Goal: Information Seeking & Learning: Learn about a topic

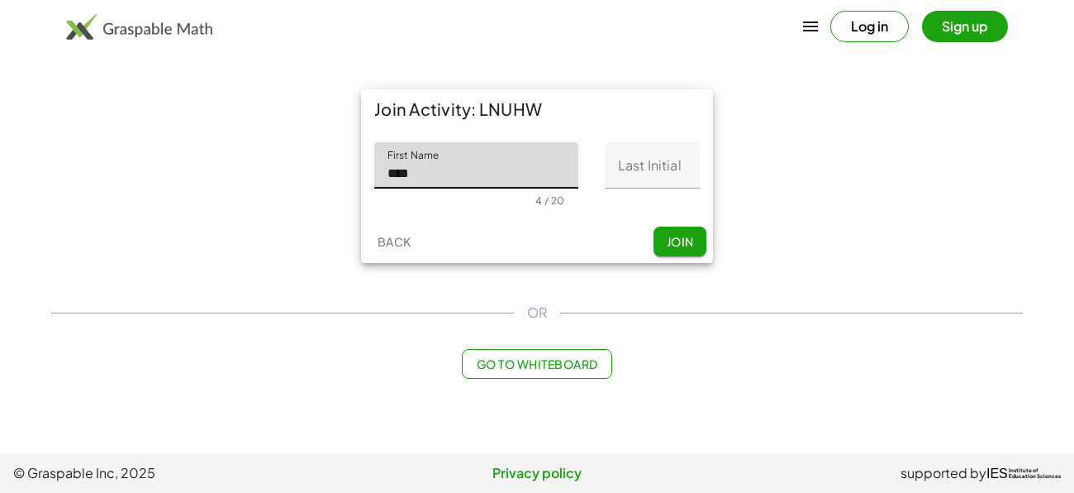
type input "****"
click at [665, 164] on input "Last Initial" at bounding box center [652, 165] width 95 height 46
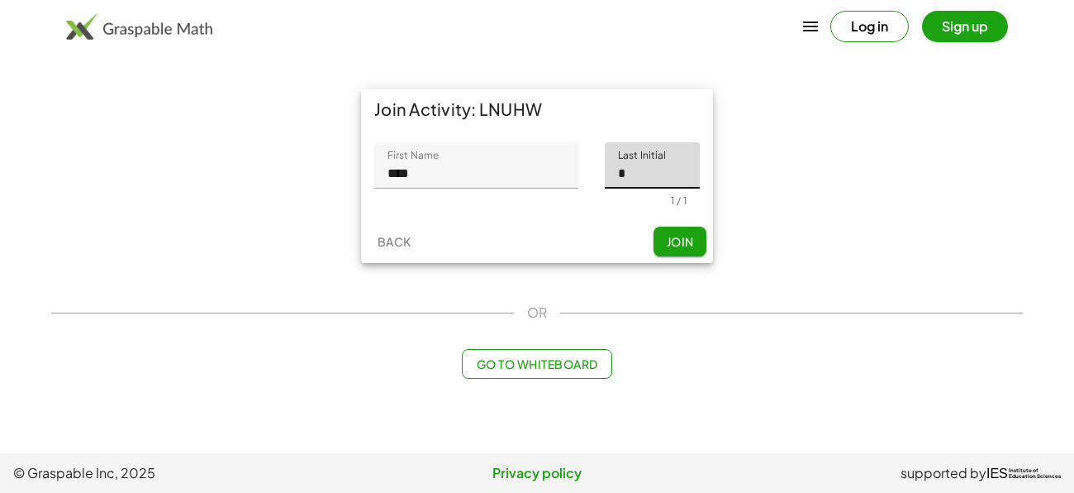
type input "*"
click at [659, 243] on button "Join" at bounding box center [680, 241] width 53 height 30
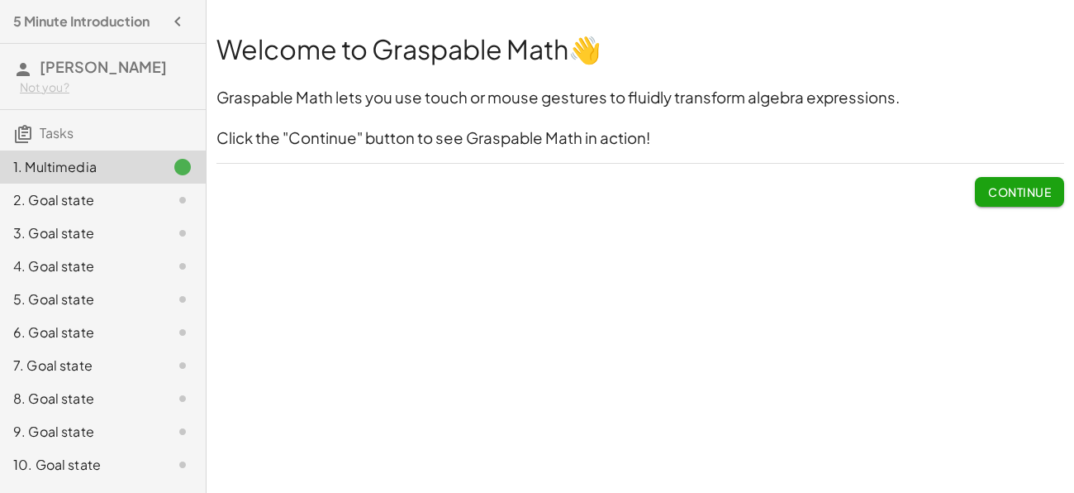
click at [1027, 180] on button "Continue" at bounding box center [1019, 192] width 89 height 30
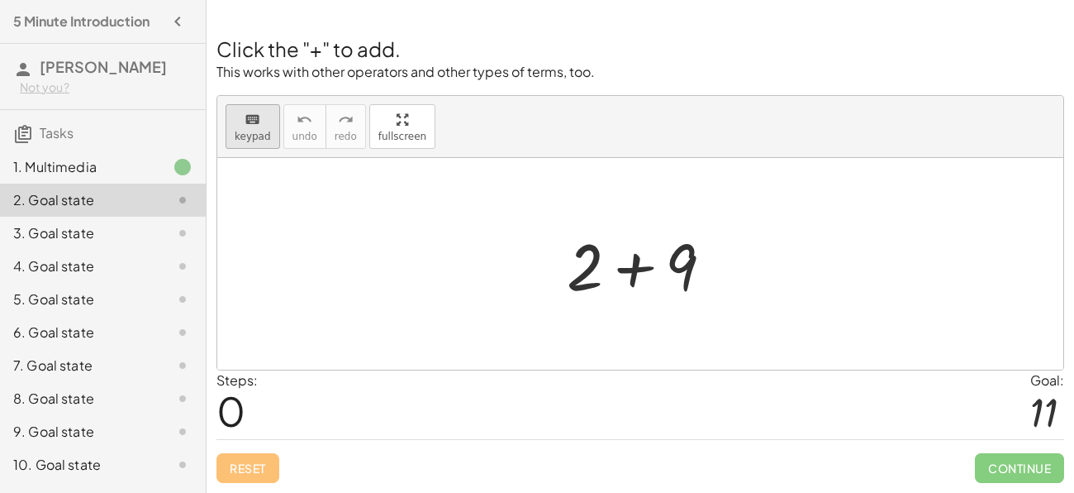
click at [257, 129] on button "keyboard keypad" at bounding box center [253, 126] width 55 height 45
click at [575, 265] on div at bounding box center [585, 265] width 36 height 77
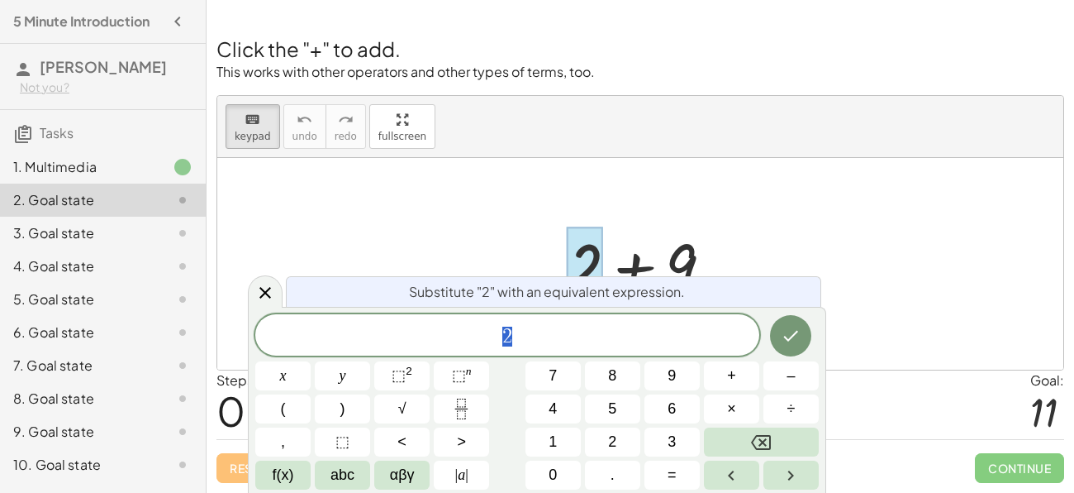
click at [804, 207] on div at bounding box center [640, 264] width 846 height 212
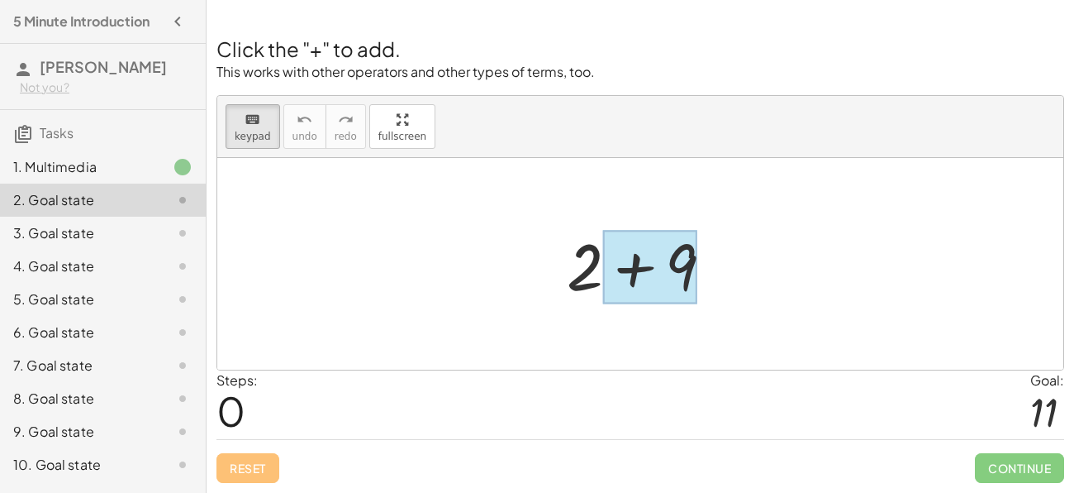
click at [624, 262] on div at bounding box center [650, 268] width 94 height 74
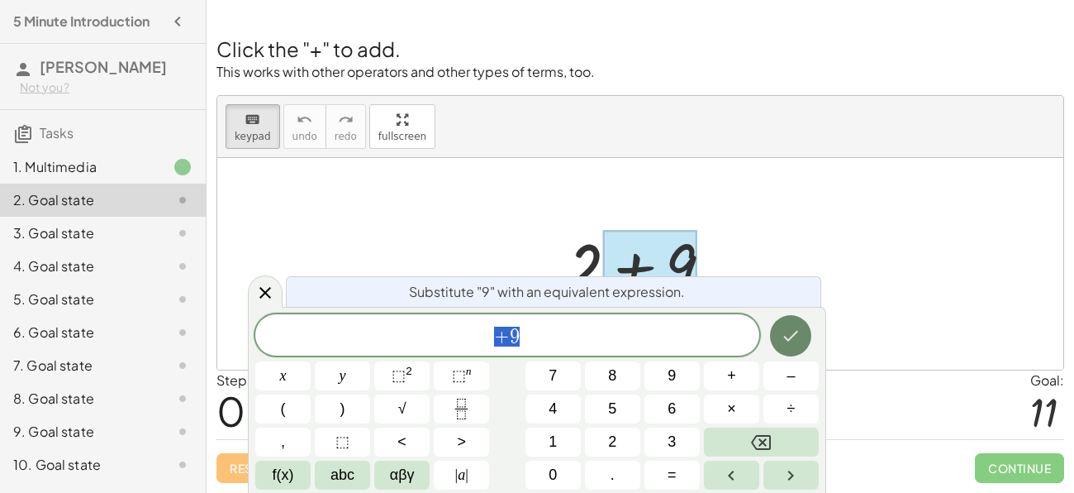
click at [797, 350] on button "Done" at bounding box center [790, 335] width 41 height 41
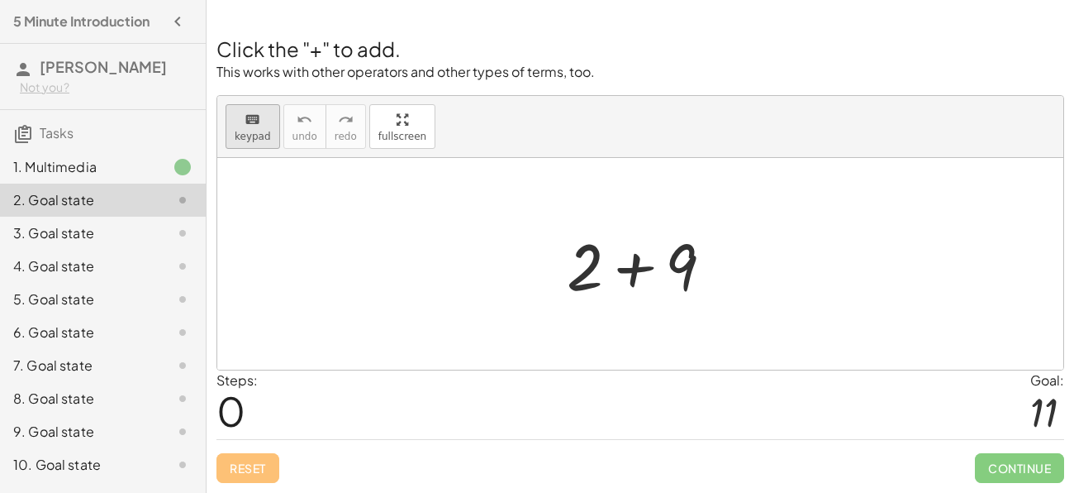
click at [269, 129] on button "keyboard keypad" at bounding box center [253, 126] width 55 height 45
click at [620, 264] on div at bounding box center [647, 264] width 176 height 85
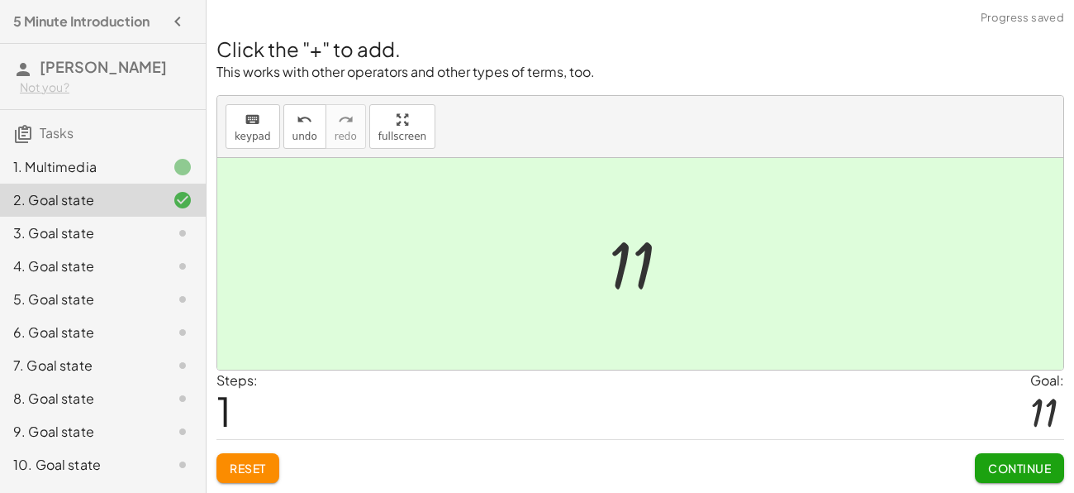
click at [665, 285] on div at bounding box center [646, 264] width 91 height 82
click at [1027, 476] on button "Continue" at bounding box center [1019, 468] width 89 height 30
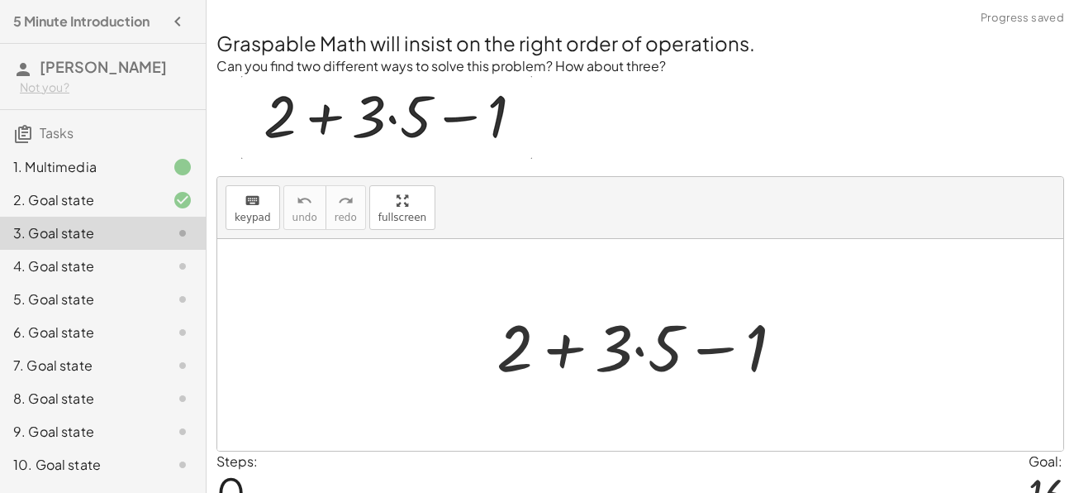
click at [638, 353] on div at bounding box center [646, 345] width 317 height 85
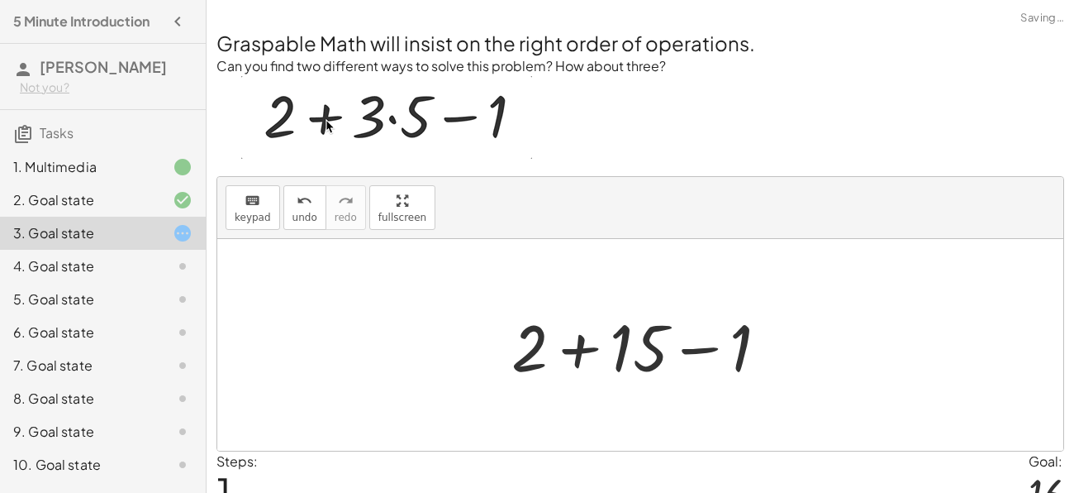
click at [586, 347] on div at bounding box center [646, 345] width 287 height 85
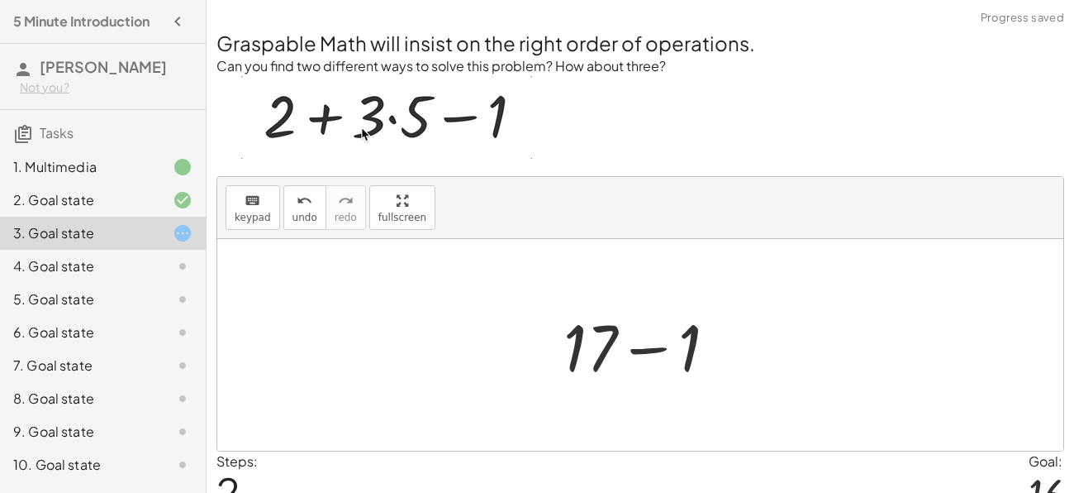
click at [628, 355] on div at bounding box center [646, 345] width 183 height 85
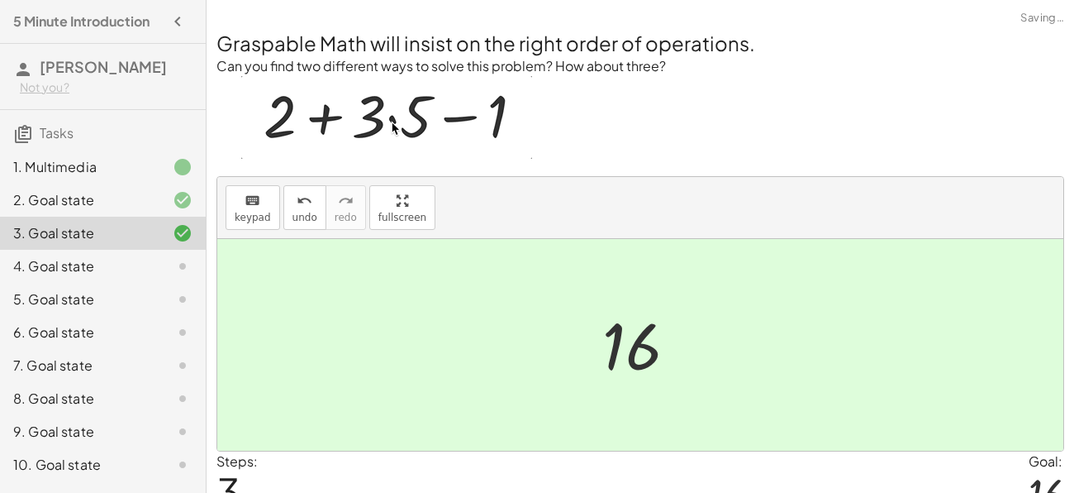
scroll to position [81, 0]
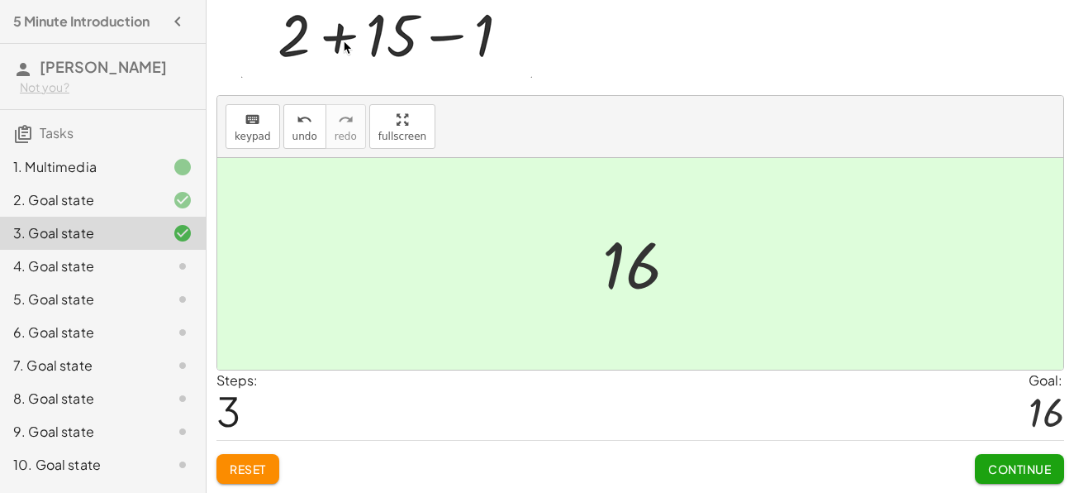
click at [1005, 463] on span "Continue" at bounding box center [1020, 468] width 63 height 15
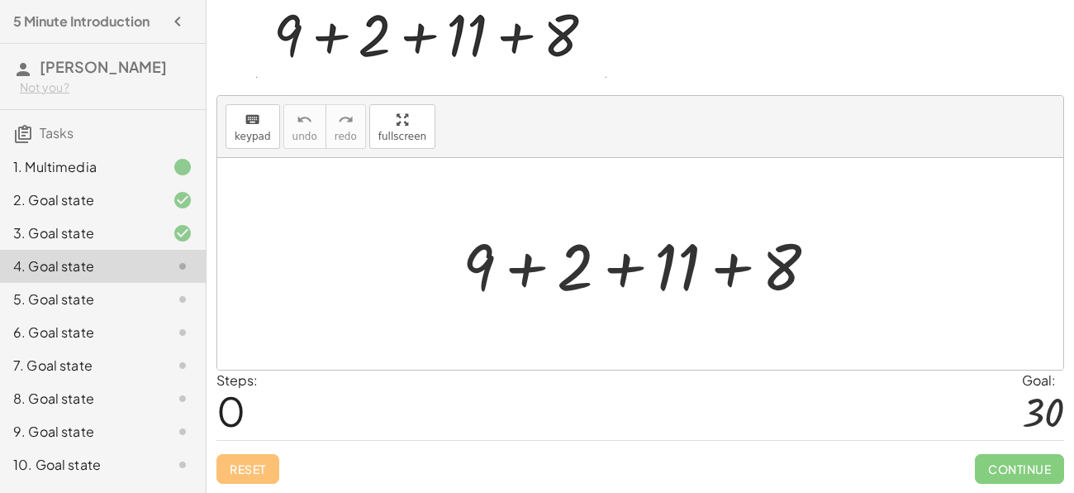
click at [535, 269] on div at bounding box center [647, 264] width 384 height 85
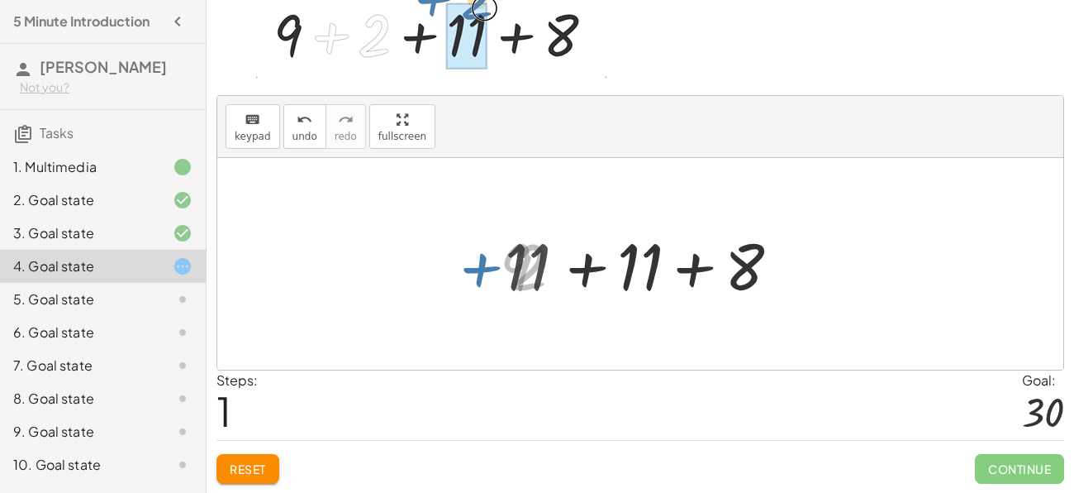
click at [536, 270] on div at bounding box center [647, 264] width 300 height 85
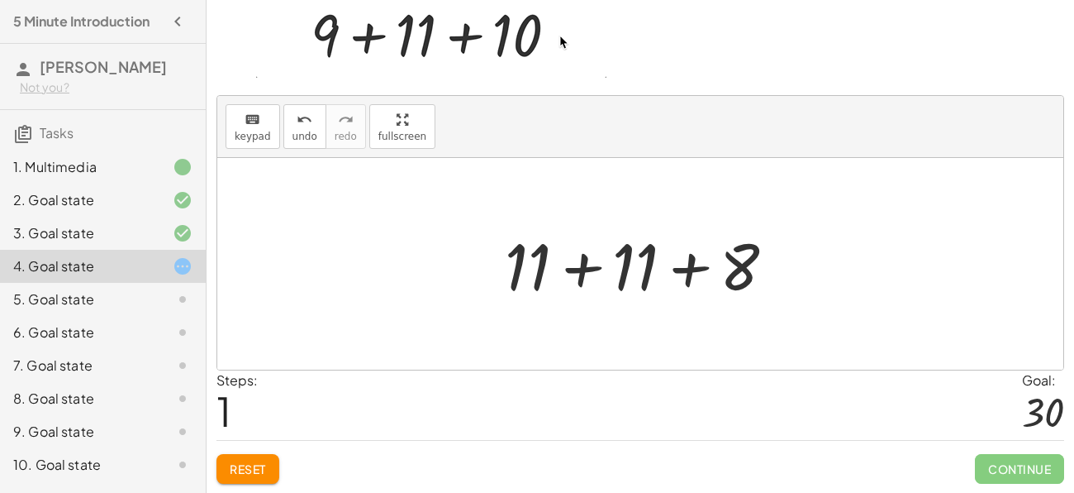
click at [558, 271] on div at bounding box center [647, 264] width 300 height 85
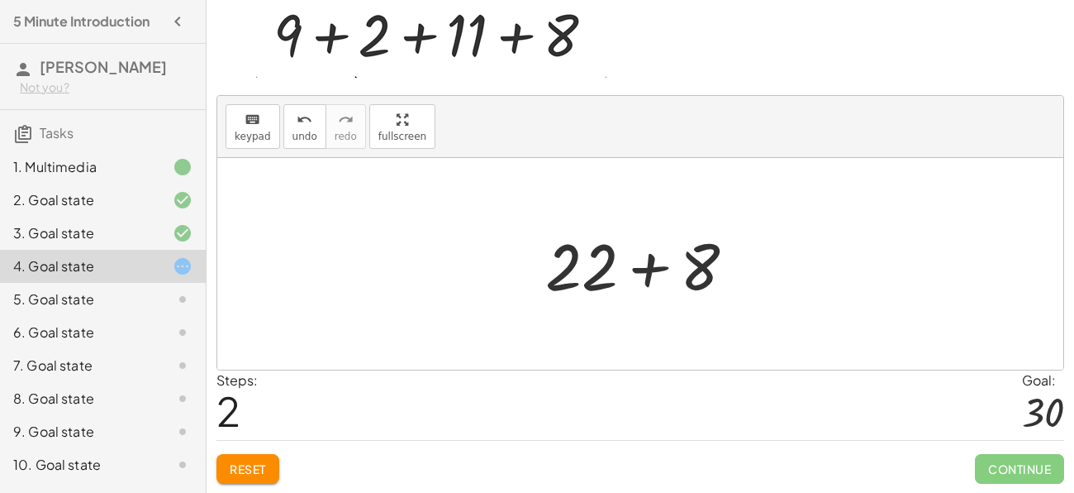
click at [641, 274] on div at bounding box center [647, 264] width 220 height 85
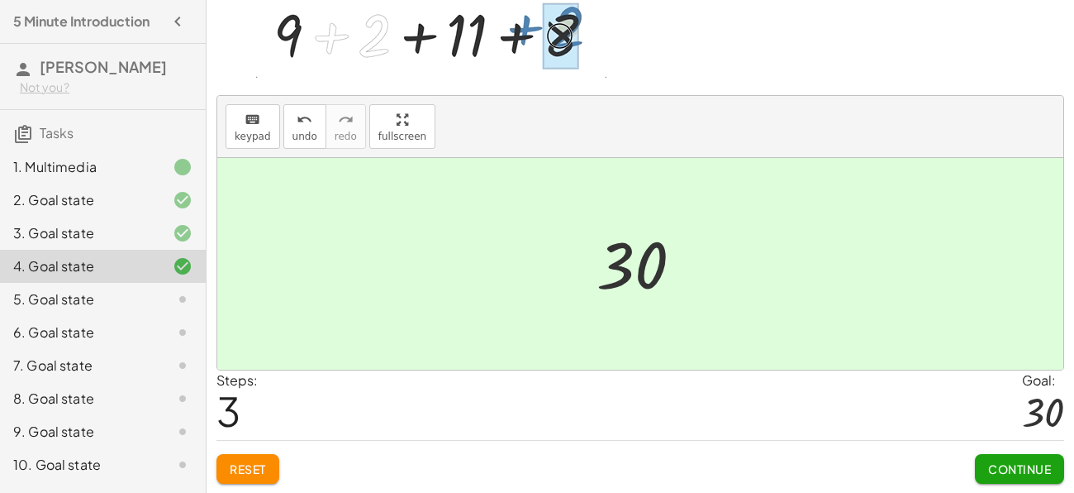
click at [1038, 466] on span "Continue" at bounding box center [1020, 468] width 63 height 15
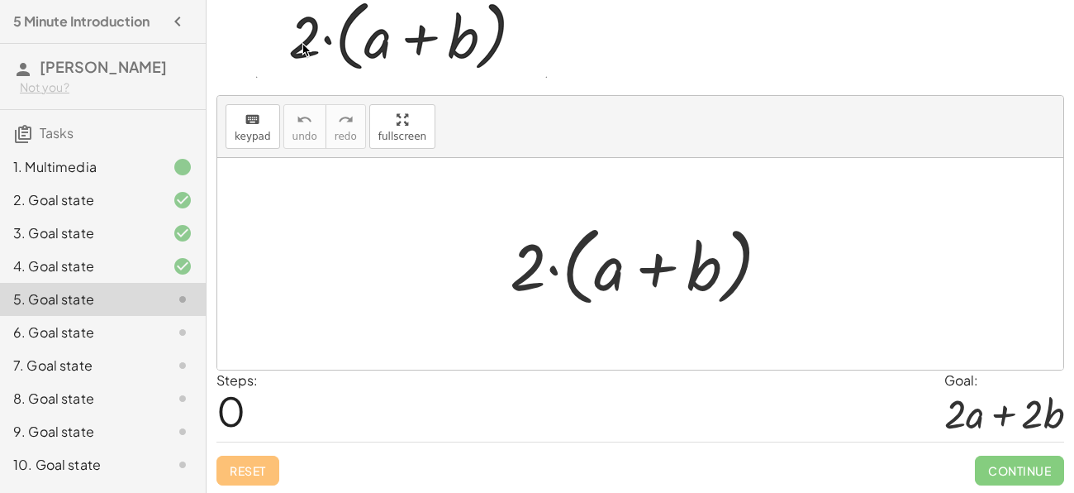
click at [658, 264] on div at bounding box center [647, 264] width 290 height 95
click at [549, 280] on div at bounding box center [647, 264] width 290 height 95
click at [551, 264] on div at bounding box center [647, 264] width 290 height 95
click at [674, 270] on div at bounding box center [647, 264] width 290 height 95
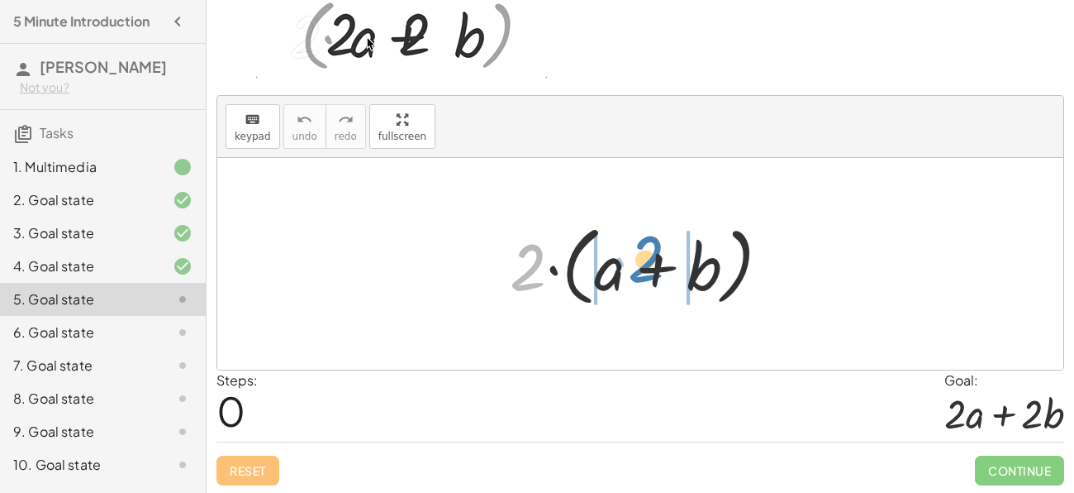
drag, startPoint x: 532, startPoint y: 264, endPoint x: 648, endPoint y: 259, distance: 115.8
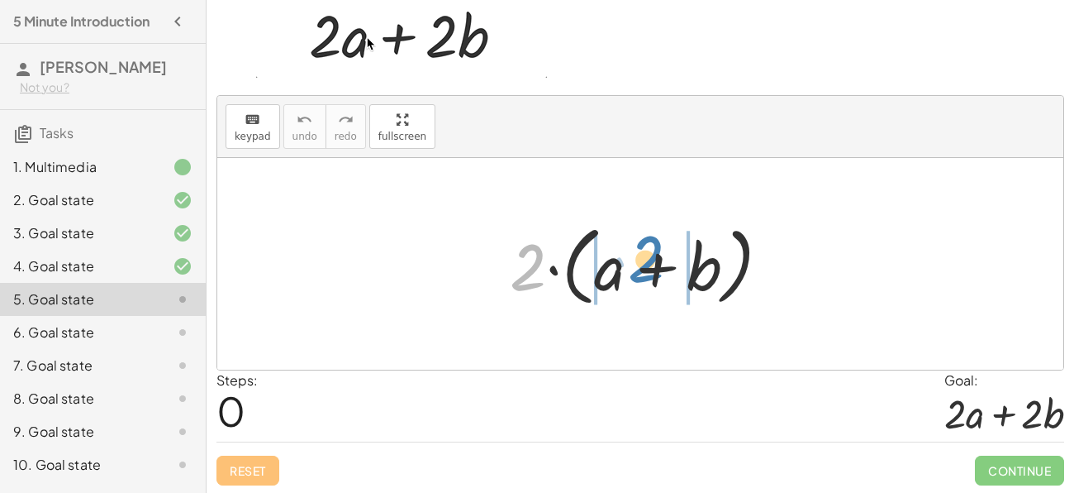
click at [648, 259] on div at bounding box center [647, 264] width 290 height 95
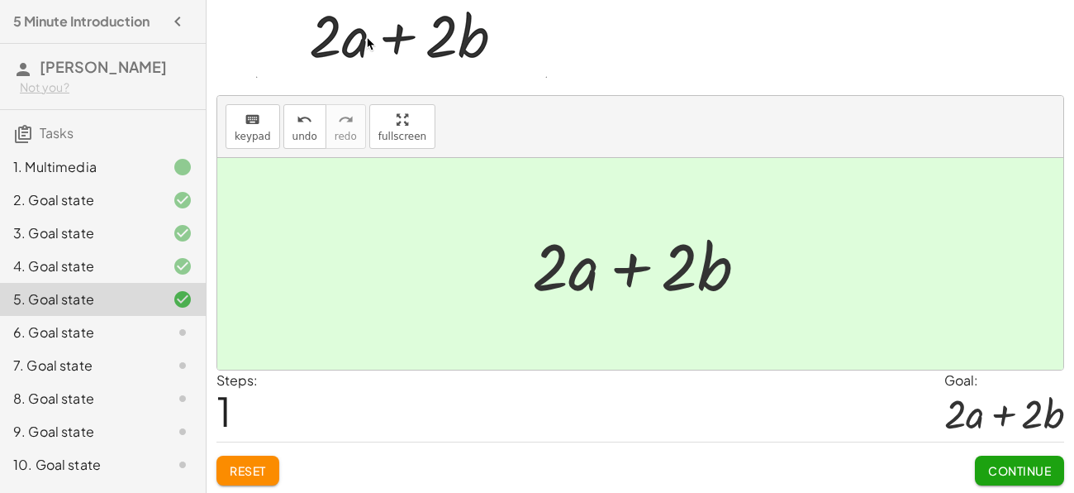
click at [637, 271] on div at bounding box center [646, 264] width 245 height 85
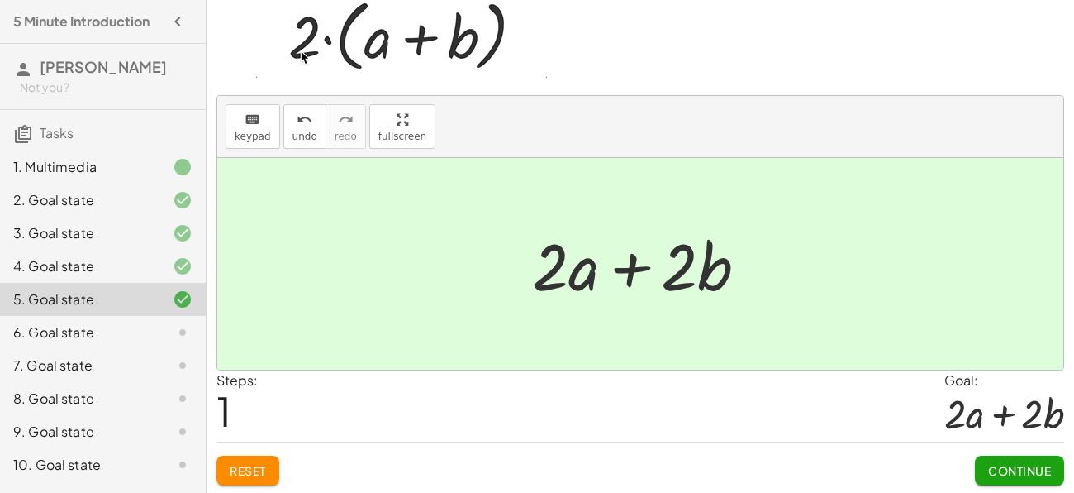
click at [998, 473] on span "Continue" at bounding box center [1020, 470] width 63 height 15
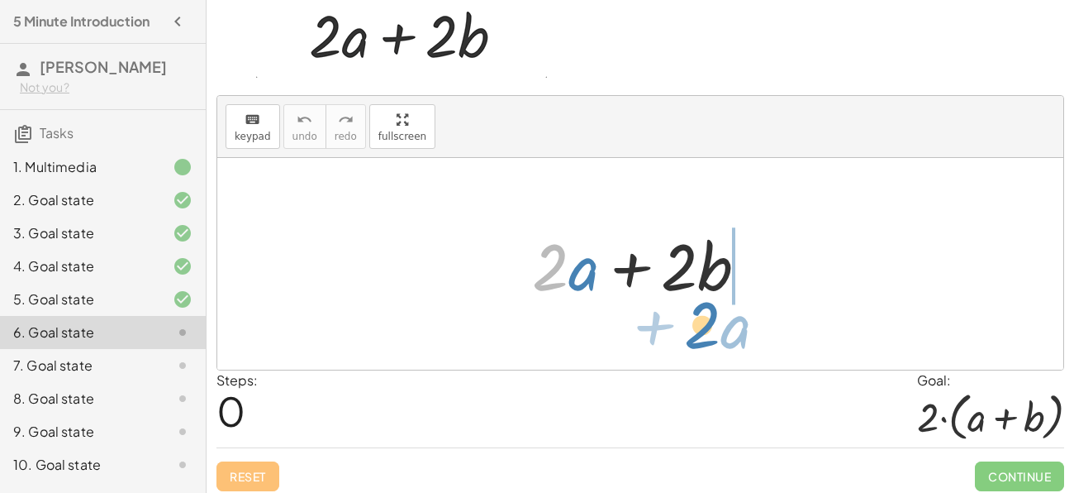
drag, startPoint x: 554, startPoint y: 283, endPoint x: 706, endPoint y: 341, distance: 162.7
click at [706, 341] on div "· 2 + · a + · 2 · a + · 2 · b" at bounding box center [640, 264] width 846 height 212
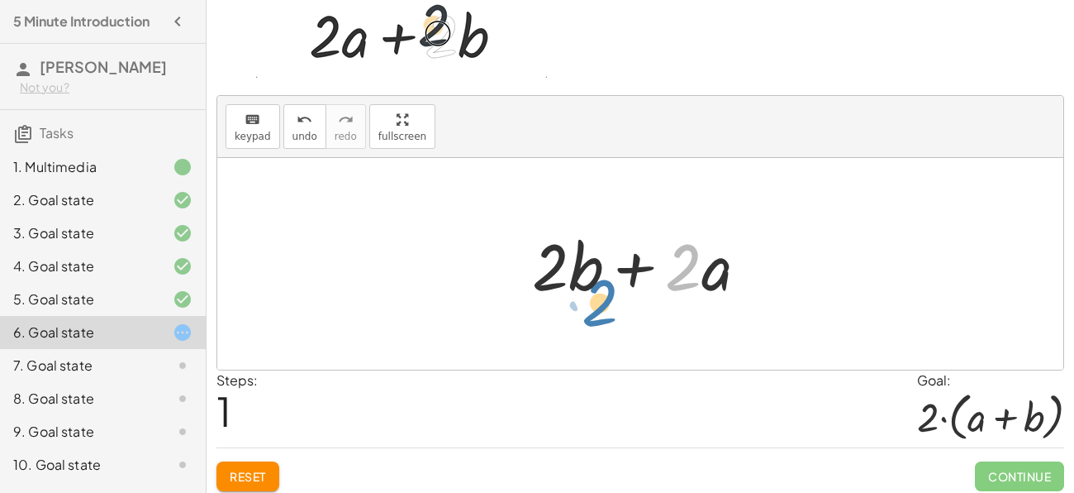
drag, startPoint x: 686, startPoint y: 284, endPoint x: 603, endPoint y: 320, distance: 90.7
click at [603, 320] on div "+ · 2 · a + · 2 · b · 2 + · 2 · a + · 2 · b" at bounding box center [640, 264] width 846 height 212
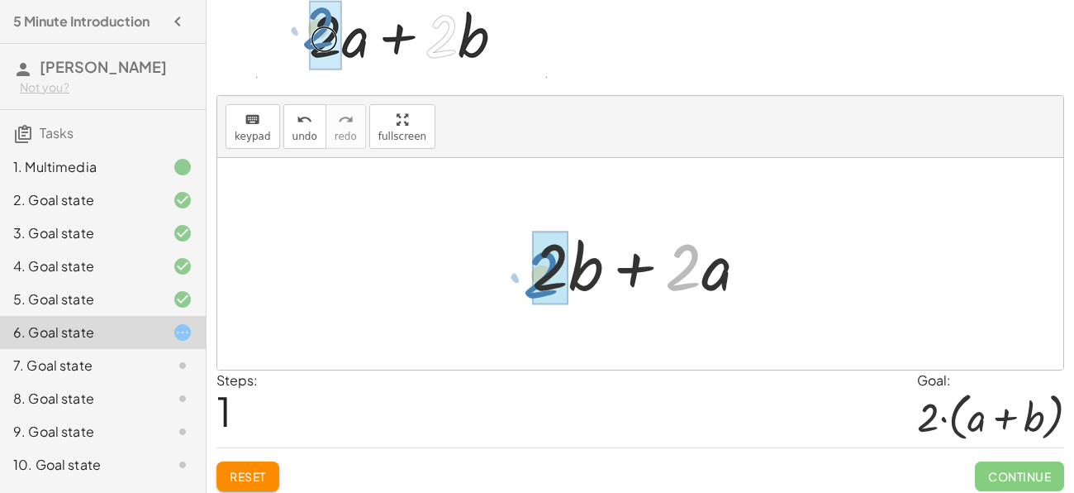
drag, startPoint x: 684, startPoint y: 269, endPoint x: 547, endPoint y: 277, distance: 137.4
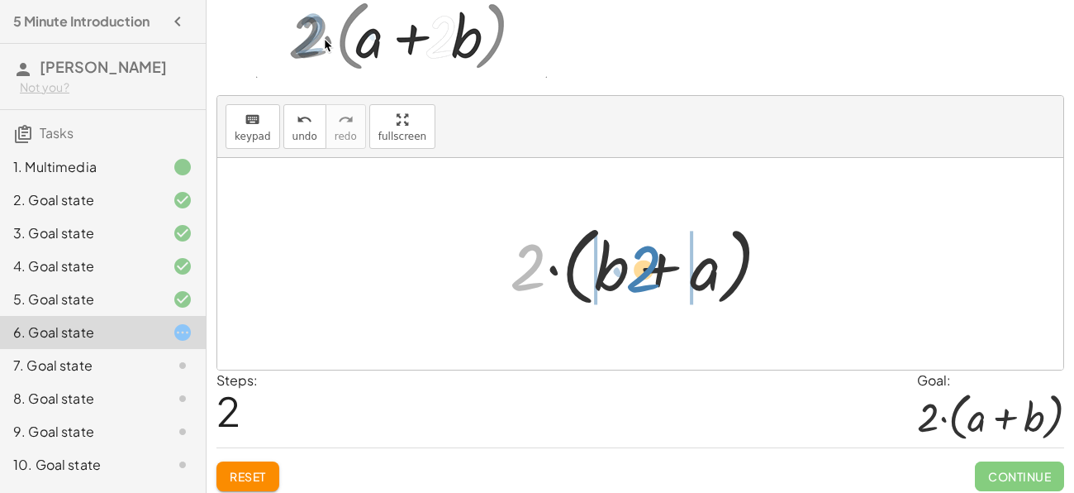
drag, startPoint x: 523, startPoint y: 264, endPoint x: 655, endPoint y: 268, distance: 131.5
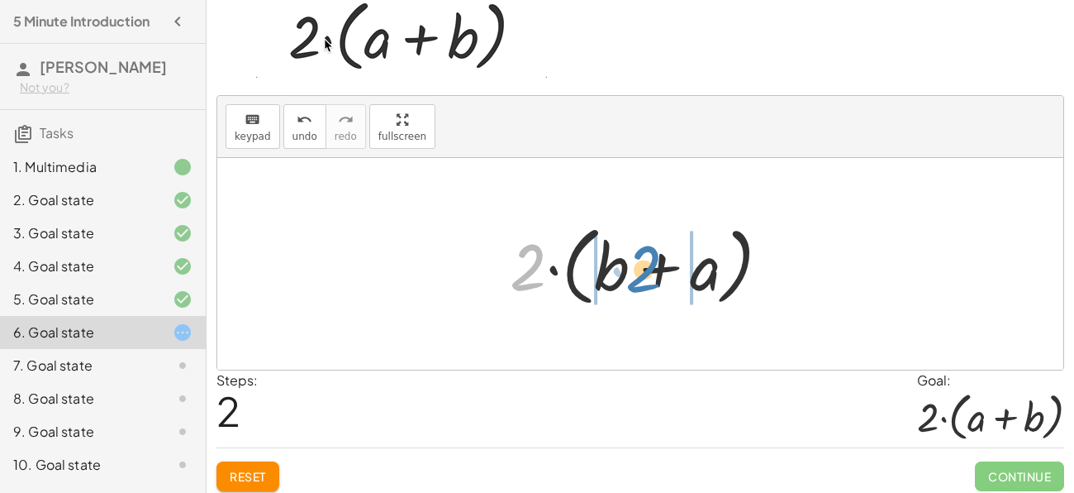
click at [655, 268] on div at bounding box center [647, 264] width 290 height 95
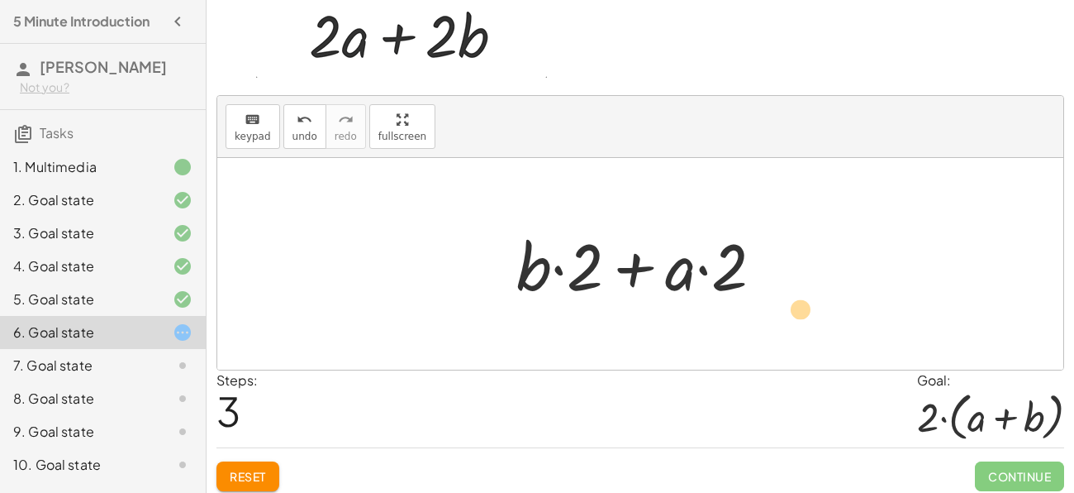
drag, startPoint x: 731, startPoint y: 268, endPoint x: 798, endPoint y: 306, distance: 77.7
drag, startPoint x: 729, startPoint y: 281, endPoint x: 641, endPoint y: 284, distance: 87.7
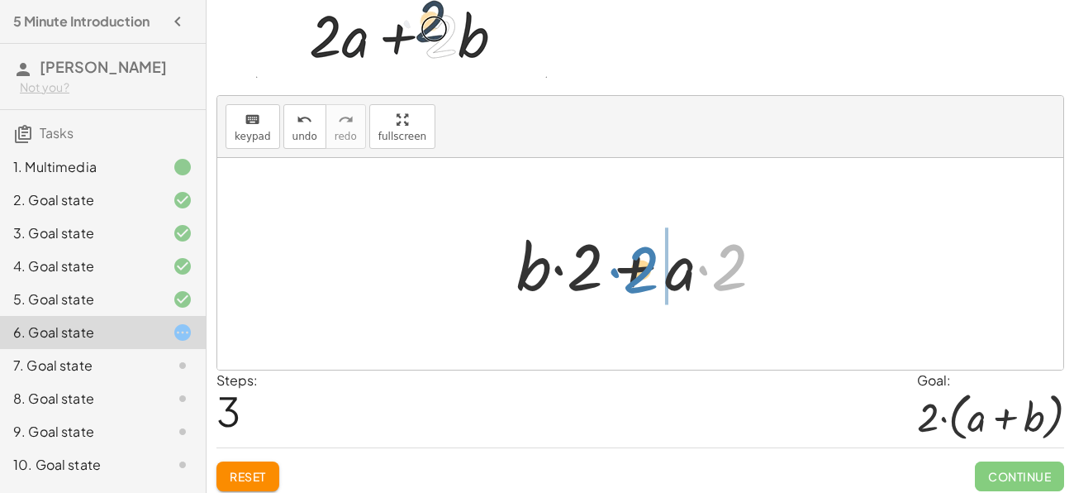
click at [641, 284] on div at bounding box center [646, 264] width 277 height 85
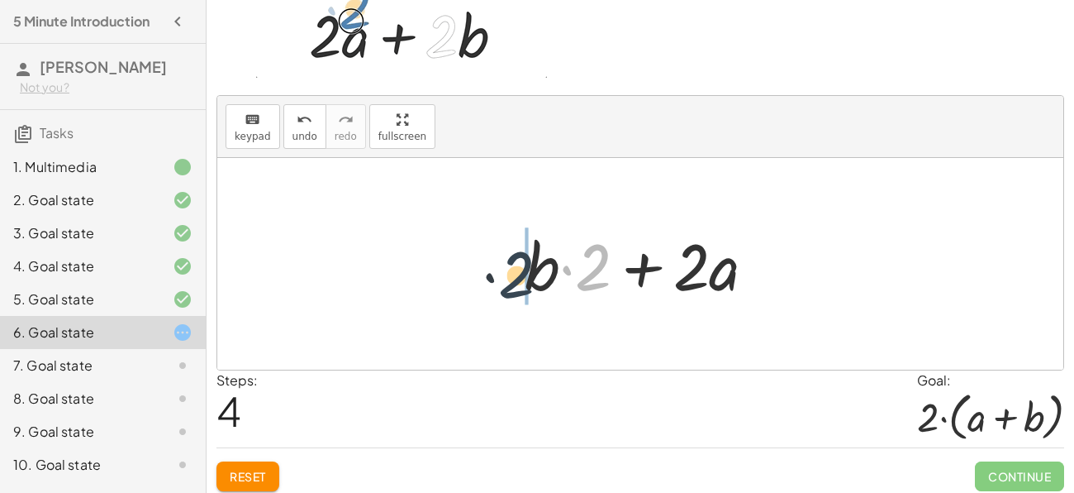
drag, startPoint x: 588, startPoint y: 266, endPoint x: 502, endPoint y: 273, distance: 86.2
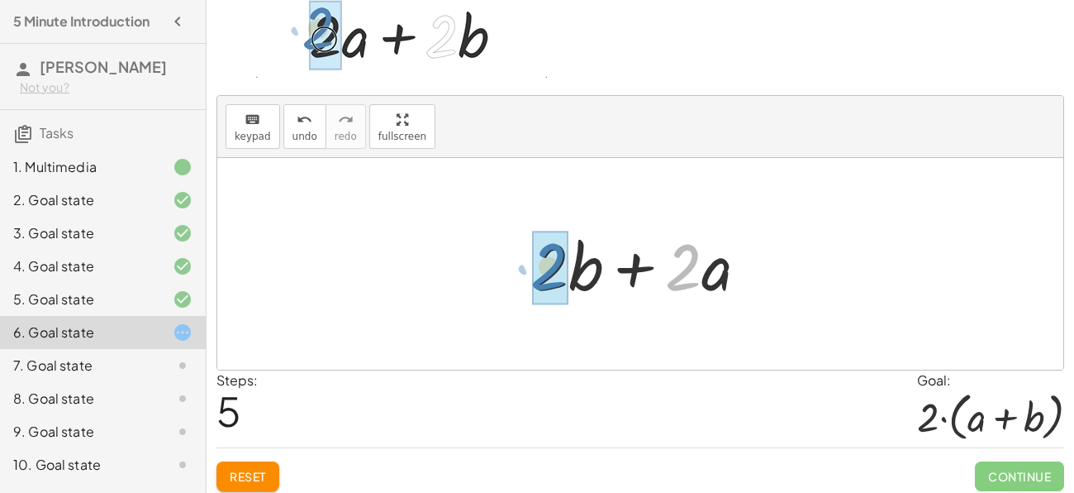
drag, startPoint x: 666, startPoint y: 278, endPoint x: 531, endPoint y: 276, distance: 134.7
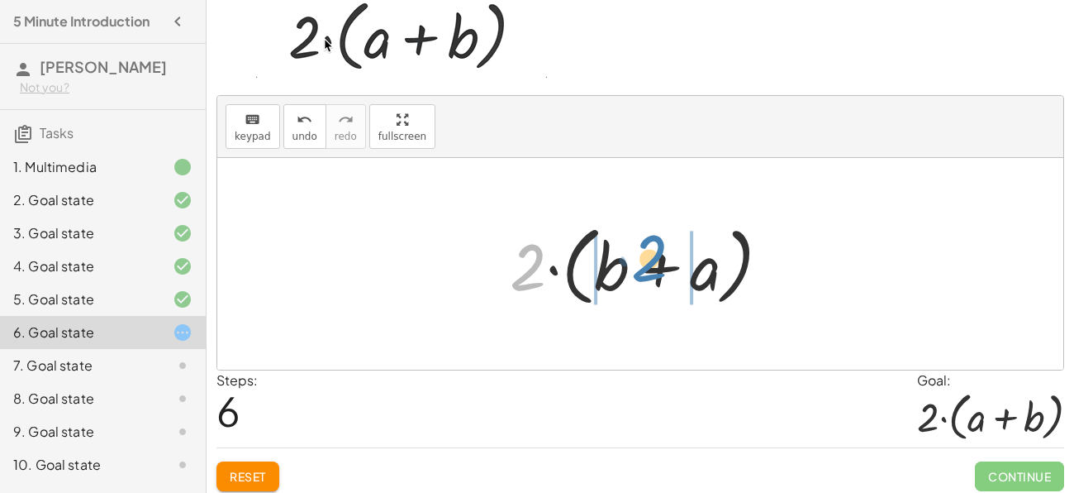
drag, startPoint x: 531, startPoint y: 250, endPoint x: 653, endPoint y: 241, distance: 121.8
click at [653, 241] on div at bounding box center [647, 264] width 290 height 95
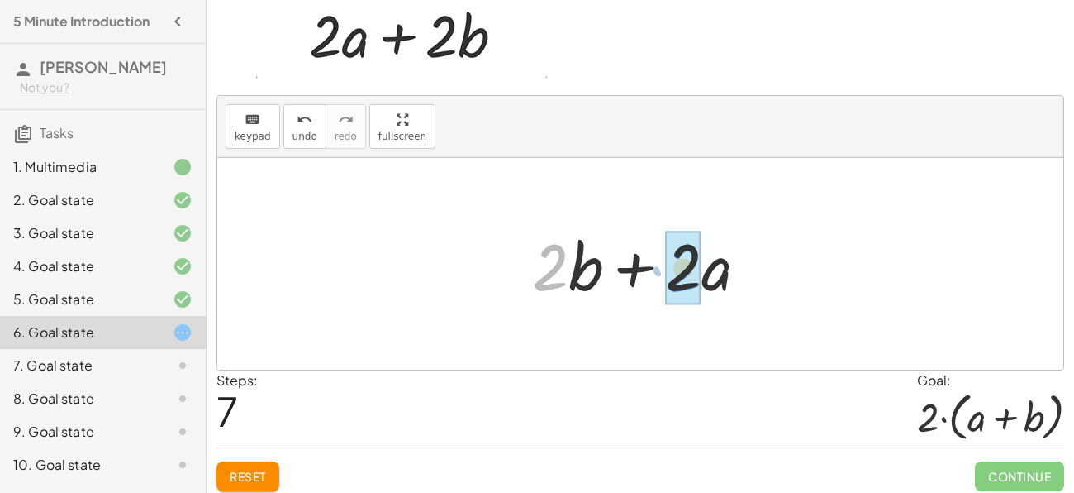
drag, startPoint x: 551, startPoint y: 274, endPoint x: 684, endPoint y: 274, distance: 133.1
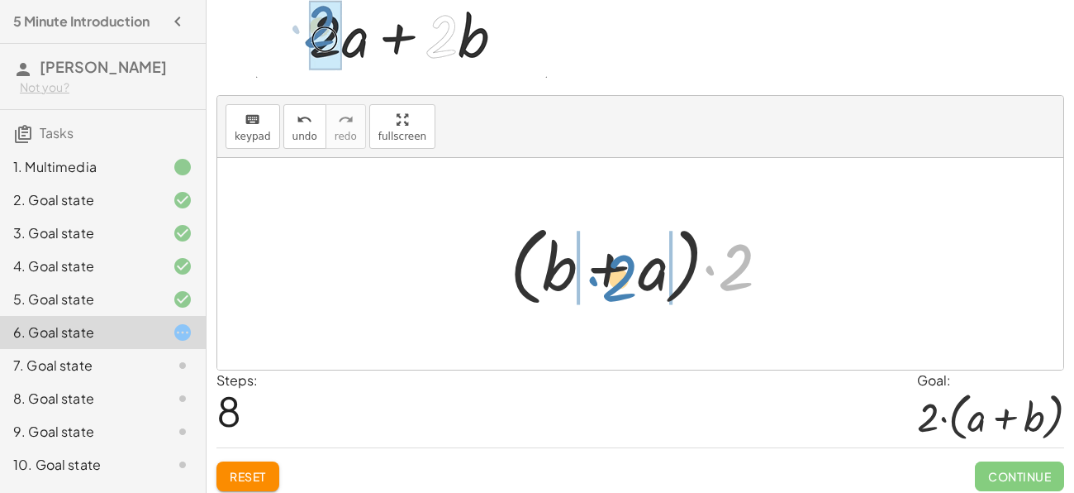
drag, startPoint x: 733, startPoint y: 253, endPoint x: 617, endPoint y: 264, distance: 117.0
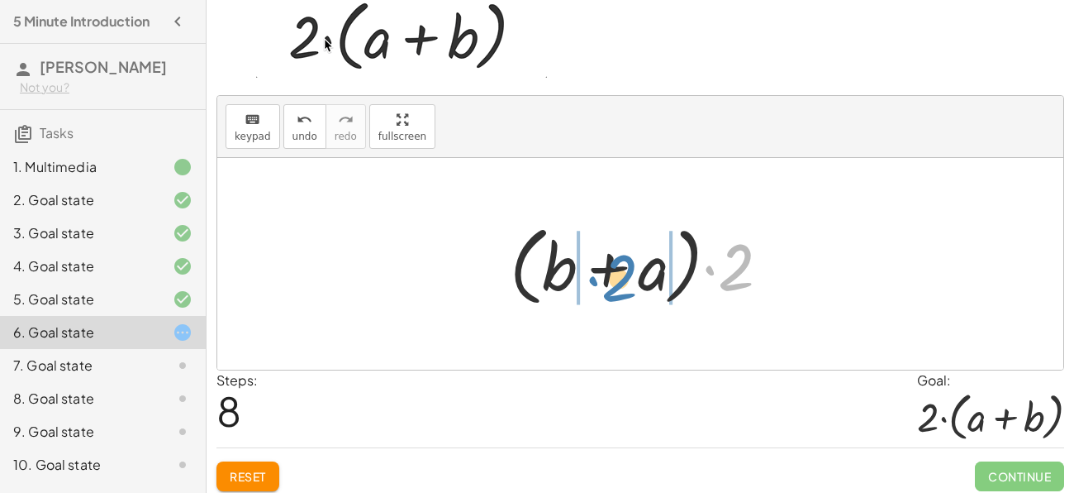
click at [617, 264] on div at bounding box center [647, 264] width 290 height 95
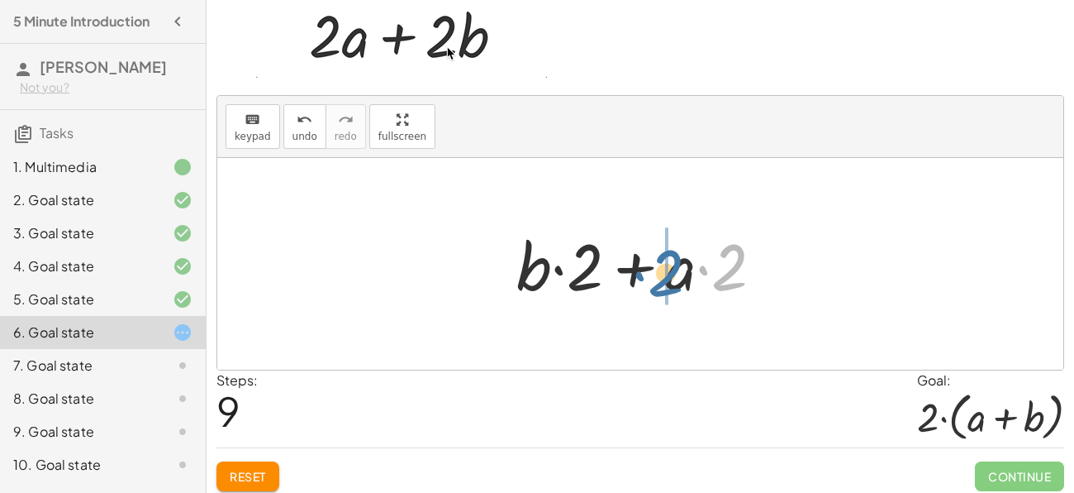
drag, startPoint x: 736, startPoint y: 277, endPoint x: 672, endPoint y: 283, distance: 64.7
click at [672, 283] on div at bounding box center [646, 264] width 277 height 85
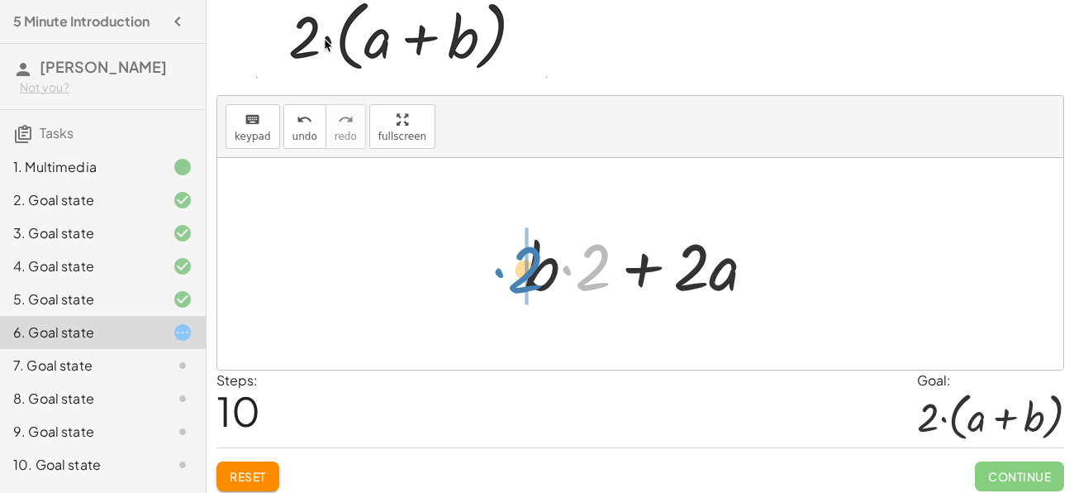
drag, startPoint x: 599, startPoint y: 260, endPoint x: 518, endPoint y: 260, distance: 81.0
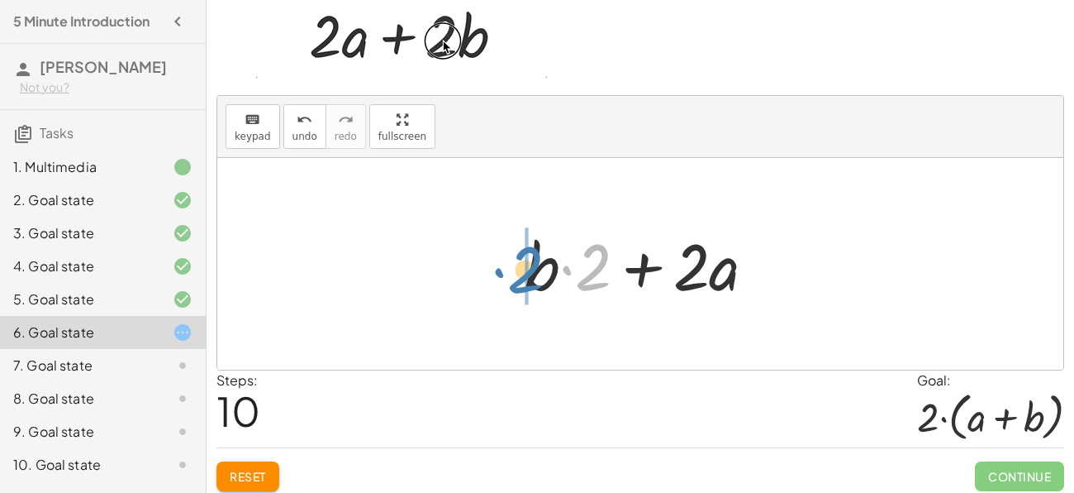
click at [518, 260] on div at bounding box center [647, 264] width 261 height 85
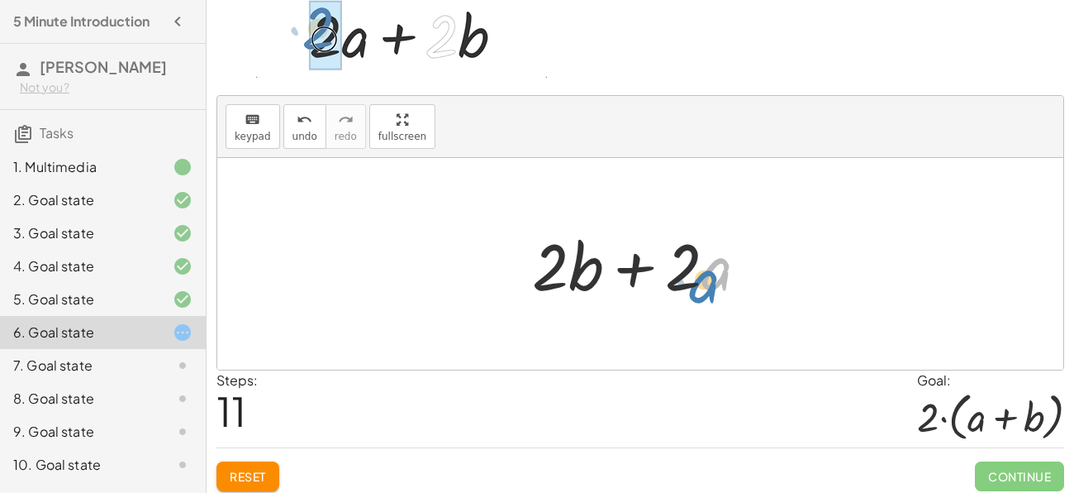
drag, startPoint x: 709, startPoint y: 279, endPoint x: 717, endPoint y: 286, distance: 10.6
click at [717, 286] on div at bounding box center [646, 264] width 245 height 85
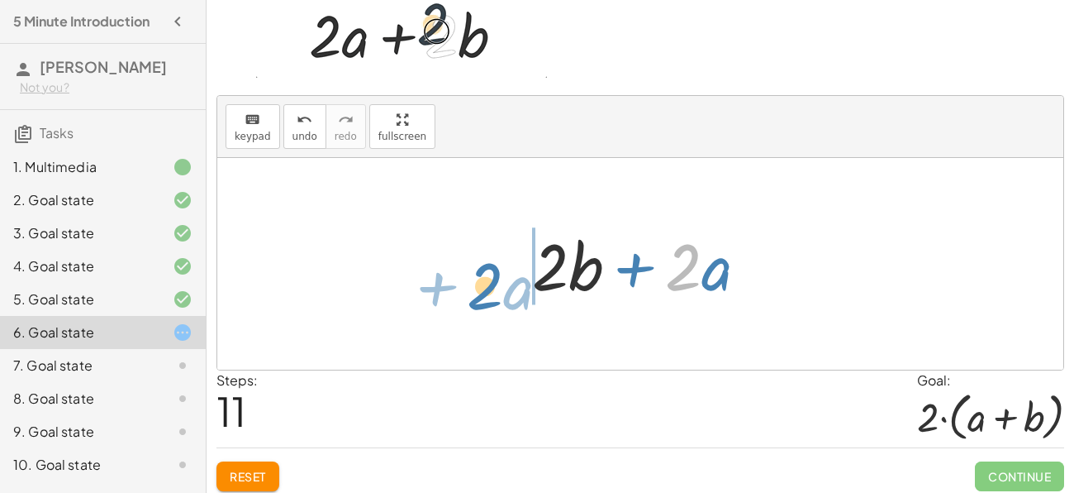
drag, startPoint x: 696, startPoint y: 267, endPoint x: 490, endPoint y: 281, distance: 206.3
click at [490, 281] on div "+ · 2 · a + · 2 · b + · 2 · b + · 2 · a · 2 · ( + b + a ) + · b · 2 + · a · 2 +…" at bounding box center [640, 264] width 846 height 212
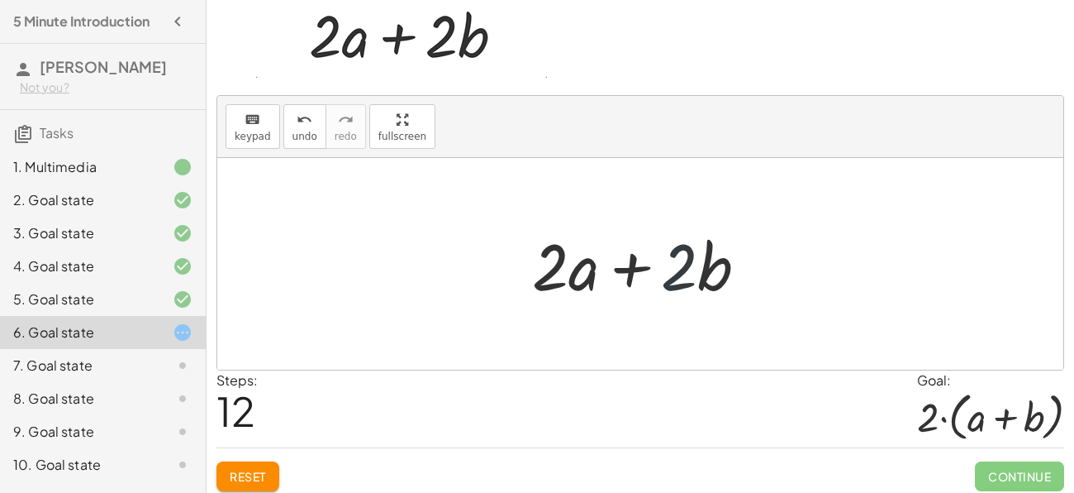
click at [691, 273] on div at bounding box center [646, 264] width 245 height 85
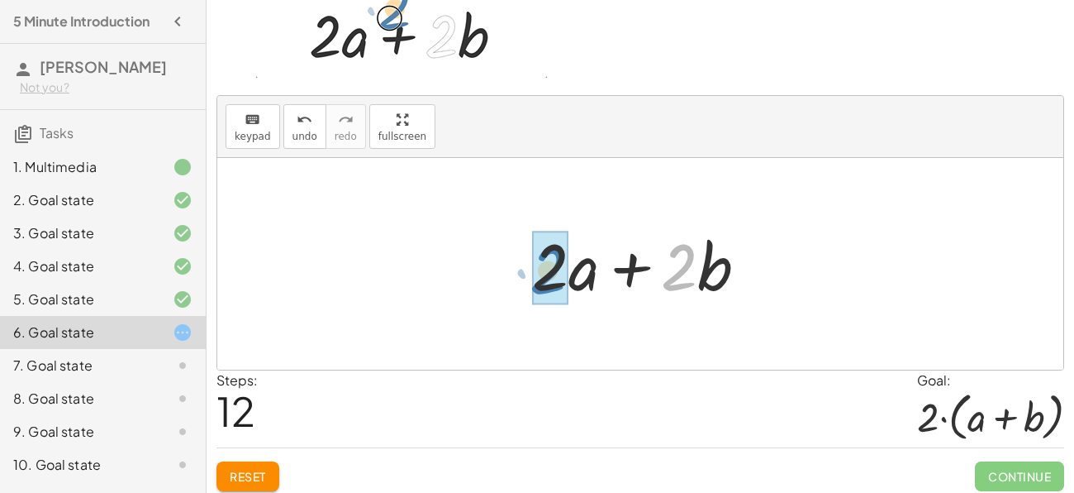
drag, startPoint x: 688, startPoint y: 270, endPoint x: 556, endPoint y: 270, distance: 131.4
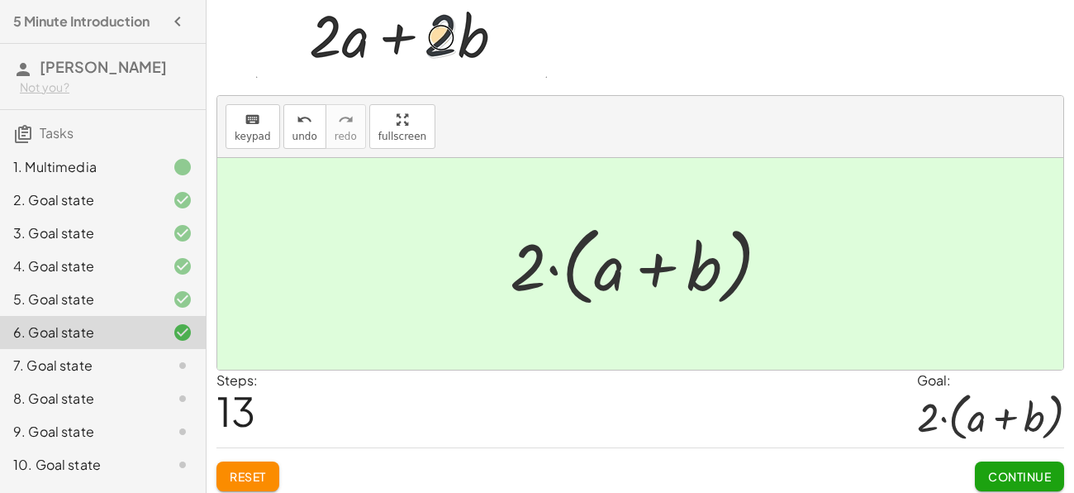
click at [1004, 474] on span "Continue" at bounding box center [1020, 476] width 63 height 15
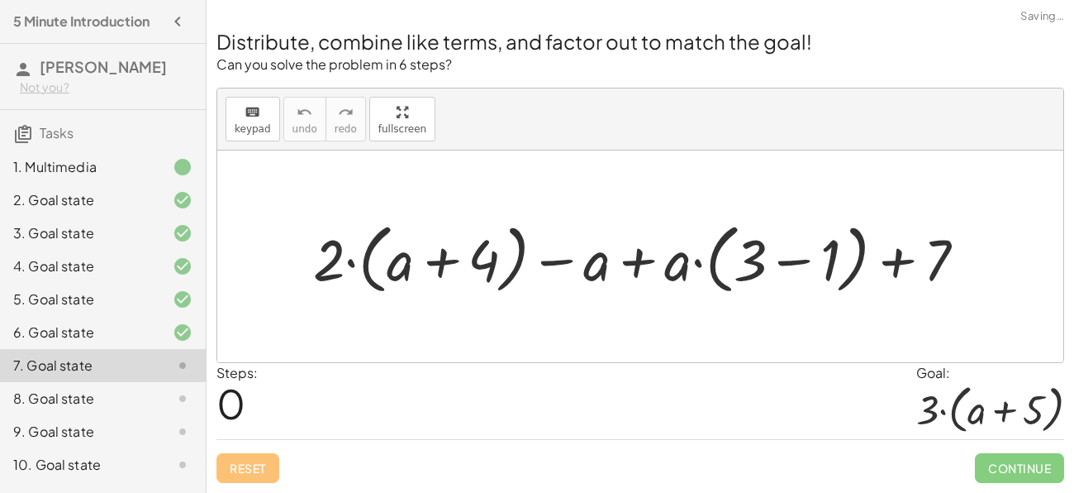
scroll to position [1, 0]
click at [441, 267] on div at bounding box center [646, 257] width 683 height 84
drag, startPoint x: 334, startPoint y: 251, endPoint x: 436, endPoint y: 263, distance: 102.3
click at [436, 263] on div at bounding box center [646, 257] width 683 height 84
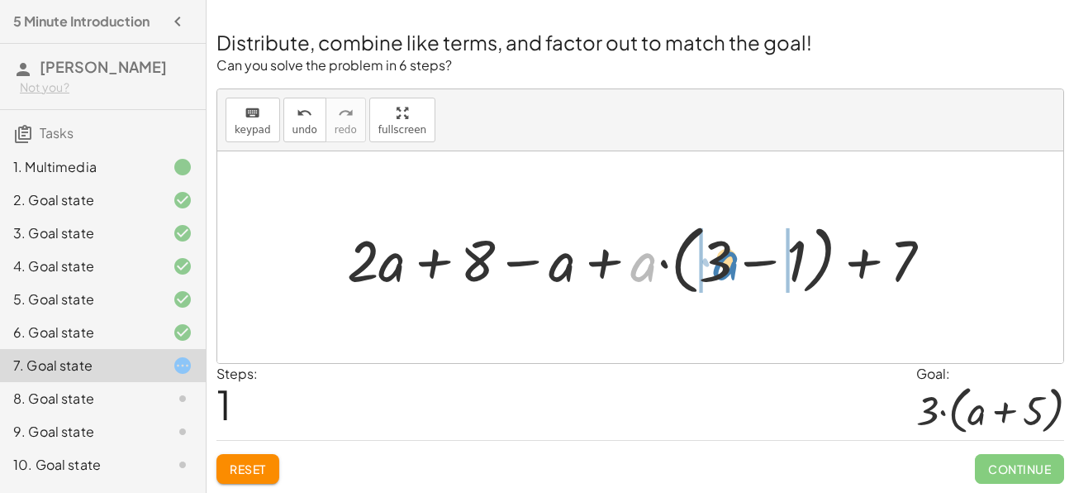
drag, startPoint x: 650, startPoint y: 260, endPoint x: 736, endPoint y: 259, distance: 85.1
click at [736, 259] on div at bounding box center [646, 257] width 615 height 84
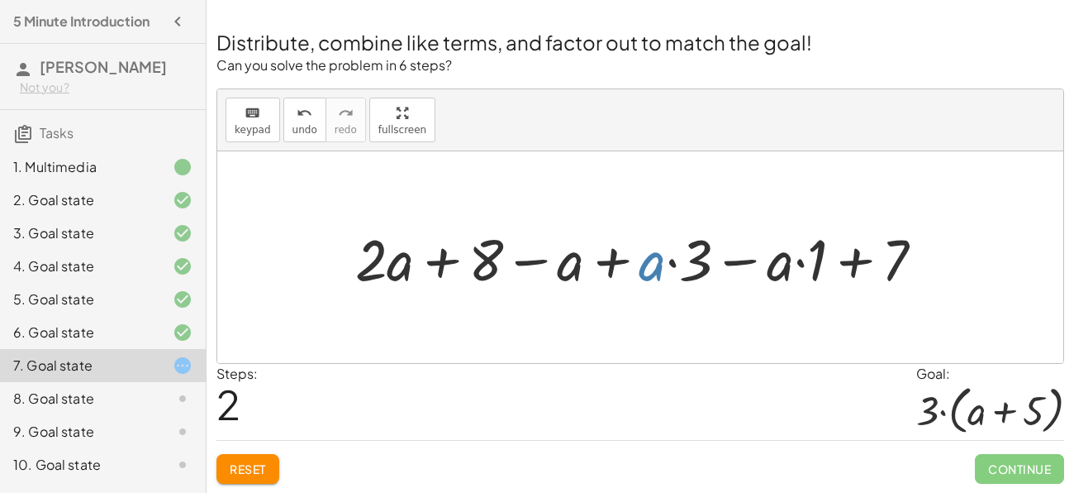
click at [644, 269] on div at bounding box center [646, 256] width 598 height 75
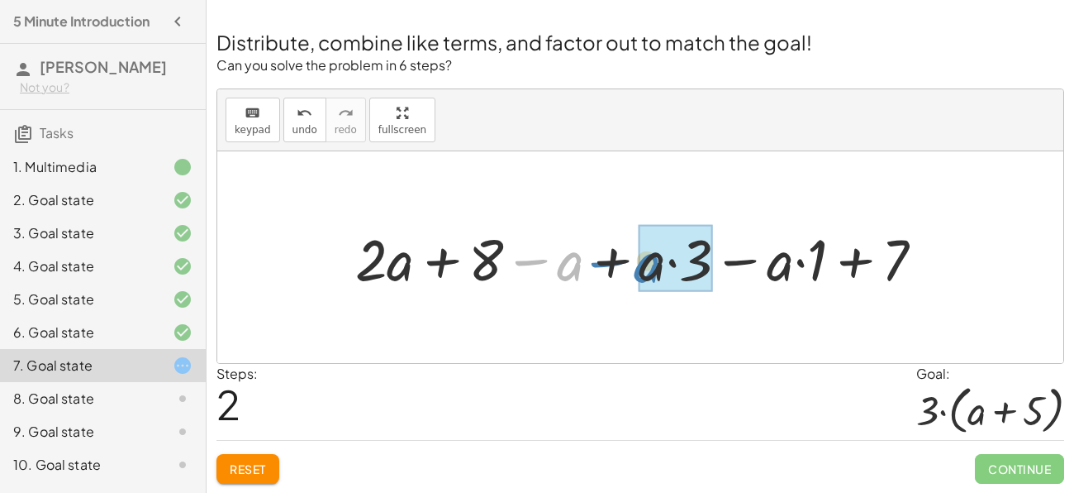
drag, startPoint x: 569, startPoint y: 273, endPoint x: 654, endPoint y: 274, distance: 84.3
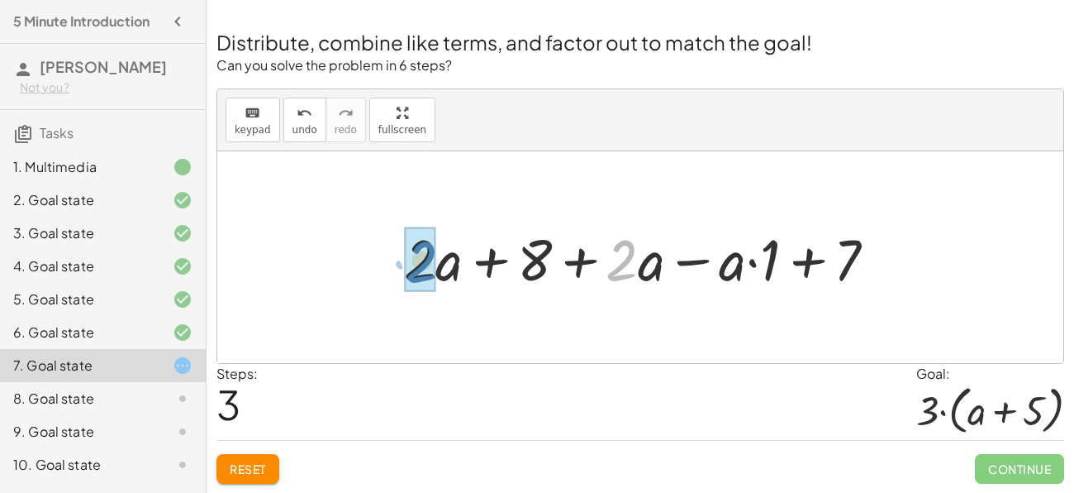
drag, startPoint x: 632, startPoint y: 259, endPoint x: 430, endPoint y: 260, distance: 202.5
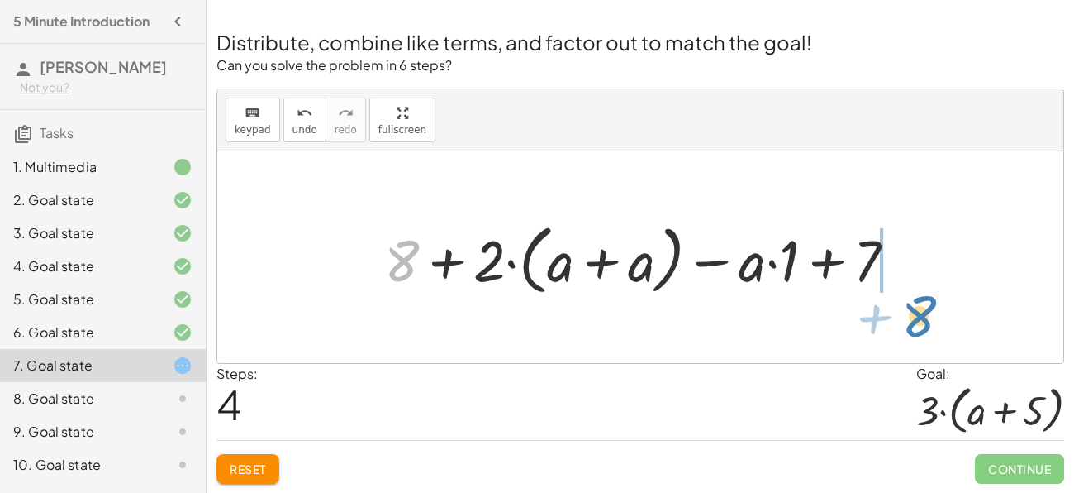
drag, startPoint x: 408, startPoint y: 250, endPoint x: 926, endPoint y: 287, distance: 518.7
click at [926, 287] on div "+ · 2 · ( + a + 4 ) − a + · a · ( + 3 − 1 ) + 7 + · 2 · a + · 2 · 4 − a + · a ·…" at bounding box center [640, 257] width 846 height 212
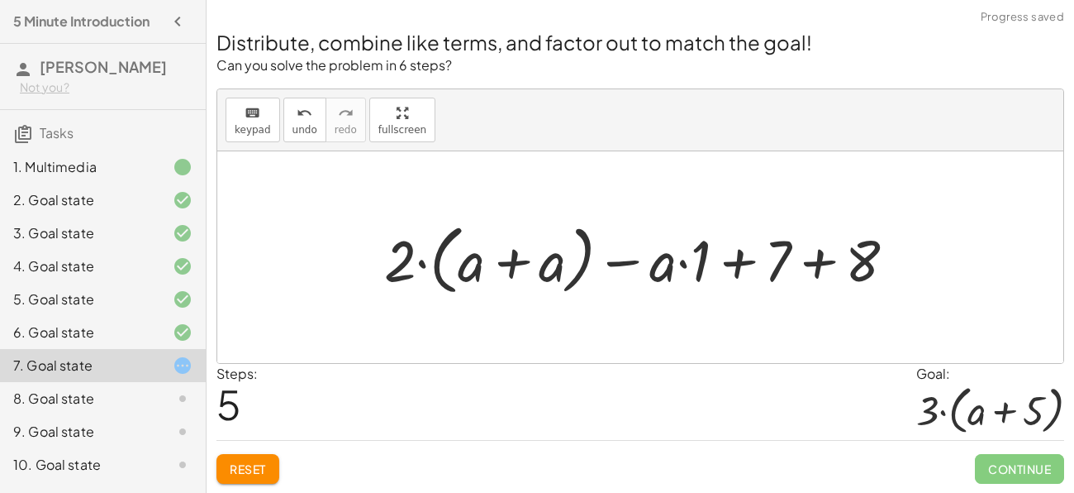
click at [813, 269] on div at bounding box center [646, 257] width 541 height 84
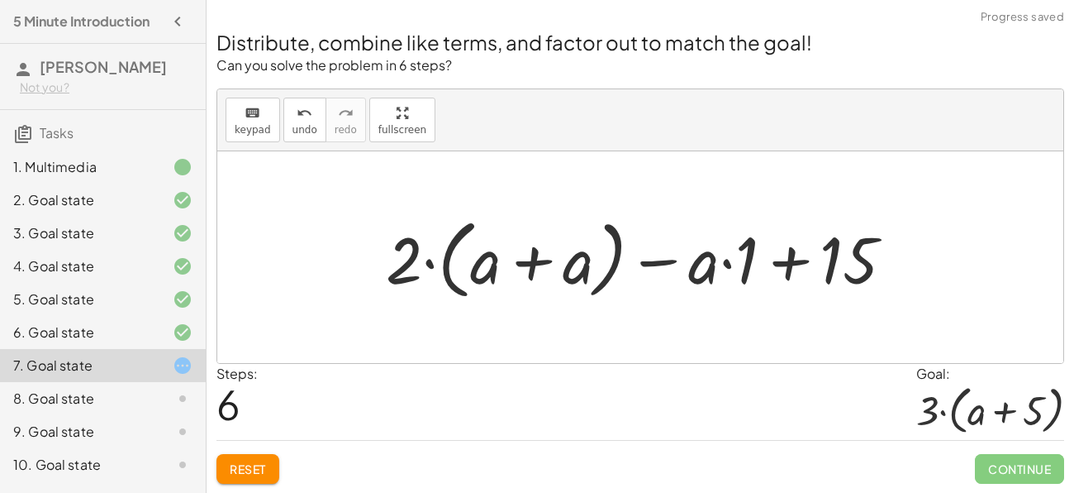
click at [730, 263] on div at bounding box center [647, 257] width 538 height 95
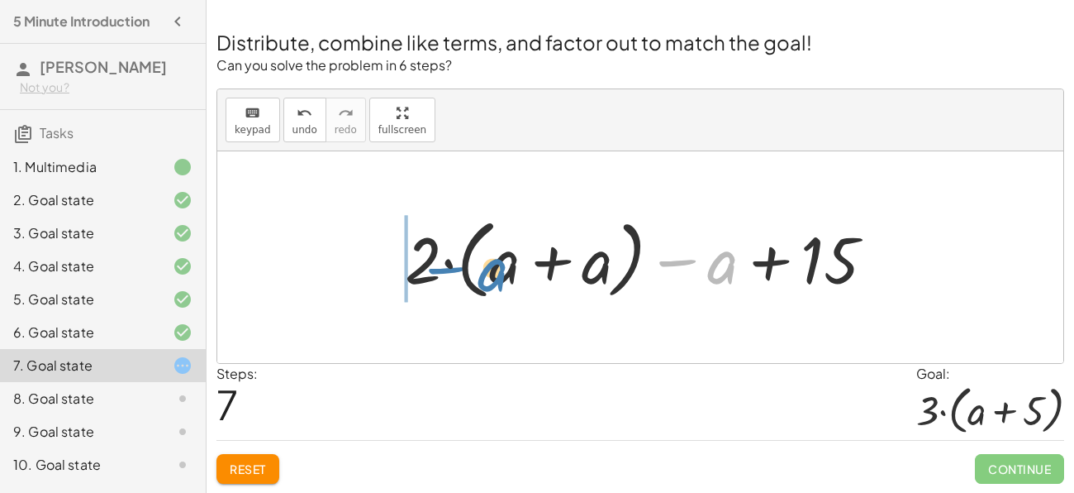
drag, startPoint x: 725, startPoint y: 266, endPoint x: 479, endPoint y: 274, distance: 246.4
click at [479, 274] on div at bounding box center [646, 257] width 499 height 95
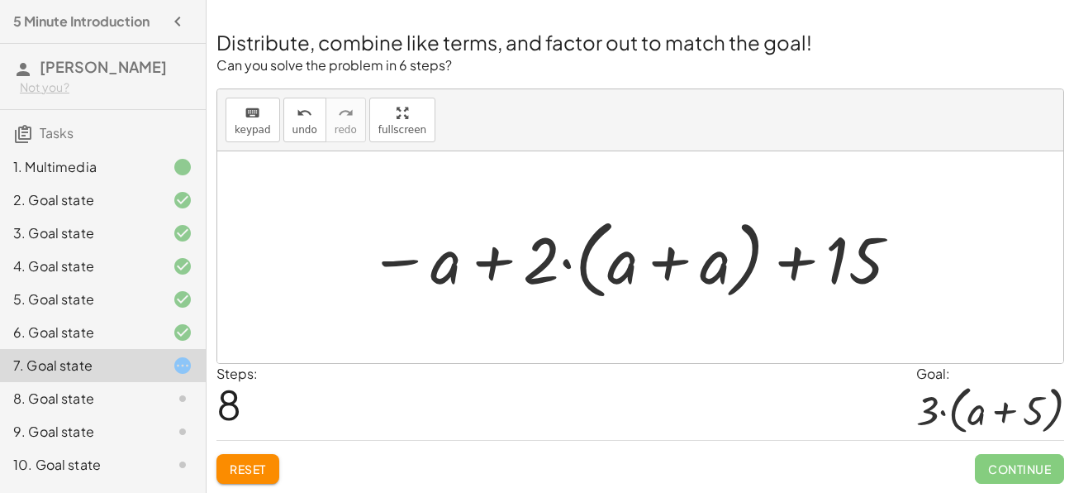
click at [802, 264] on div at bounding box center [635, 257] width 550 height 95
click at [486, 263] on div at bounding box center [635, 257] width 550 height 95
drag, startPoint x: 432, startPoint y: 269, endPoint x: 693, endPoint y: 242, distance: 261.8
click at [693, 242] on div at bounding box center [635, 257] width 550 height 95
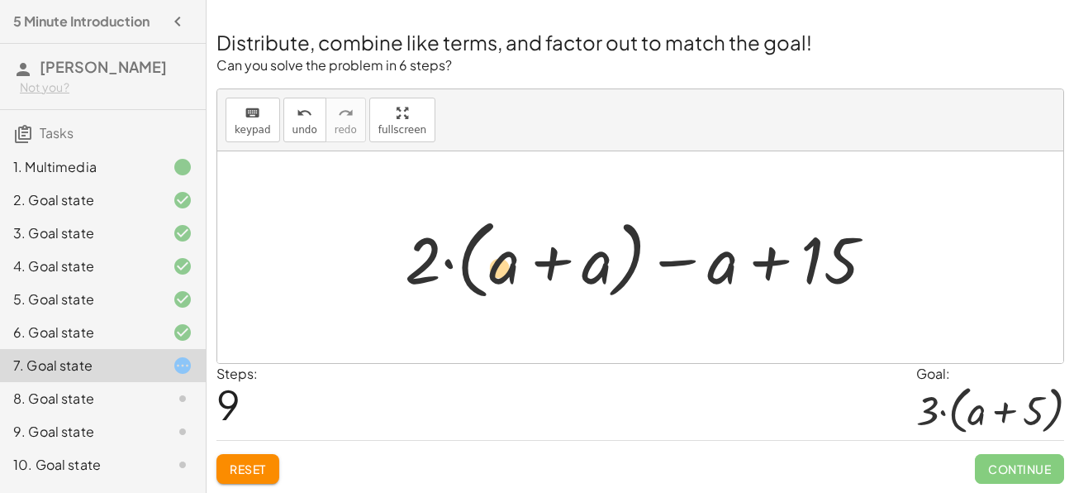
drag, startPoint x: 512, startPoint y: 259, endPoint x: 505, endPoint y: 266, distance: 10.5
click at [505, 266] on div at bounding box center [646, 257] width 499 height 95
drag, startPoint x: 427, startPoint y: 260, endPoint x: 514, endPoint y: 226, distance: 93.2
click at [514, 226] on div at bounding box center [646, 257] width 499 height 95
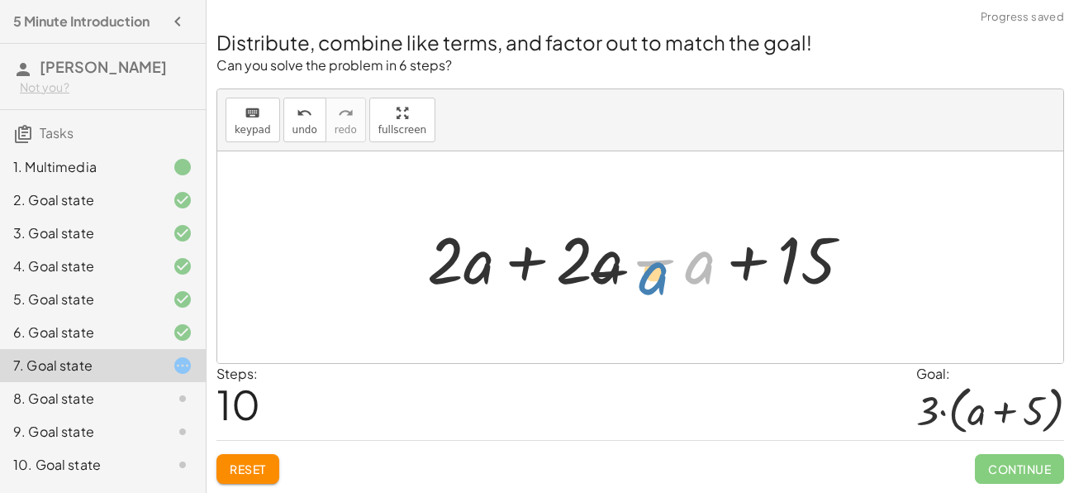
drag, startPoint x: 698, startPoint y: 275, endPoint x: 640, endPoint y: 288, distance: 60.2
click at [640, 288] on div at bounding box center [646, 257] width 455 height 85
click at [605, 267] on div at bounding box center [646, 257] width 455 height 85
click at [644, 261] on div at bounding box center [646, 257] width 455 height 85
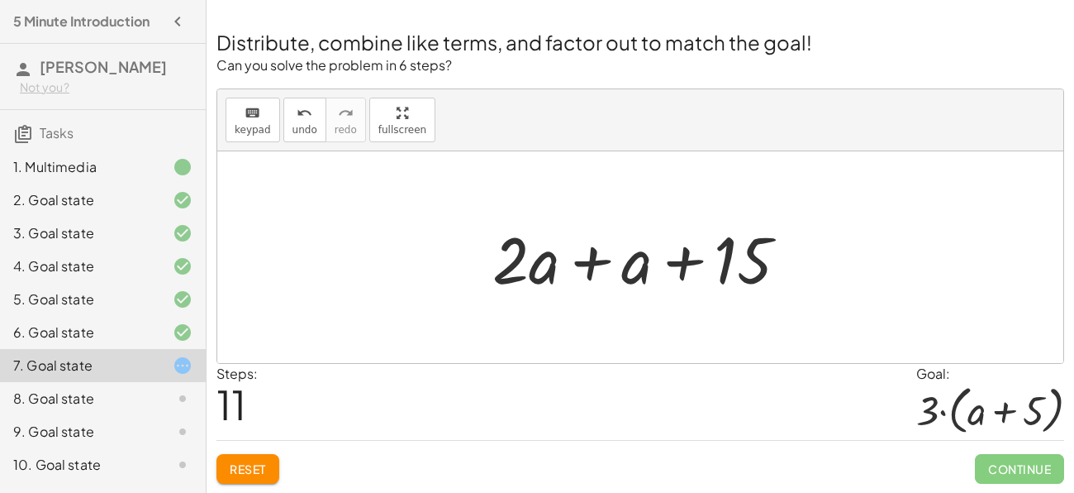
click at [591, 265] on div at bounding box center [647, 257] width 326 height 85
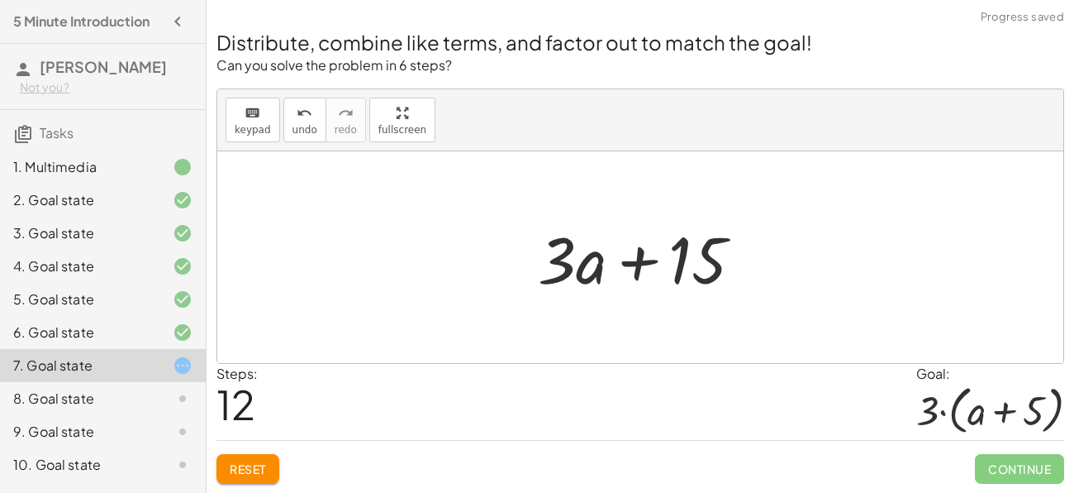
click at [642, 255] on div at bounding box center [647, 257] width 235 height 85
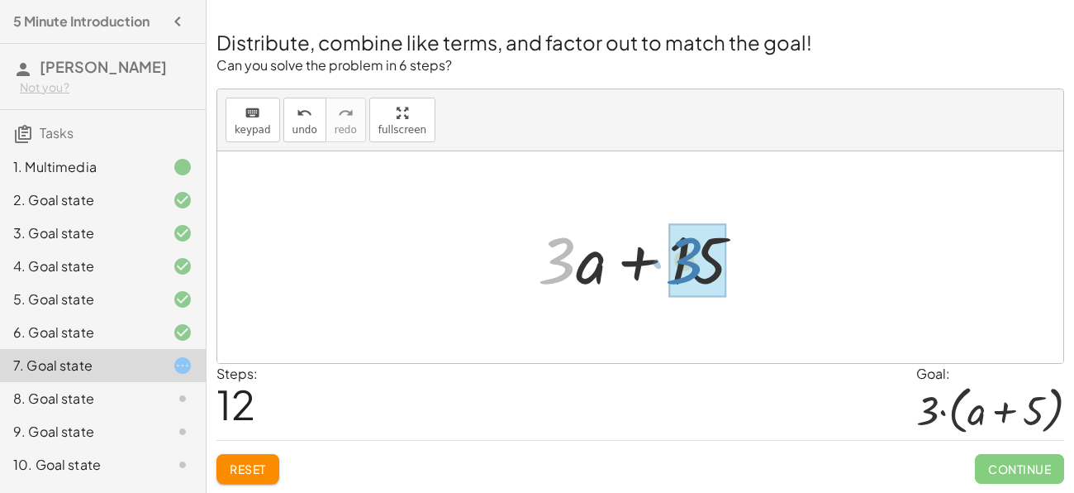
drag, startPoint x: 557, startPoint y: 261, endPoint x: 685, endPoint y: 261, distance: 128.1
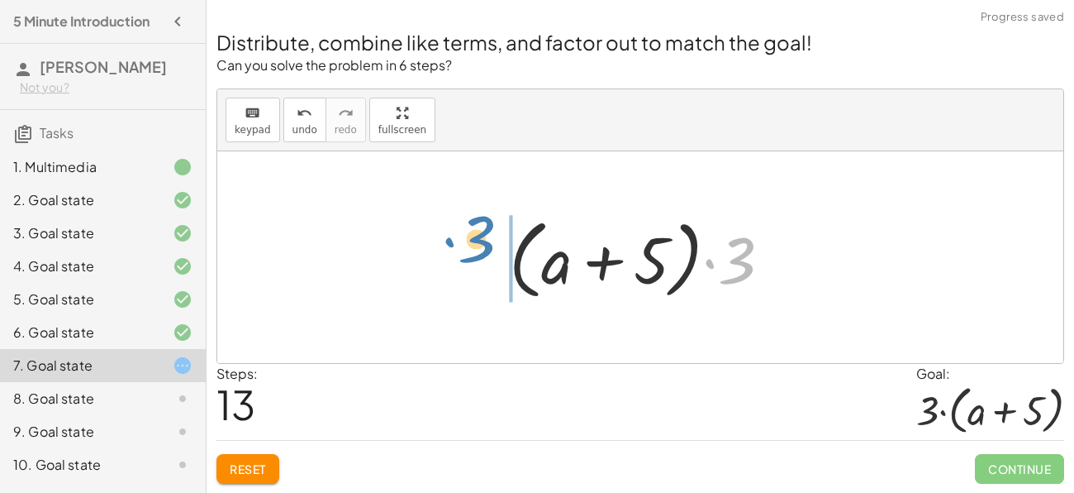
drag, startPoint x: 740, startPoint y: 279, endPoint x: 479, endPoint y: 260, distance: 261.0
click at [479, 260] on div "+ · 2 · ( + a + 4 ) − a + · a · ( + 3 − 1 ) + 7 + · 2 · a + · 2 · 4 − a + · a ·…" at bounding box center [640, 257] width 846 height 212
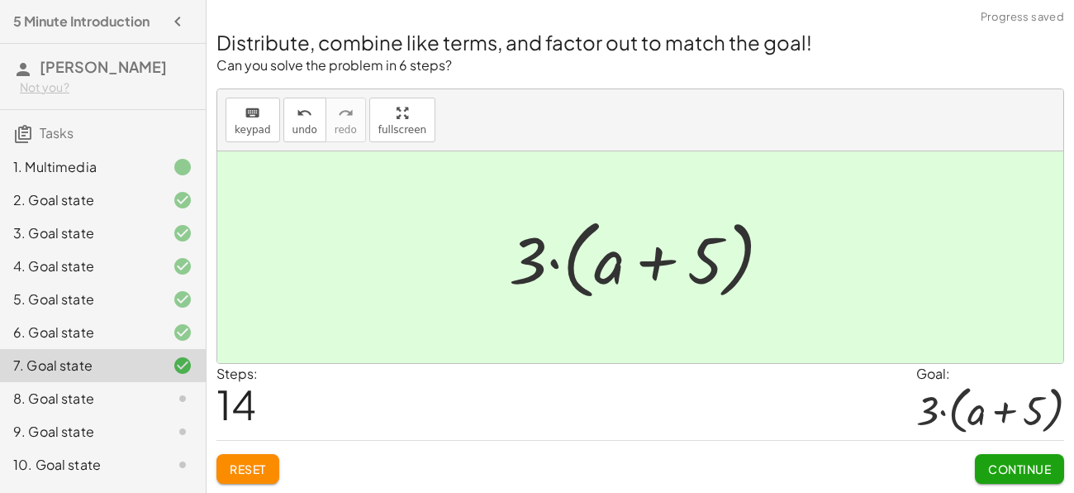
click at [1027, 471] on span "Continue" at bounding box center [1020, 468] width 63 height 15
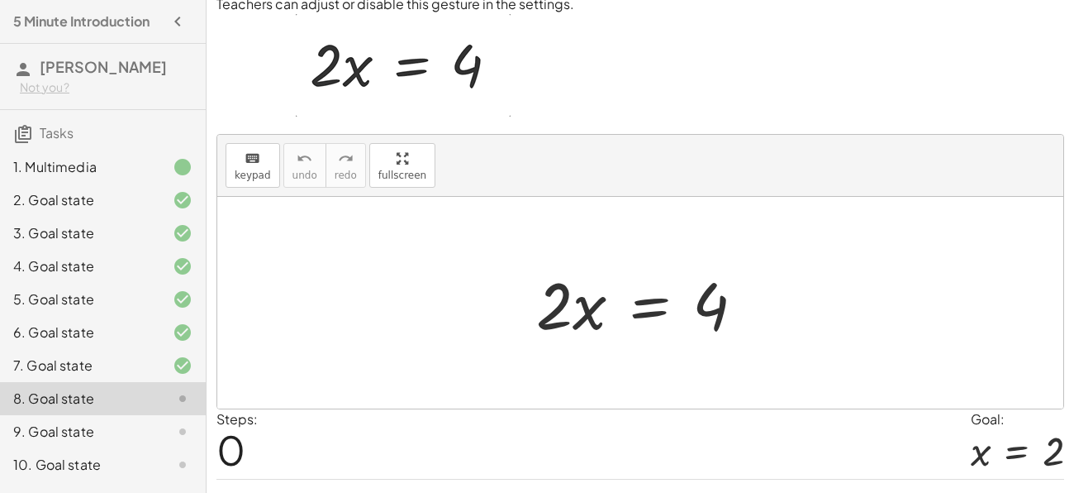
scroll to position [129, 0]
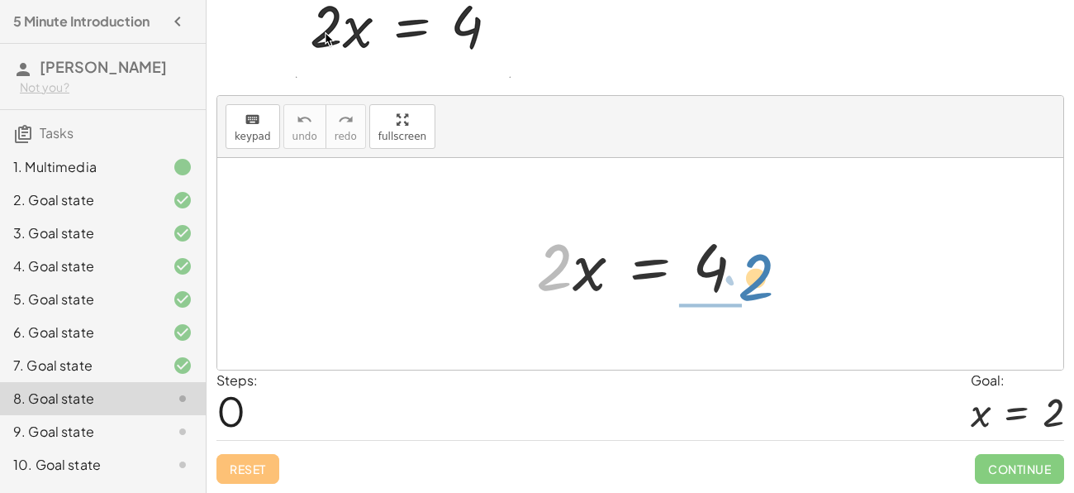
drag, startPoint x: 554, startPoint y: 274, endPoint x: 753, endPoint y: 283, distance: 199.4
click at [753, 283] on div at bounding box center [647, 264] width 238 height 85
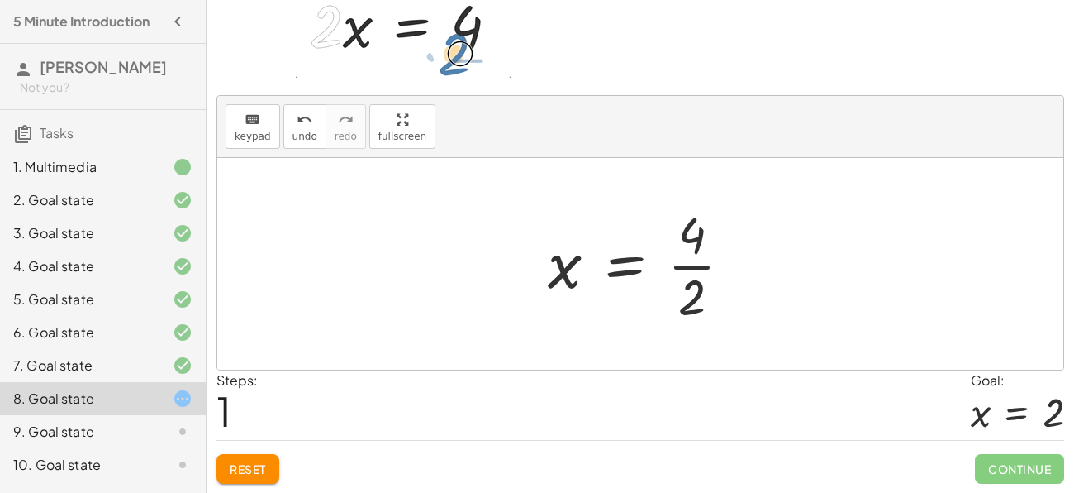
click at [688, 264] on div at bounding box center [647, 263] width 214 height 127
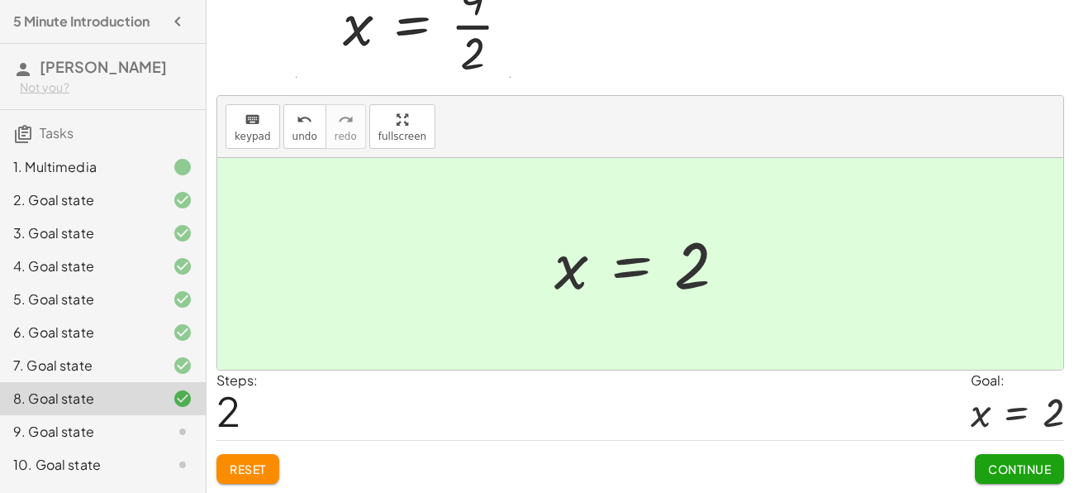
click at [1046, 474] on span "Continue" at bounding box center [1020, 468] width 63 height 15
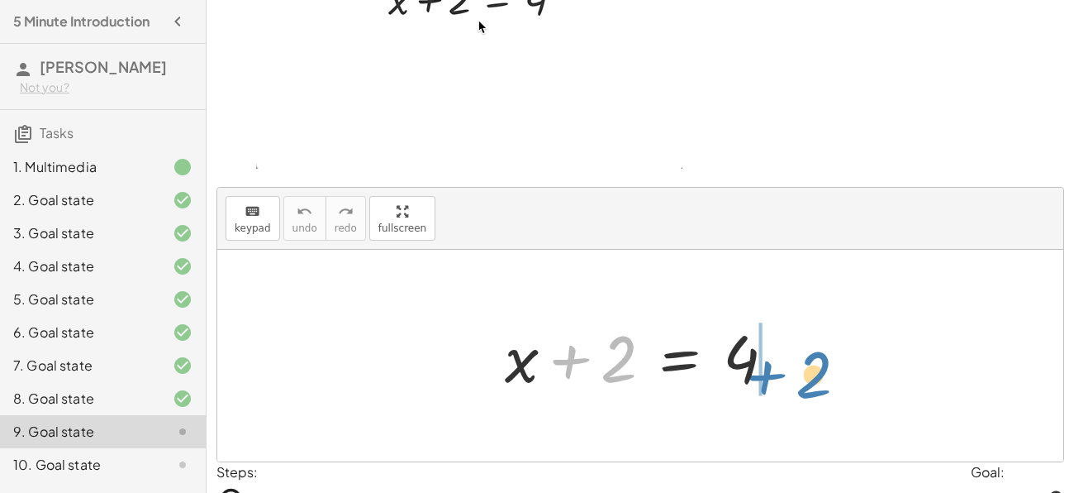
drag, startPoint x: 622, startPoint y: 345, endPoint x: 817, endPoint y: 361, distance: 195.7
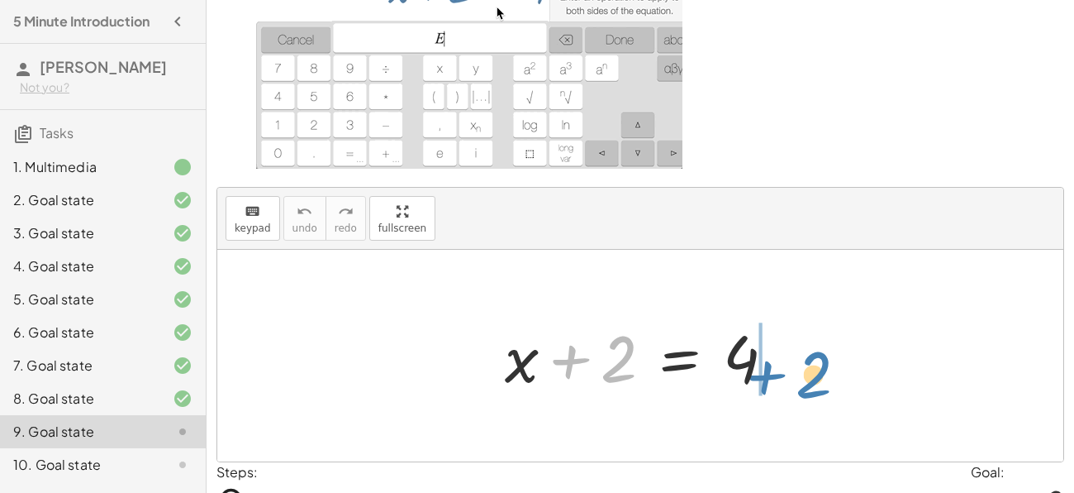
click at [817, 361] on div "+ 2 + x + 2 = 4" at bounding box center [640, 356] width 846 height 212
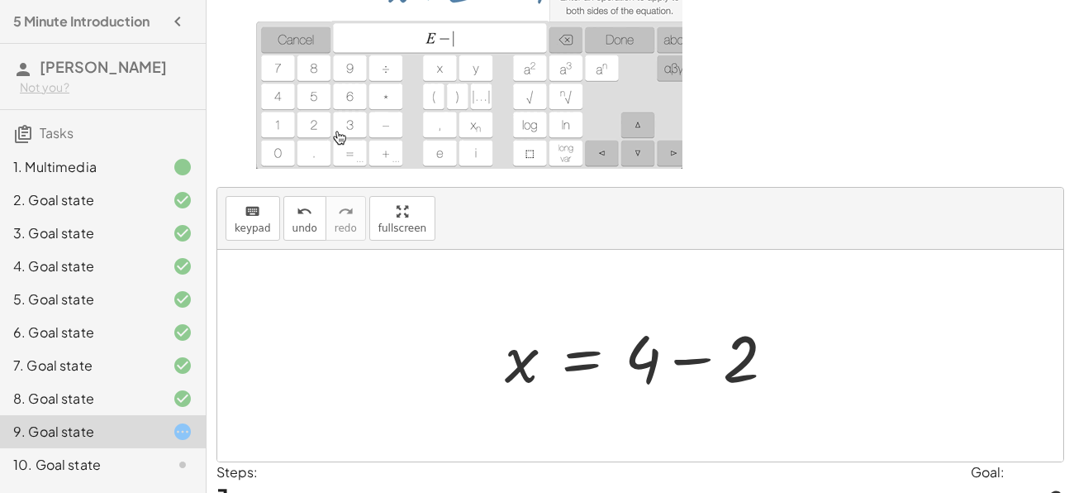
click at [690, 361] on div at bounding box center [647, 355] width 300 height 85
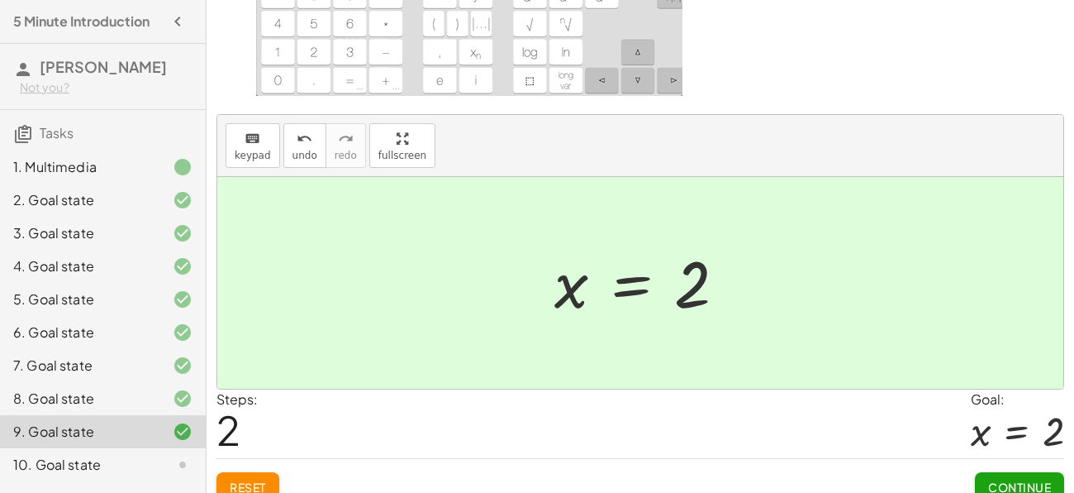
scroll to position [220, 0]
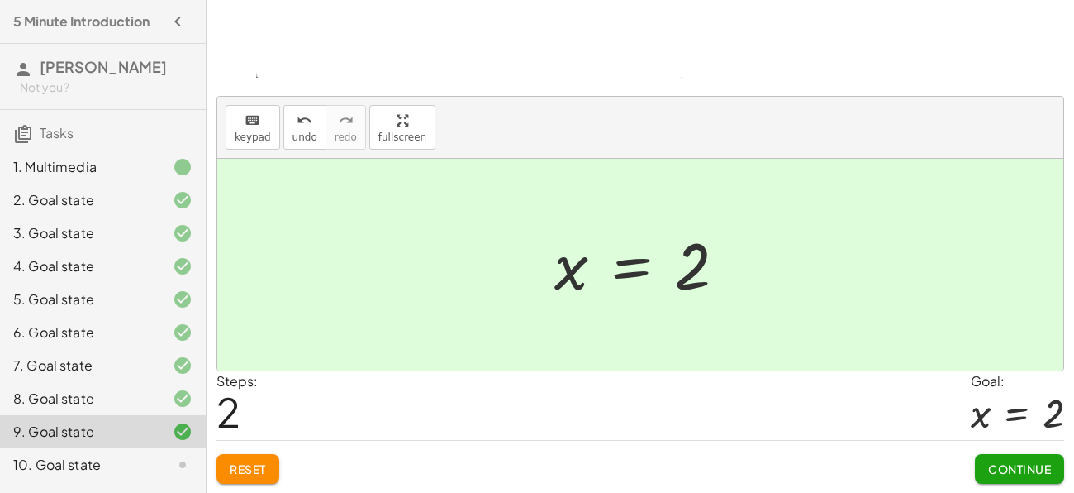
click at [1017, 469] on span "Continue" at bounding box center [1020, 468] width 63 height 15
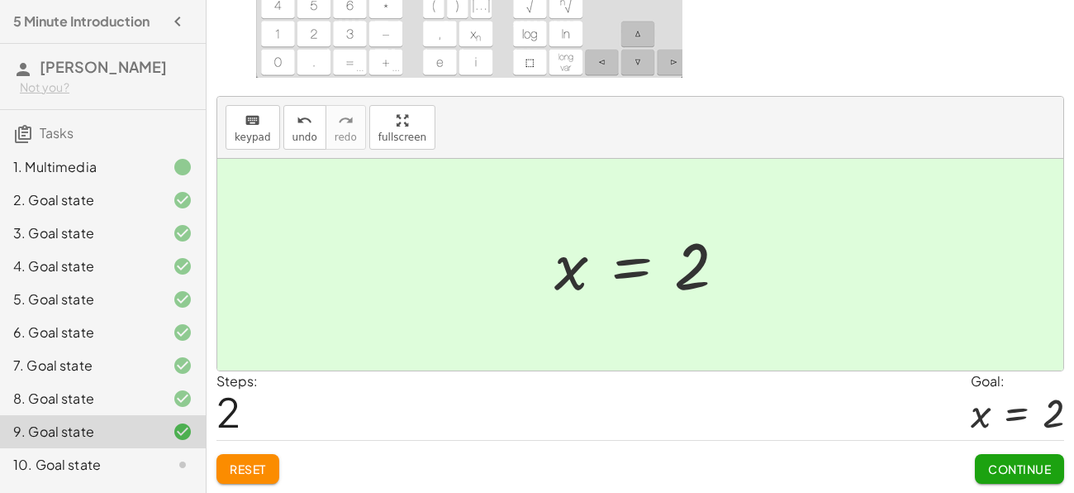
scroll to position [105, 0]
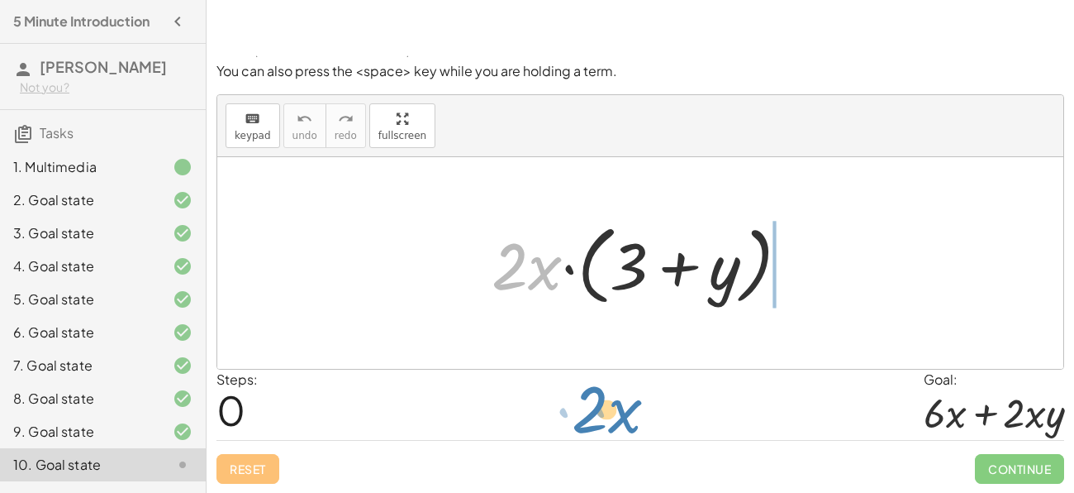
drag, startPoint x: 542, startPoint y: 264, endPoint x: 622, endPoint y: 407, distance: 163.9
click at [622, 407] on div "To pick up several terms, drag far down. You can also press the <space> key whi…" at bounding box center [641, 194] width 868 height 598
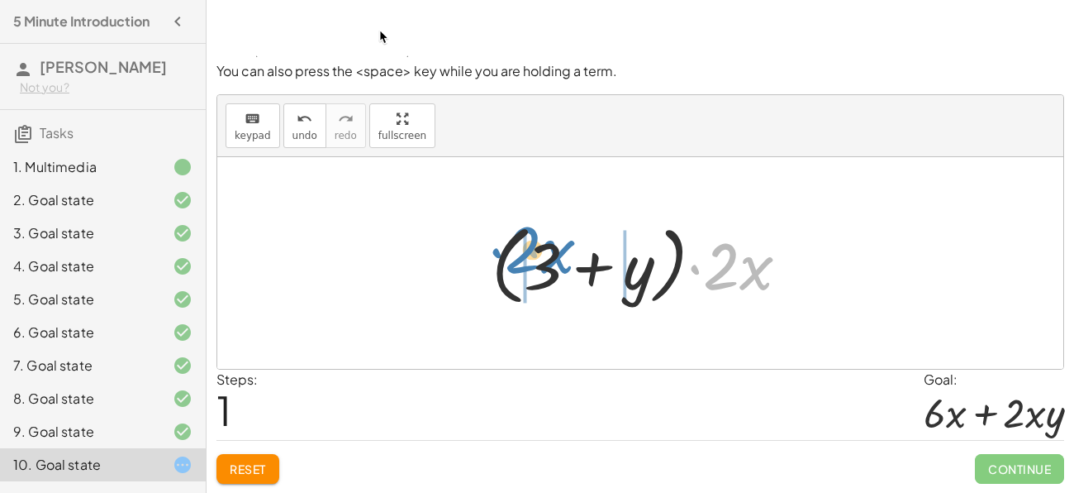
drag, startPoint x: 739, startPoint y: 266, endPoint x: 542, endPoint y: 250, distance: 197.3
click at [542, 250] on div at bounding box center [647, 263] width 327 height 95
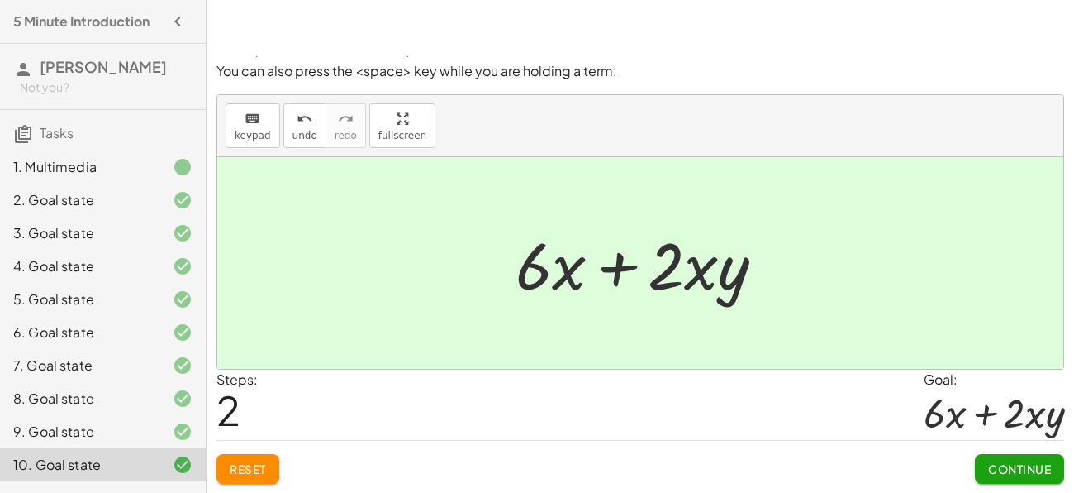
click at [1020, 478] on button "Continue" at bounding box center [1019, 469] width 89 height 30
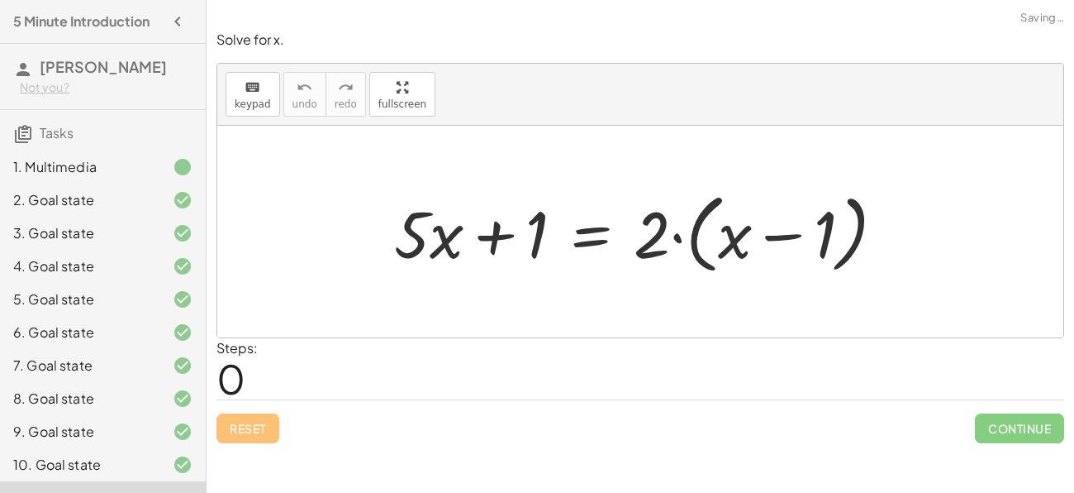
scroll to position [0, 0]
click at [790, 450] on div "Solve for x. keyboard keypad undo undo redo redo fullscreen + · 5 · x + 1 = · 2…" at bounding box center [641, 237] width 868 height 432
drag, startPoint x: 649, startPoint y: 241, endPoint x: 733, endPoint y: 234, distance: 84.6
click at [733, 234] on div at bounding box center [647, 231] width 522 height 95
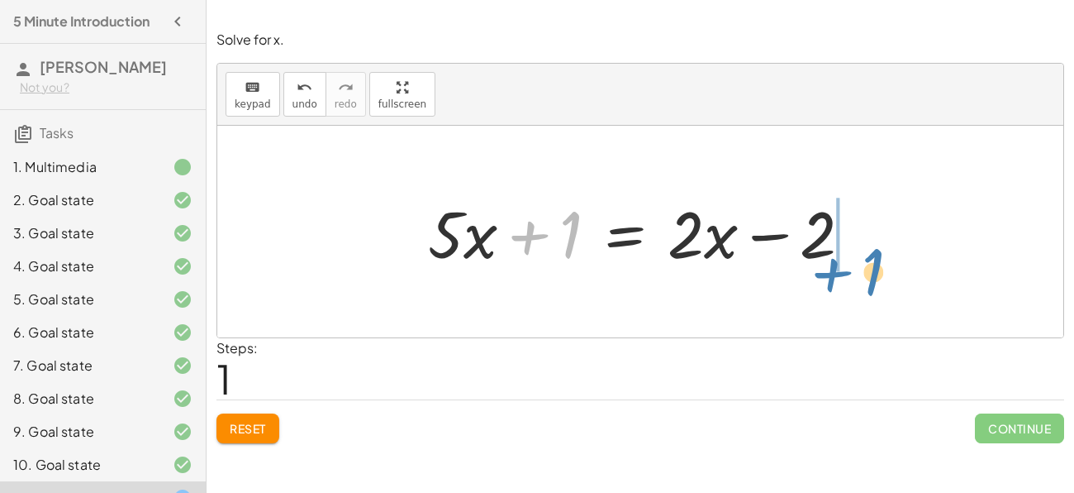
drag, startPoint x: 567, startPoint y: 236, endPoint x: 870, endPoint y: 273, distance: 305.6
click at [870, 273] on div at bounding box center [647, 231] width 454 height 85
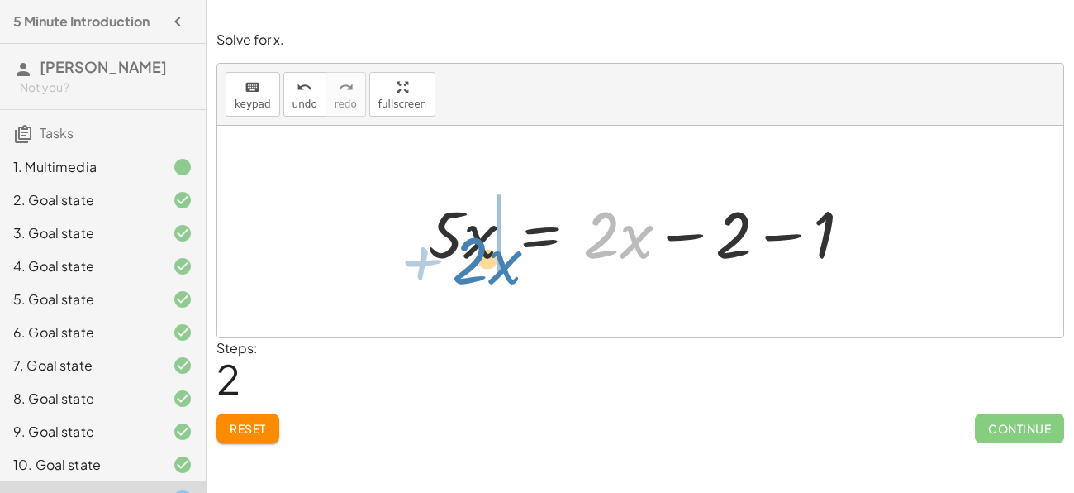
drag, startPoint x: 612, startPoint y: 233, endPoint x: 479, endPoint y: 259, distance: 135.5
click at [479, 259] on div at bounding box center [641, 231] width 443 height 85
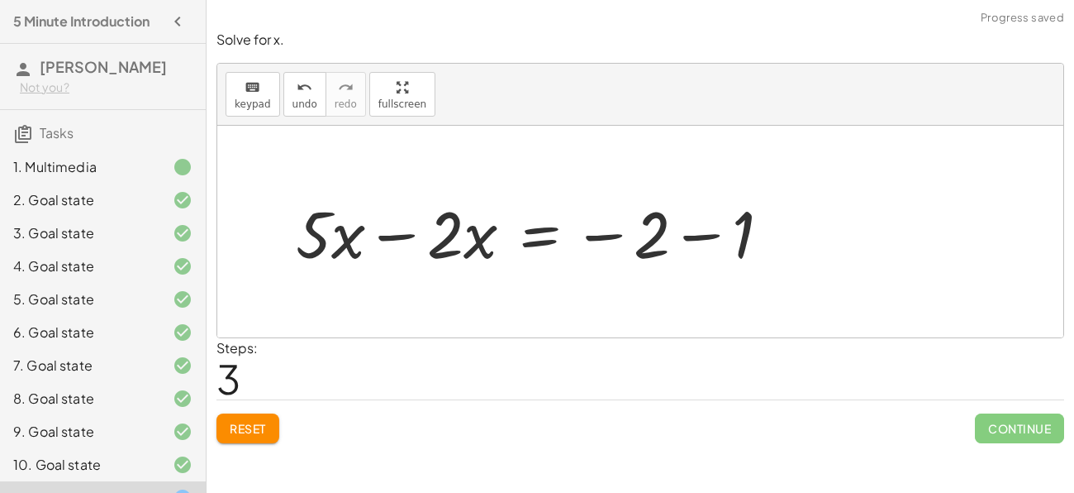
click at [408, 236] on div at bounding box center [540, 231] width 504 height 85
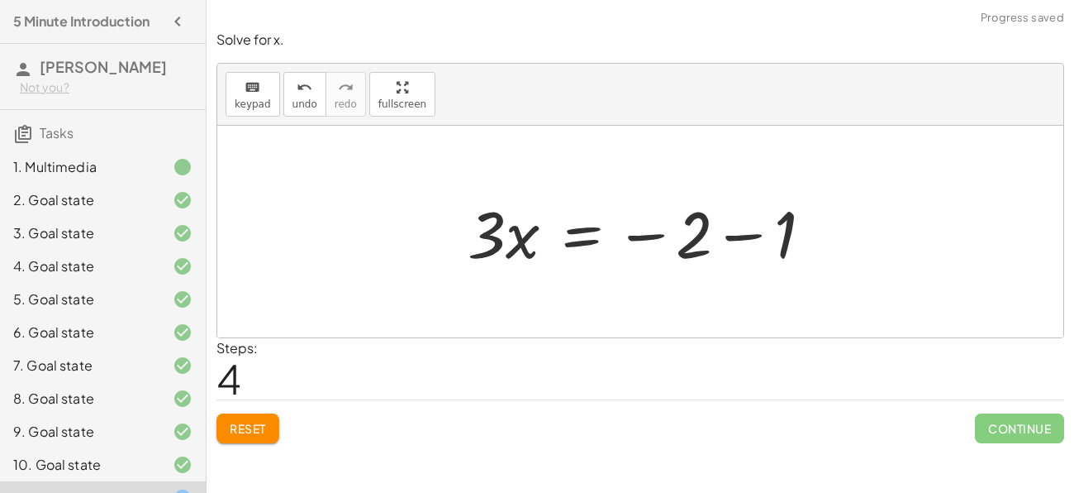
click at [736, 237] on div at bounding box center [647, 231] width 374 height 85
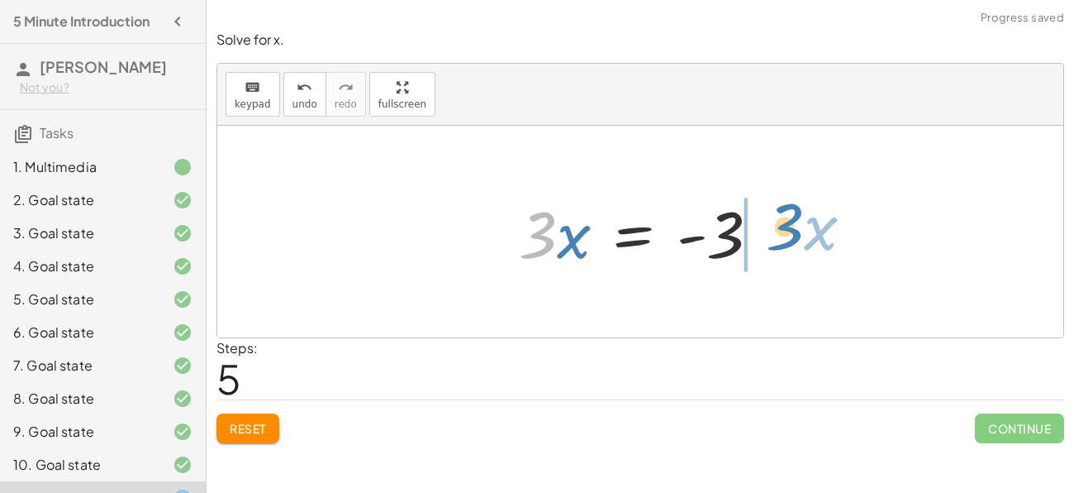
drag, startPoint x: 541, startPoint y: 236, endPoint x: 788, endPoint y: 227, distance: 247.3
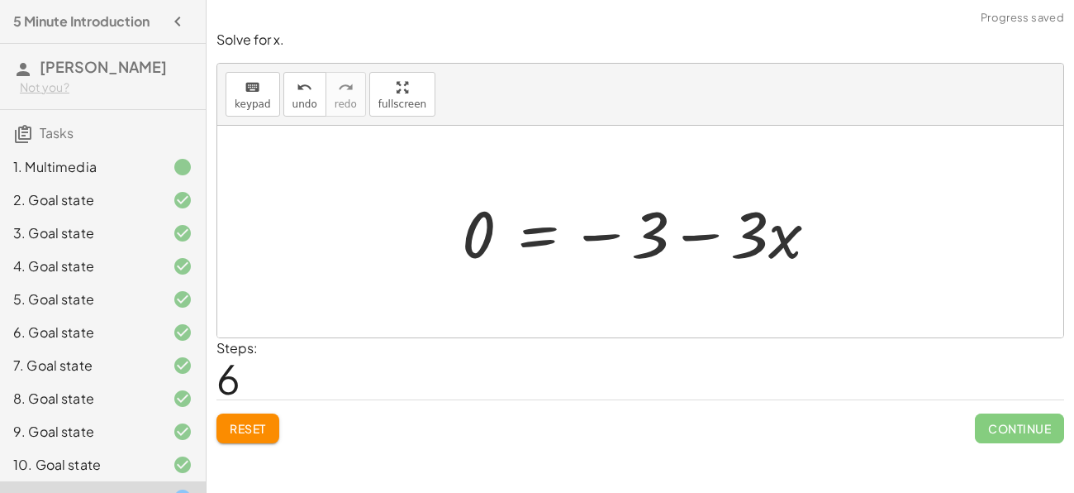
click at [701, 233] on div at bounding box center [647, 231] width 386 height 85
drag, startPoint x: 760, startPoint y: 241, endPoint x: 459, endPoint y: 234, distance: 301.8
click at [459, 234] on div at bounding box center [647, 231] width 386 height 85
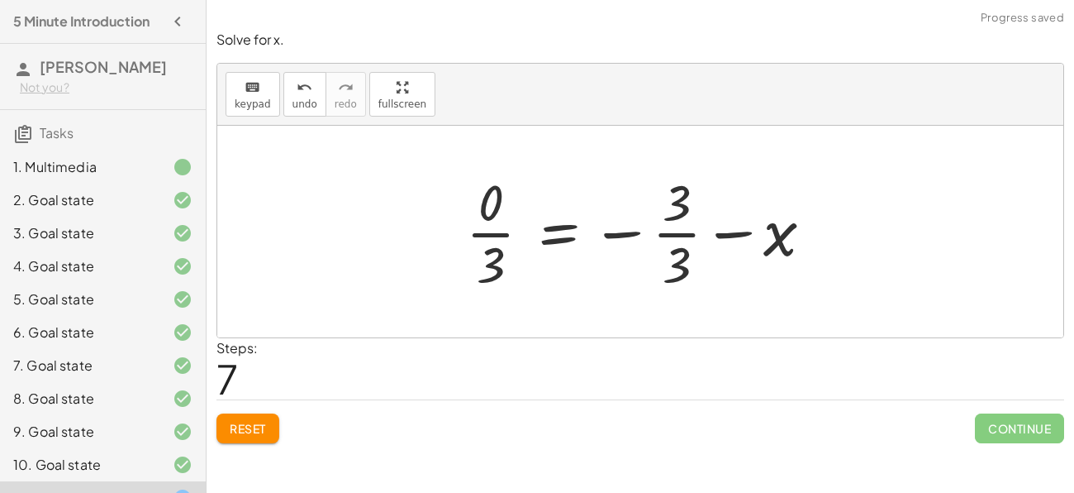
click at [502, 234] on div at bounding box center [646, 231] width 377 height 127
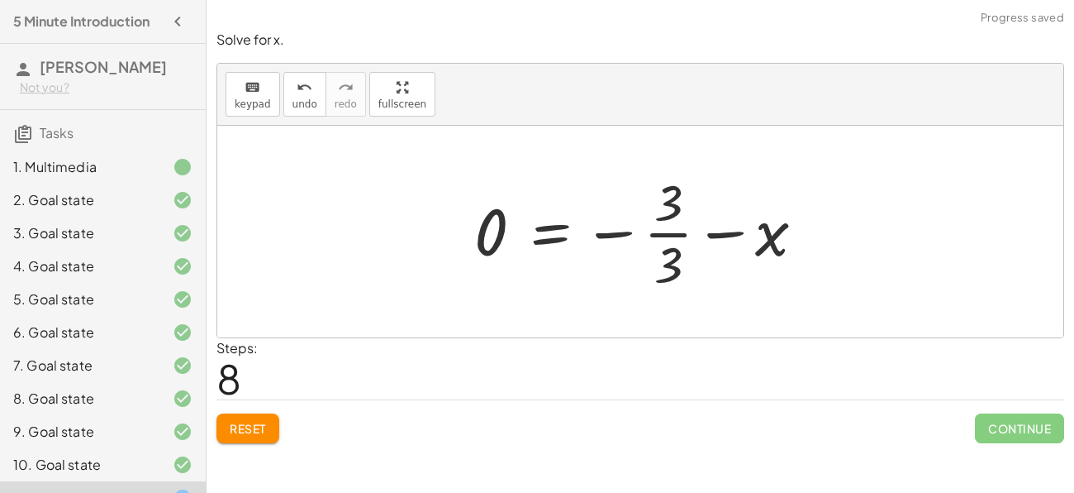
click at [671, 236] on div at bounding box center [646, 231] width 360 height 127
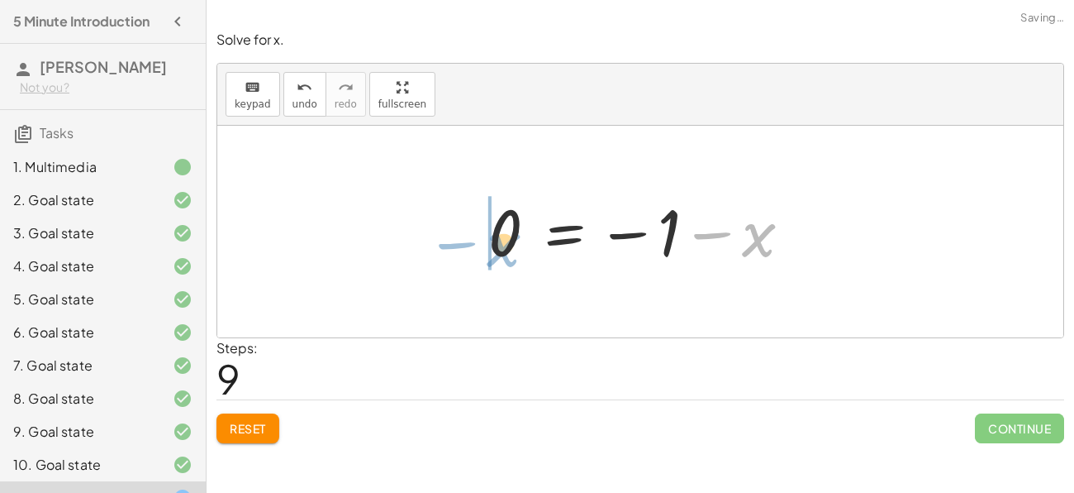
drag, startPoint x: 756, startPoint y: 245, endPoint x: 501, endPoint y: 255, distance: 255.6
click at [501, 255] on div at bounding box center [647, 232] width 334 height 82
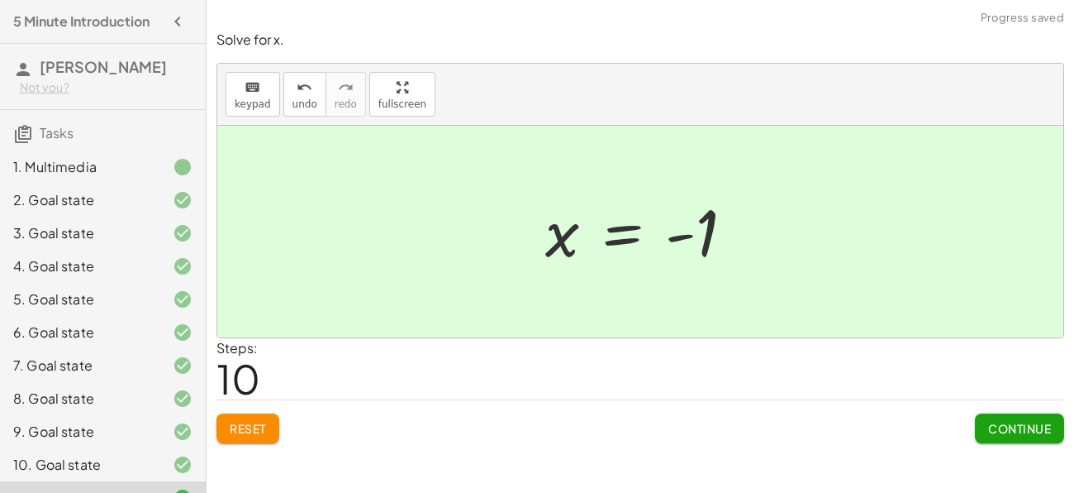
click at [998, 416] on button "Continue" at bounding box center [1019, 428] width 89 height 30
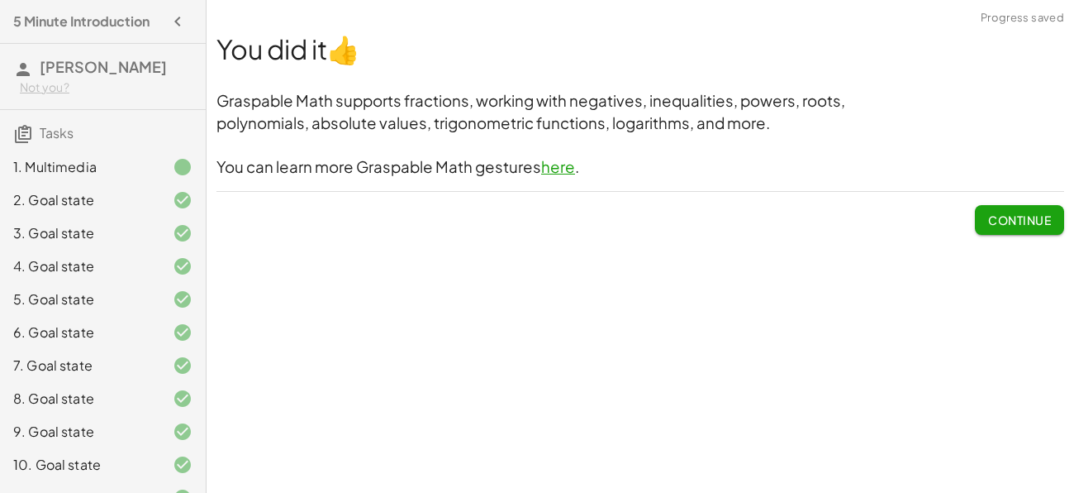
click at [1012, 227] on button "Continue" at bounding box center [1019, 220] width 89 height 30
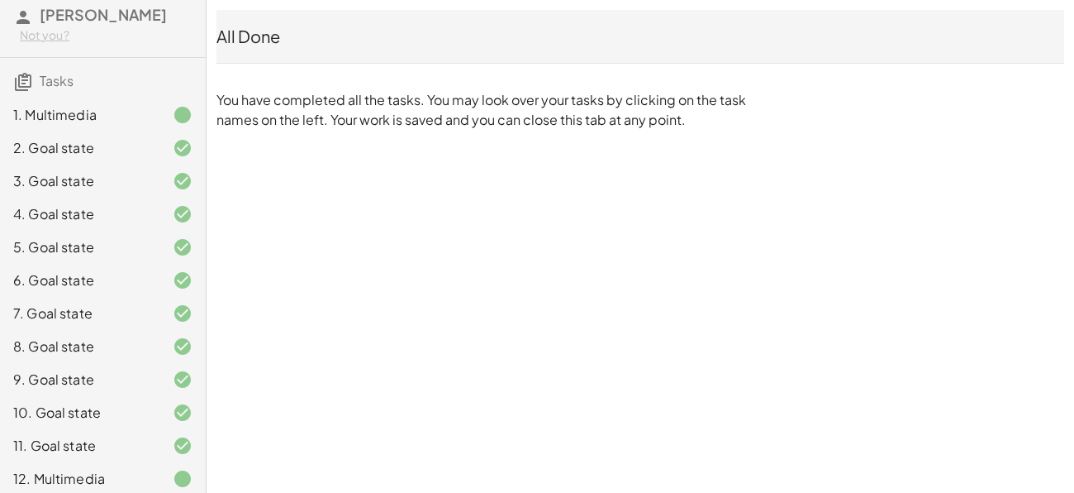
scroll to position [60, 0]
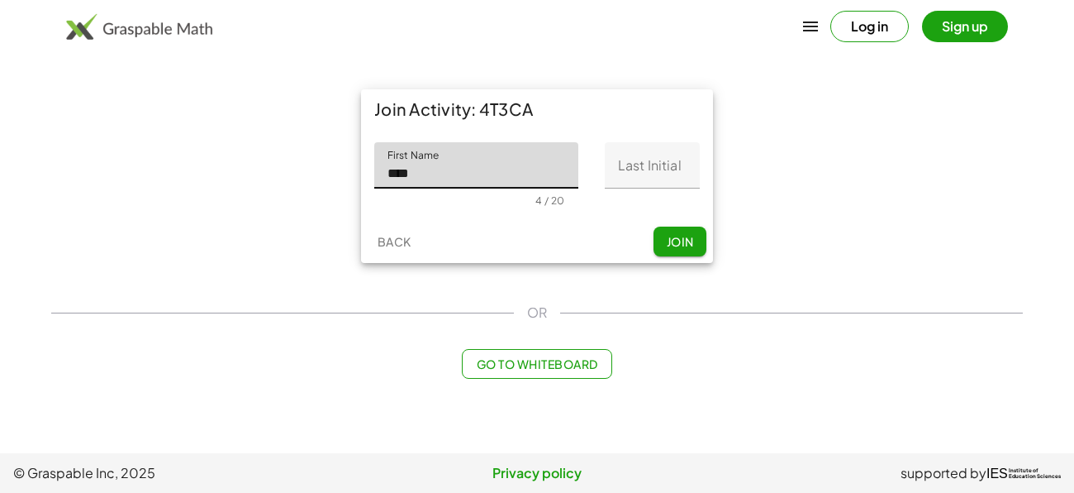
type input "****"
click at [663, 177] on input "Last Initial" at bounding box center [652, 165] width 95 height 46
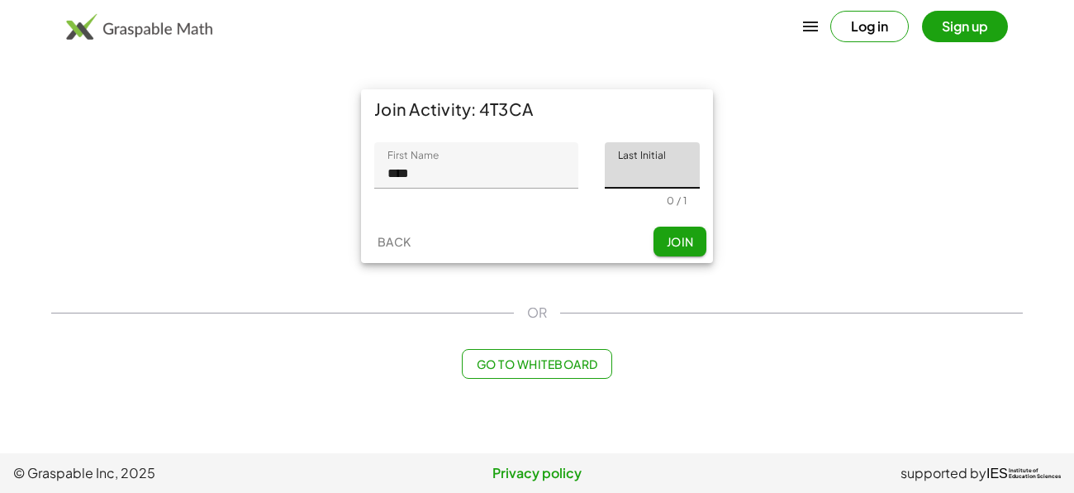
type input "*"
click at [669, 224] on div "Back Join" at bounding box center [537, 241] width 352 height 43
click at [674, 234] on span "Join" at bounding box center [679, 241] width 27 height 15
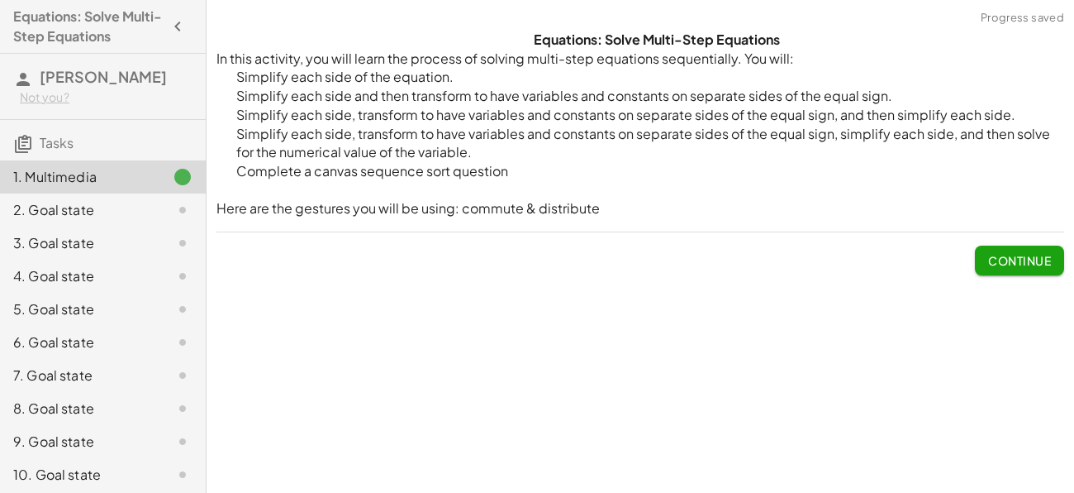
click at [1038, 269] on button "Continue" at bounding box center [1019, 260] width 89 height 30
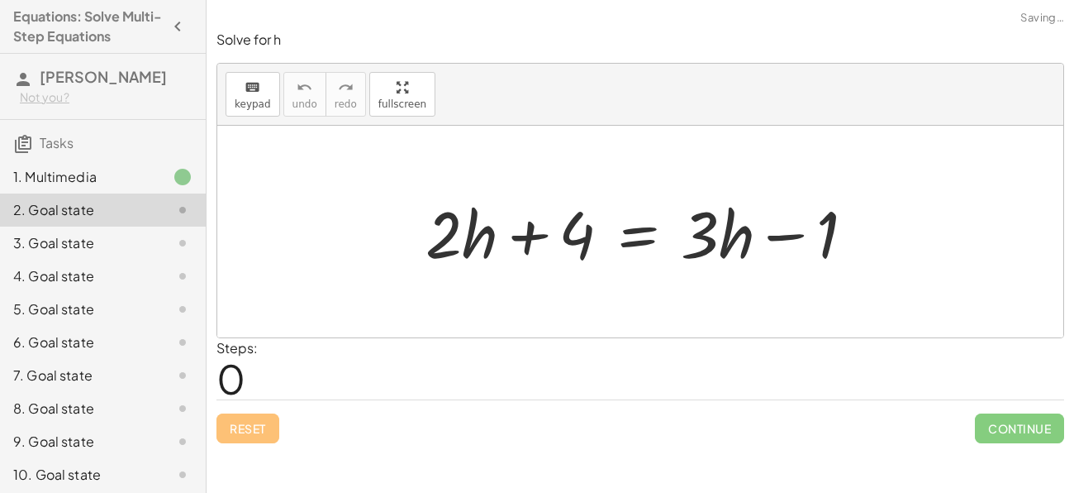
click at [667, 233] on div at bounding box center [646, 231] width 459 height 85
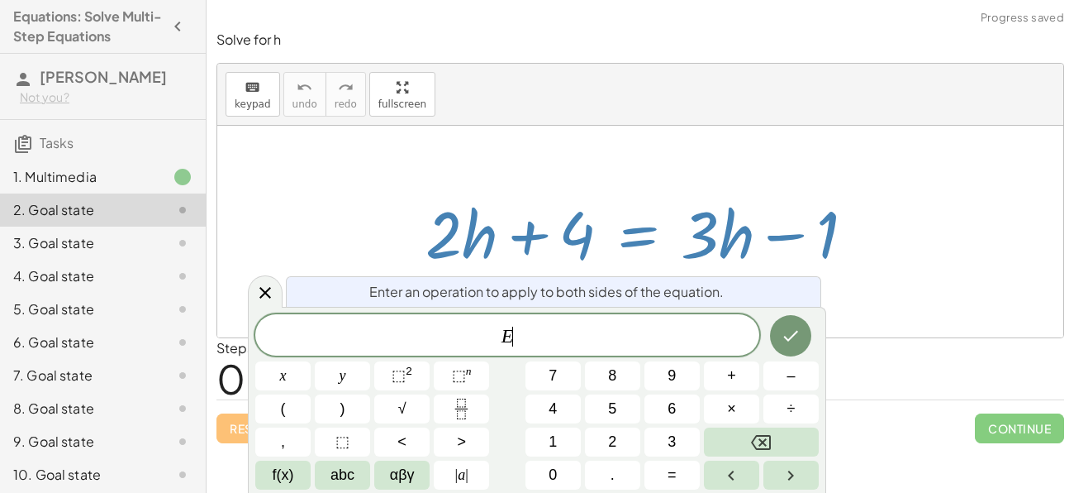
click at [943, 261] on div at bounding box center [640, 232] width 846 height 212
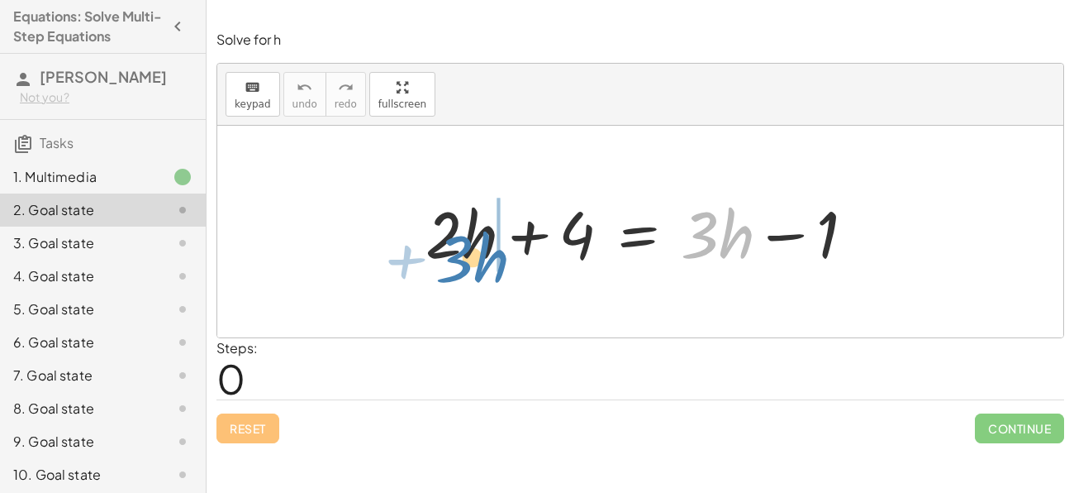
drag, startPoint x: 710, startPoint y: 231, endPoint x: 466, endPoint y: 255, distance: 245.0
click at [466, 255] on div at bounding box center [641, 231] width 448 height 85
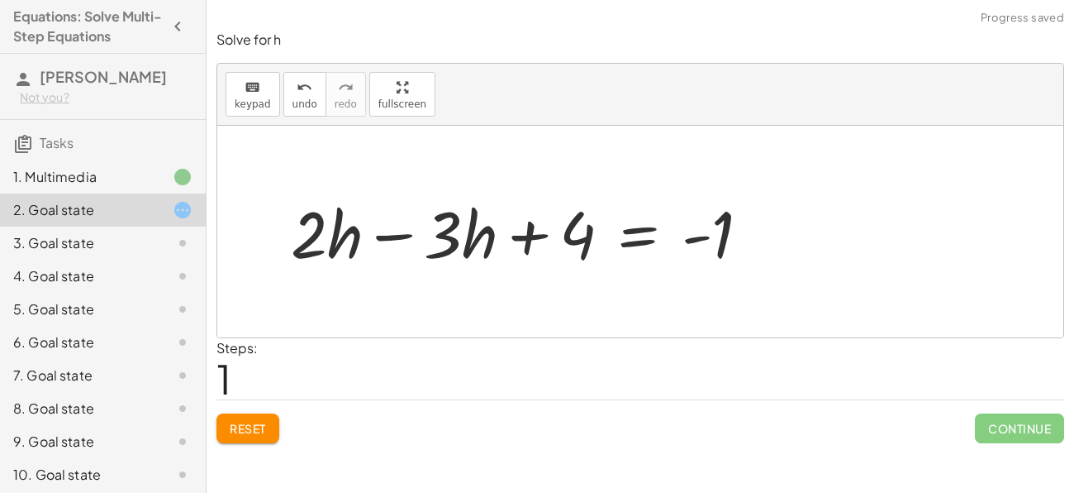
click at [392, 236] on div at bounding box center [527, 231] width 489 height 85
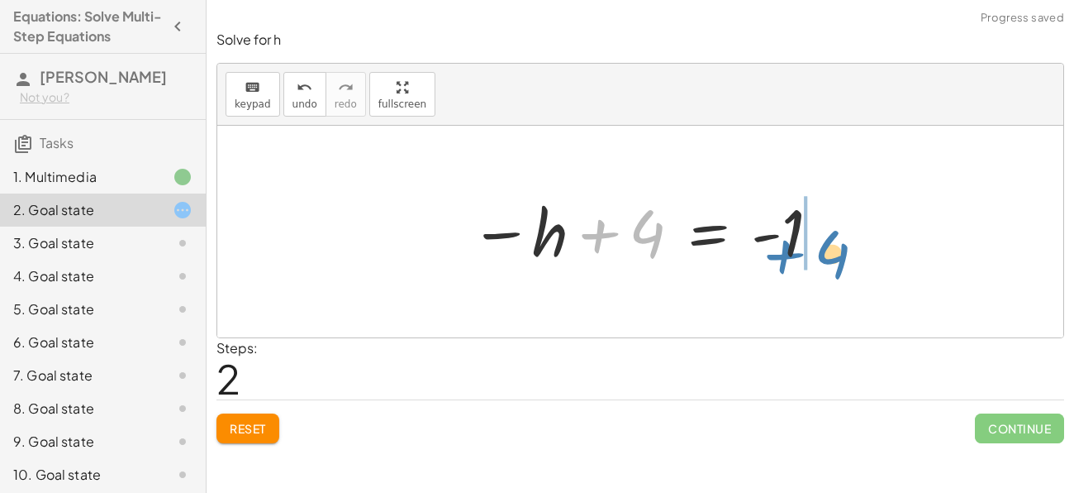
drag, startPoint x: 649, startPoint y: 225, endPoint x: 834, endPoint y: 245, distance: 186.2
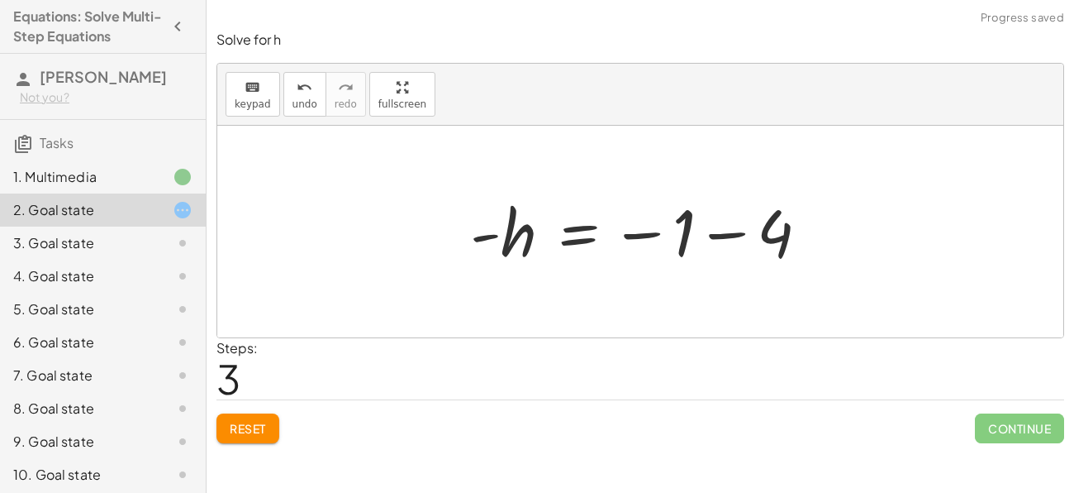
click at [724, 236] on div at bounding box center [646, 232] width 369 height 82
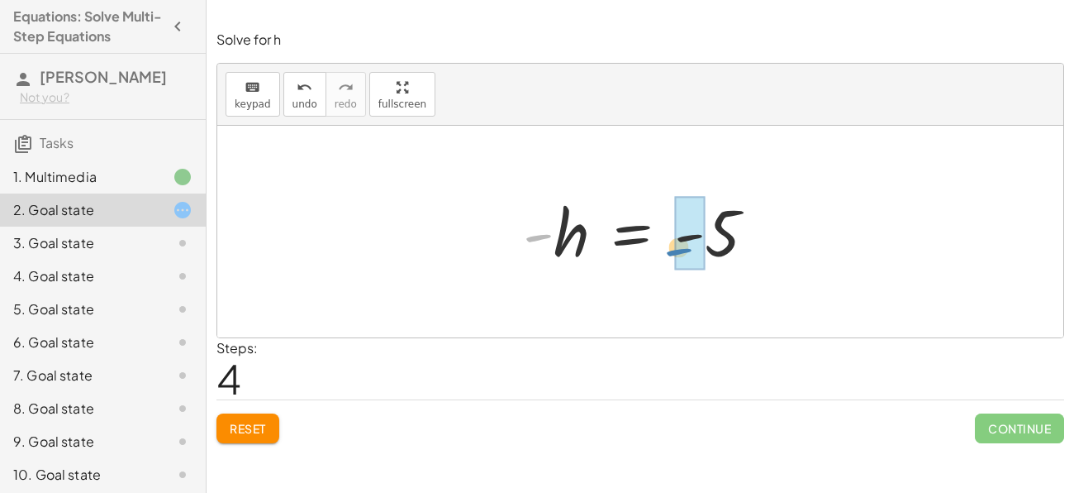
drag, startPoint x: 540, startPoint y: 240, endPoint x: 687, endPoint y: 254, distance: 147.8
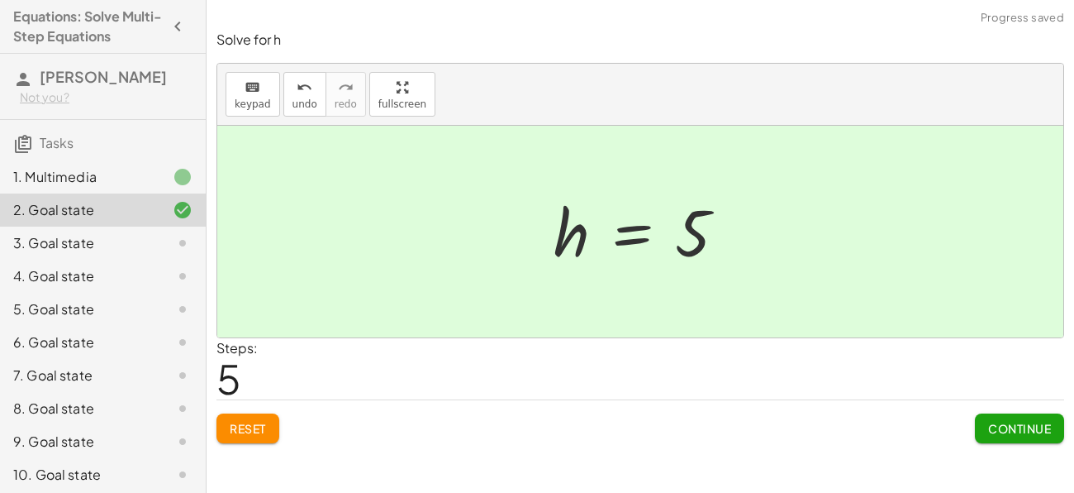
click at [1036, 421] on span "Continue" at bounding box center [1020, 428] width 63 height 15
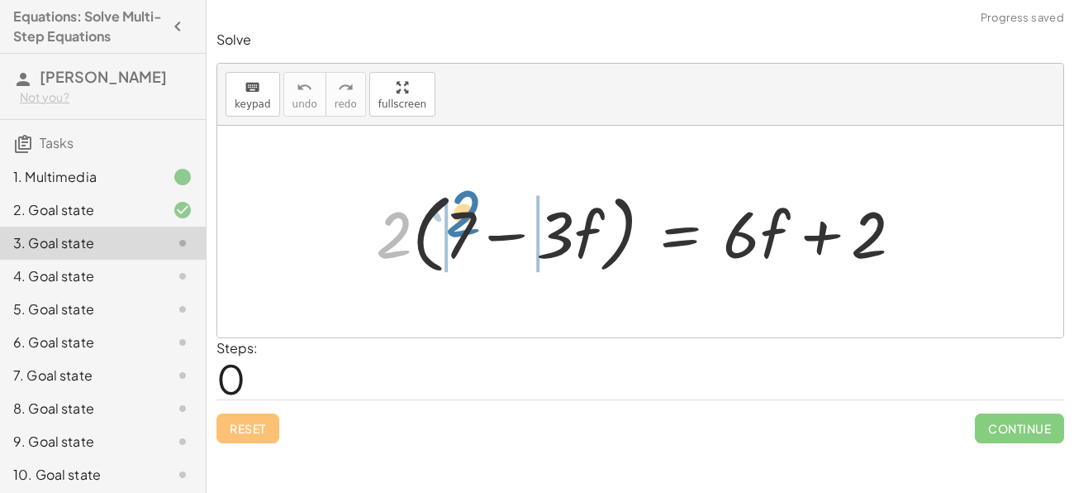
drag, startPoint x: 393, startPoint y: 245, endPoint x: 464, endPoint y: 224, distance: 74.3
click at [464, 224] on div at bounding box center [646, 231] width 557 height 95
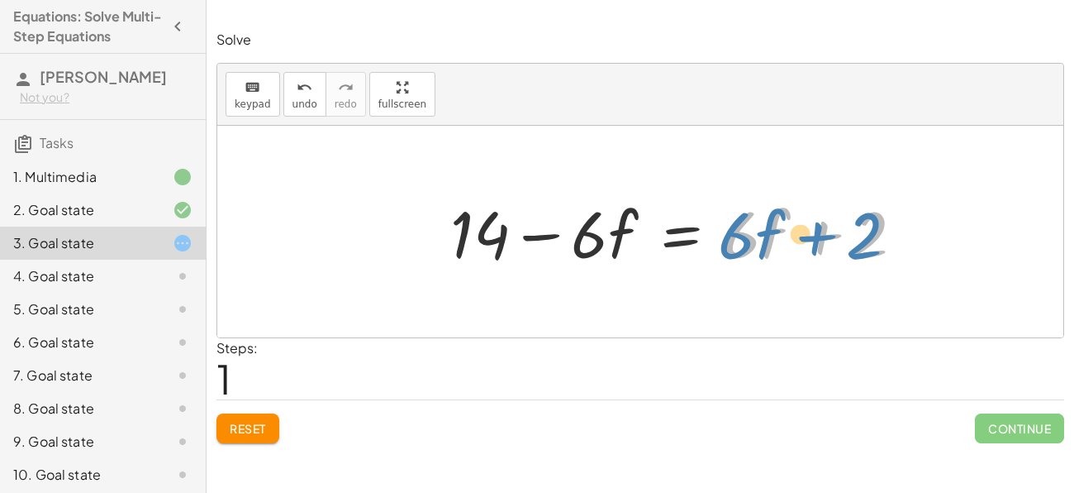
click at [731, 240] on div at bounding box center [684, 231] width 484 height 85
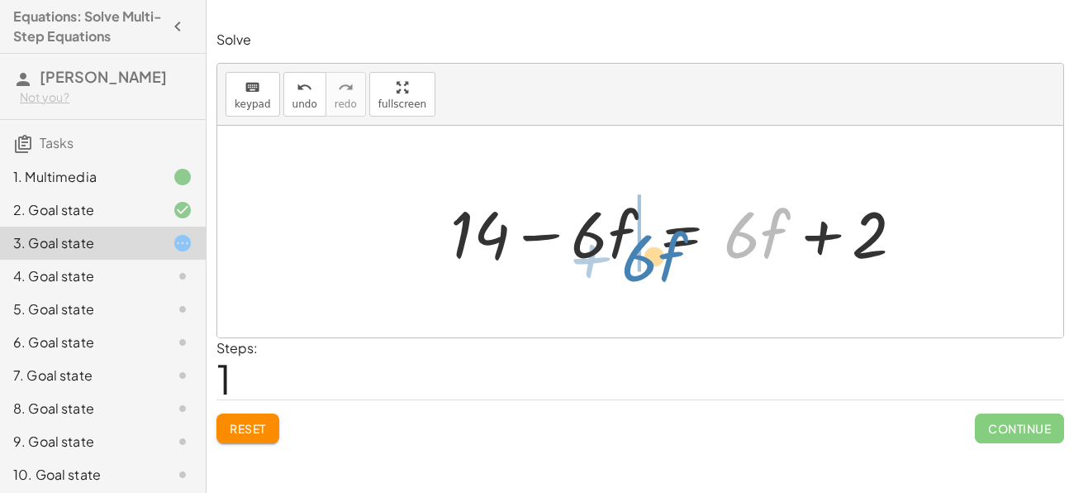
drag, startPoint x: 747, startPoint y: 241, endPoint x: 642, endPoint y: 261, distance: 107.0
click at [642, 261] on div at bounding box center [678, 231] width 472 height 85
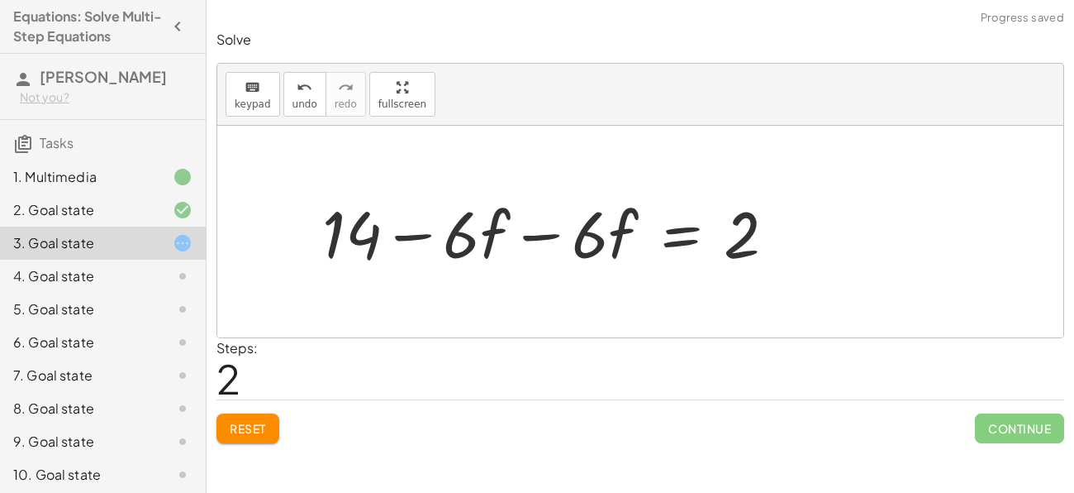
click at [537, 235] on div at bounding box center [556, 231] width 484 height 85
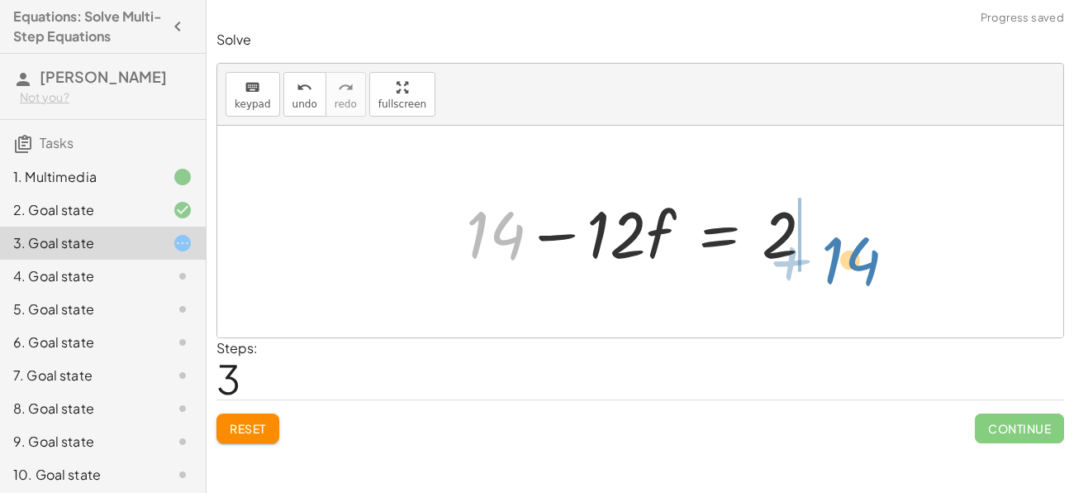
drag, startPoint x: 458, startPoint y: 233, endPoint x: 813, endPoint y: 258, distance: 356.3
click at [813, 258] on div at bounding box center [647, 231] width 378 height 85
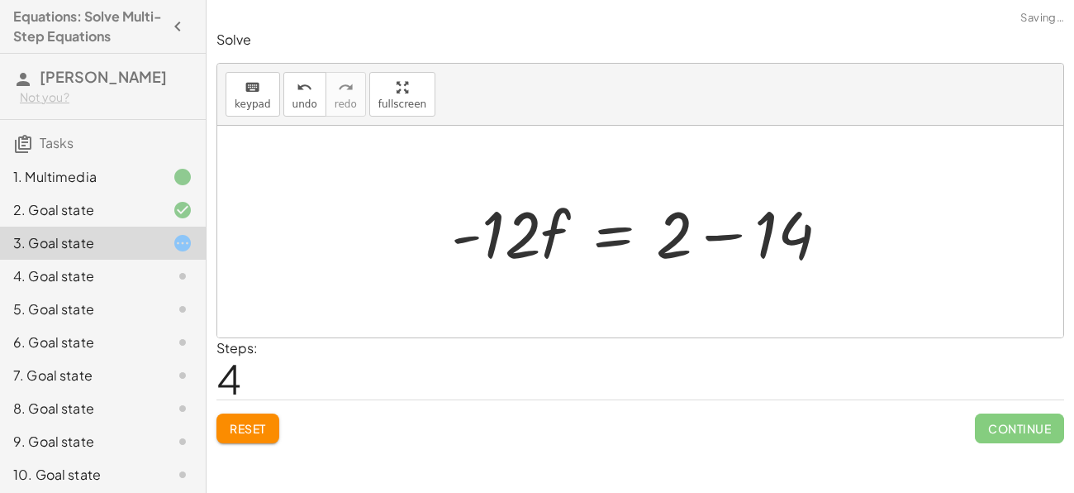
click at [725, 238] on div at bounding box center [646, 231] width 407 height 85
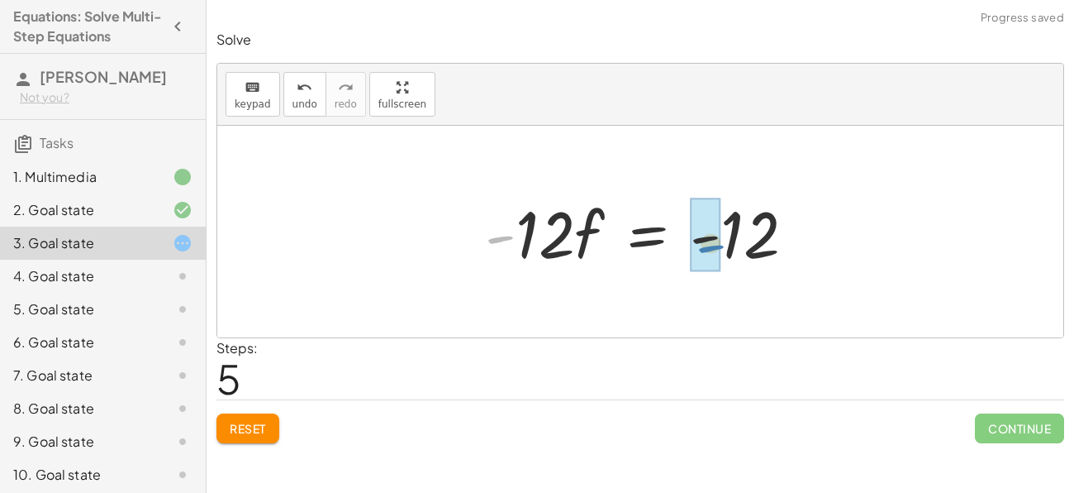
drag, startPoint x: 495, startPoint y: 240, endPoint x: 702, endPoint y: 248, distance: 206.8
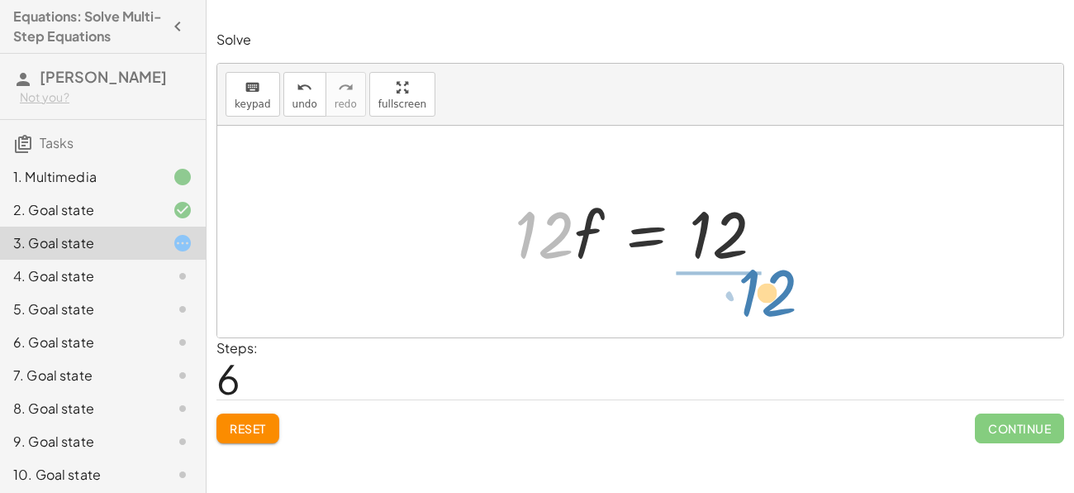
drag, startPoint x: 550, startPoint y: 240, endPoint x: 769, endPoint y: 298, distance: 226.0
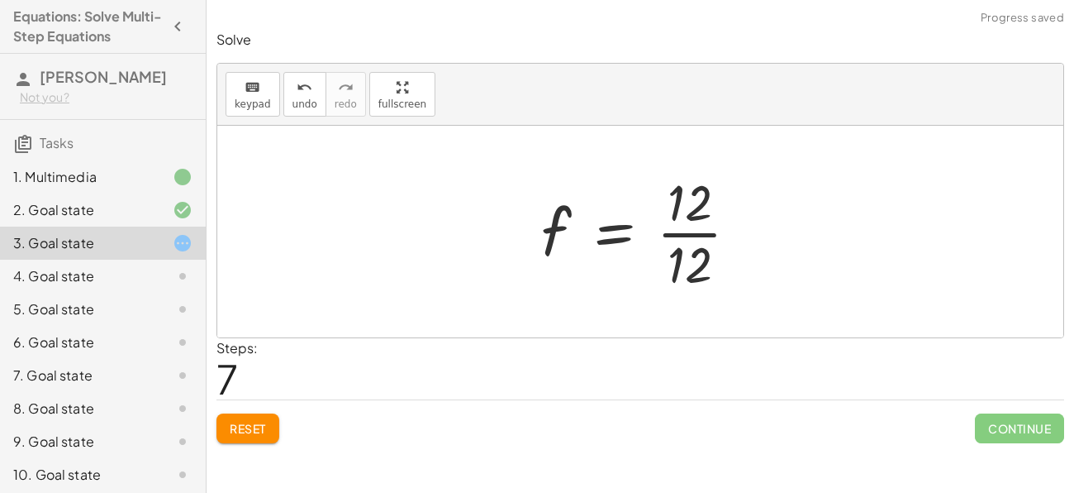
click at [694, 232] on div at bounding box center [646, 231] width 227 height 127
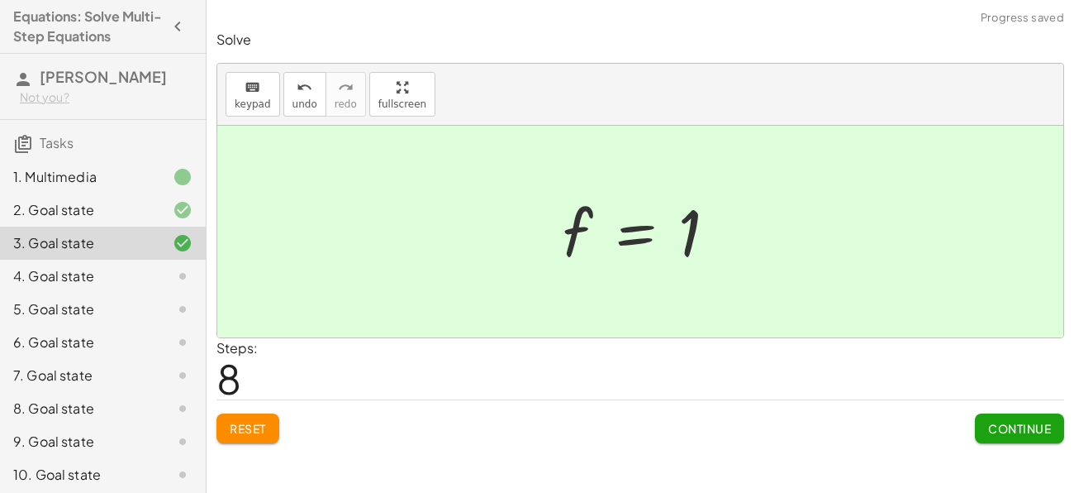
click at [993, 423] on span "Continue" at bounding box center [1020, 428] width 63 height 15
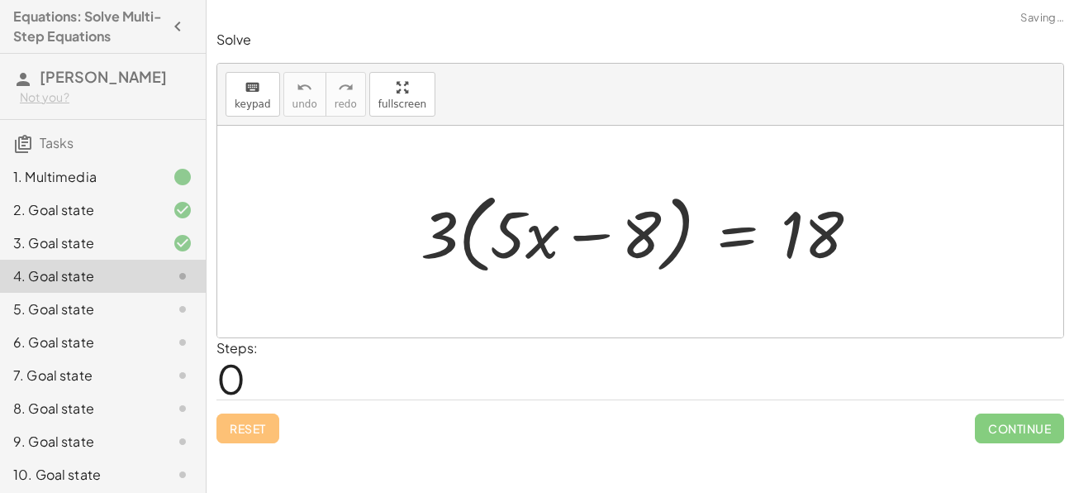
click at [574, 220] on div at bounding box center [646, 231] width 468 height 95
drag, startPoint x: 445, startPoint y: 239, endPoint x: 536, endPoint y: 243, distance: 90.2
click at [536, 243] on div at bounding box center [646, 231] width 468 height 95
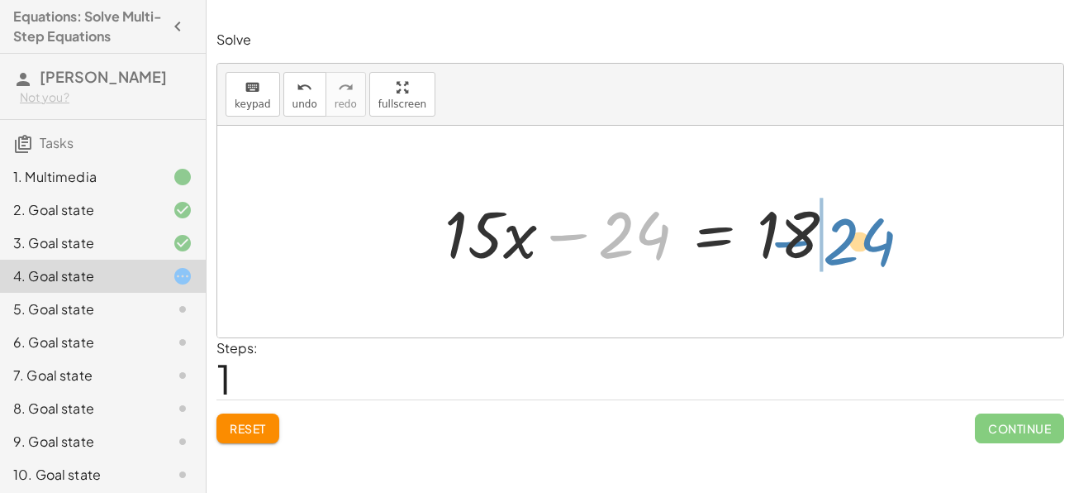
drag, startPoint x: 622, startPoint y: 241, endPoint x: 848, endPoint y: 247, distance: 225.7
click at [848, 247] on div at bounding box center [646, 231] width 421 height 85
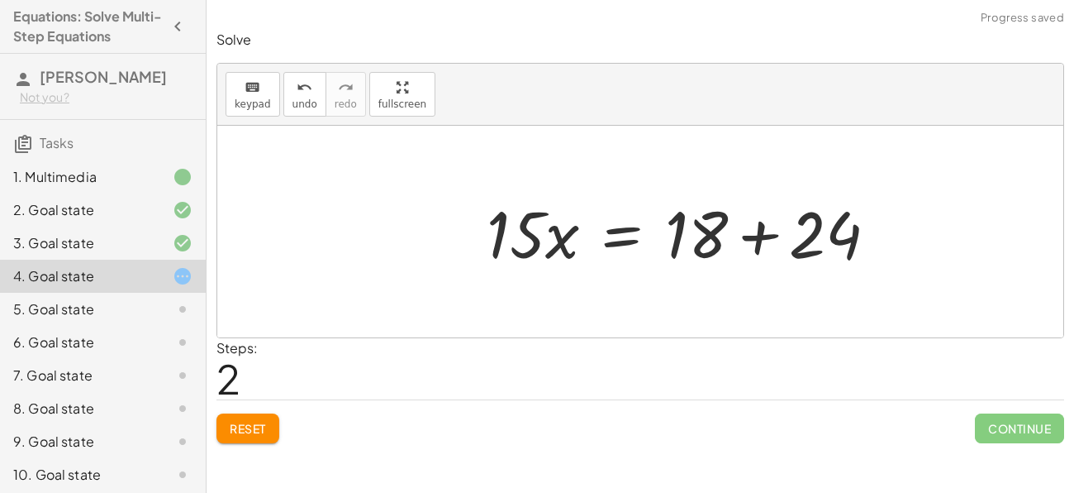
click at [846, 241] on div at bounding box center [689, 231] width 421 height 85
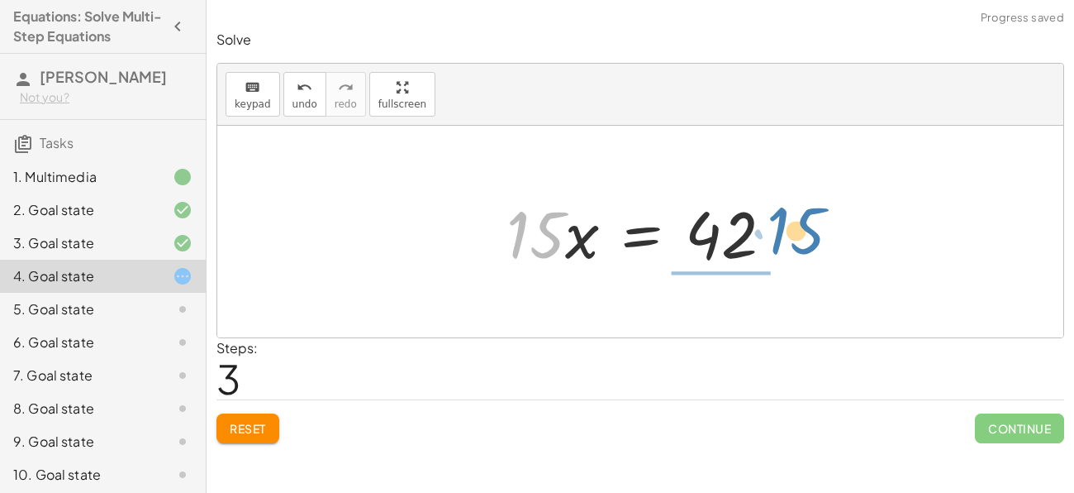
drag, startPoint x: 538, startPoint y: 226, endPoint x: 798, endPoint y: 222, distance: 260.4
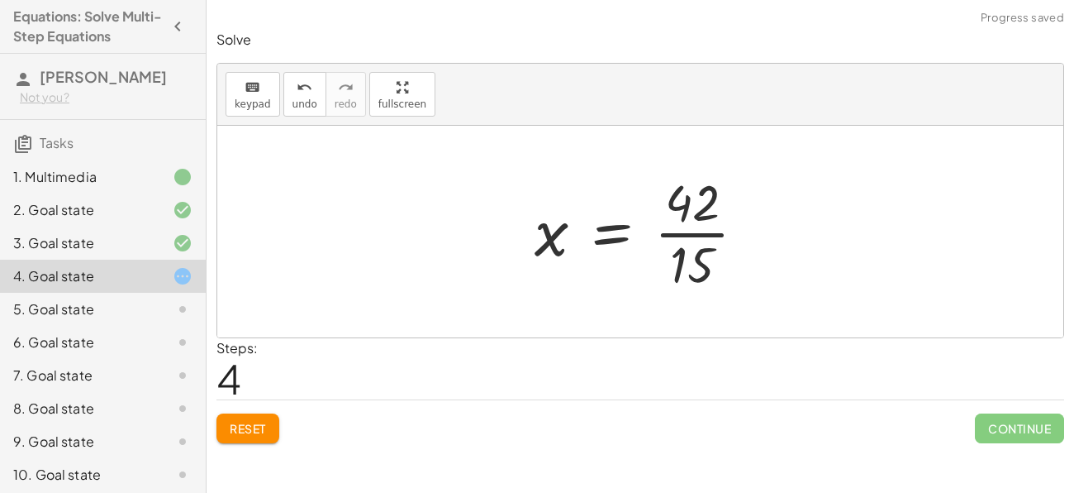
click at [707, 231] on div at bounding box center [646, 231] width 241 height 127
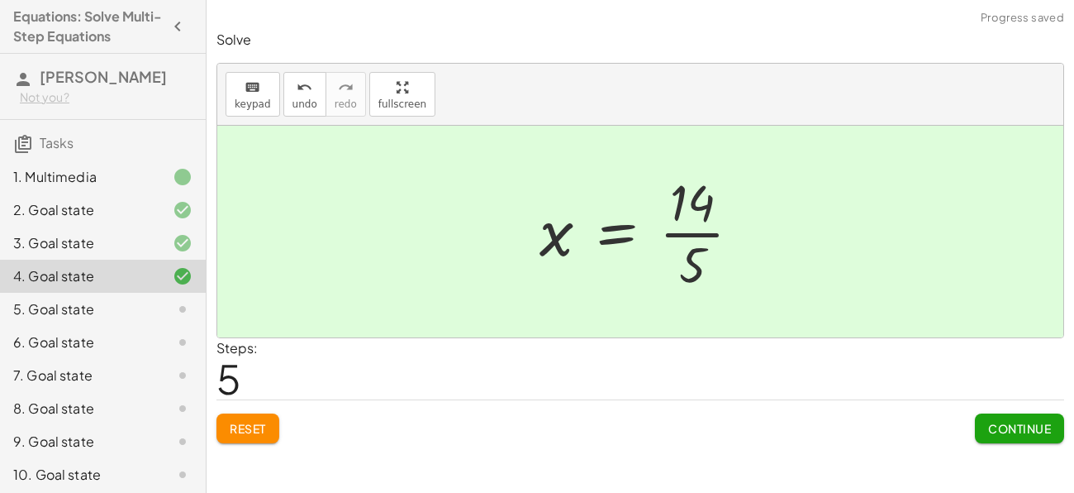
click at [1002, 437] on button "Continue" at bounding box center [1019, 428] width 89 height 30
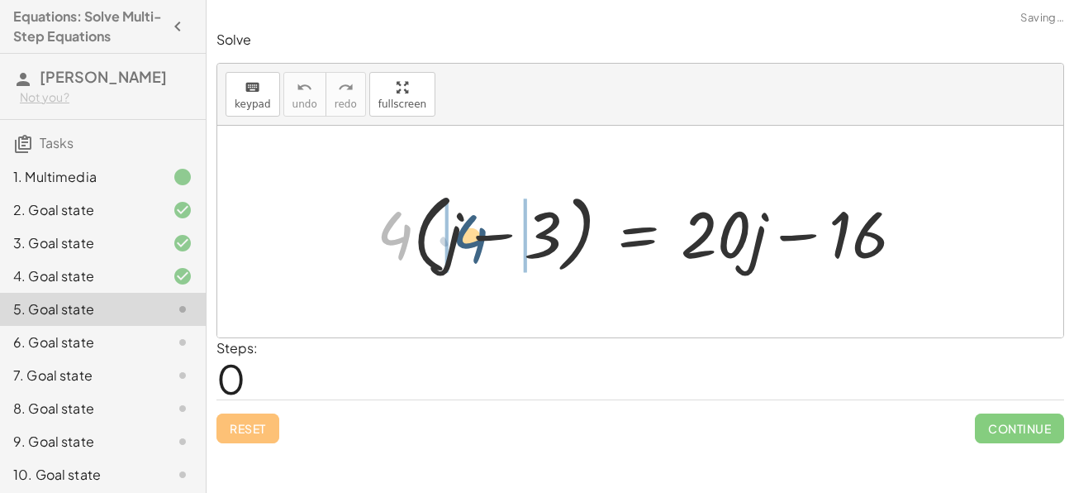
drag, startPoint x: 388, startPoint y: 241, endPoint x: 464, endPoint y: 243, distance: 76.1
click at [464, 243] on div at bounding box center [647, 231] width 557 height 95
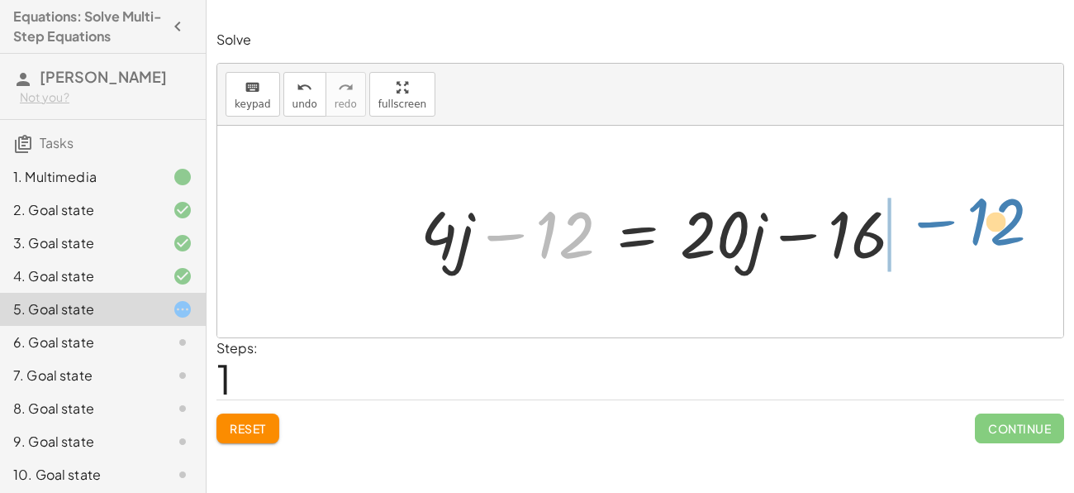
drag, startPoint x: 563, startPoint y: 232, endPoint x: 994, endPoint y: 219, distance: 431.6
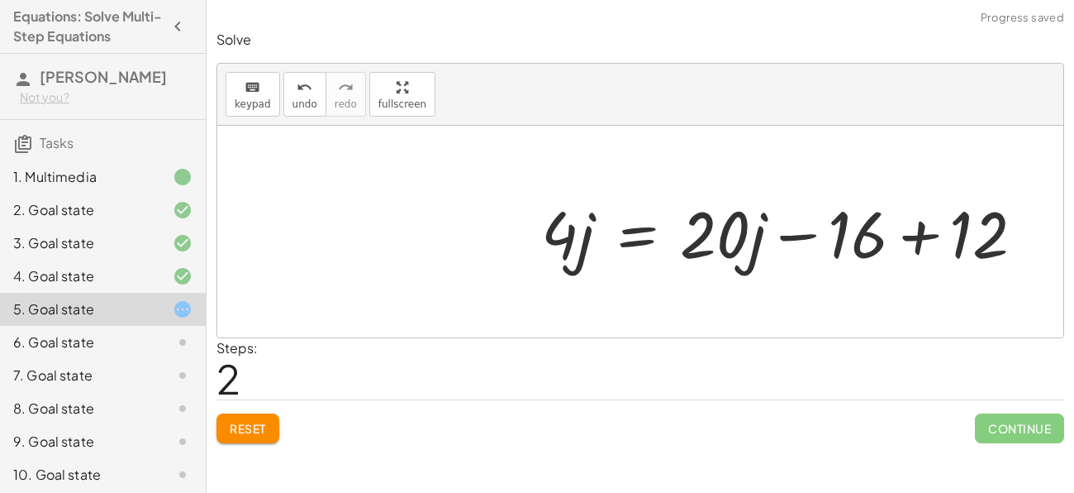
click at [912, 233] on div at bounding box center [789, 231] width 513 height 85
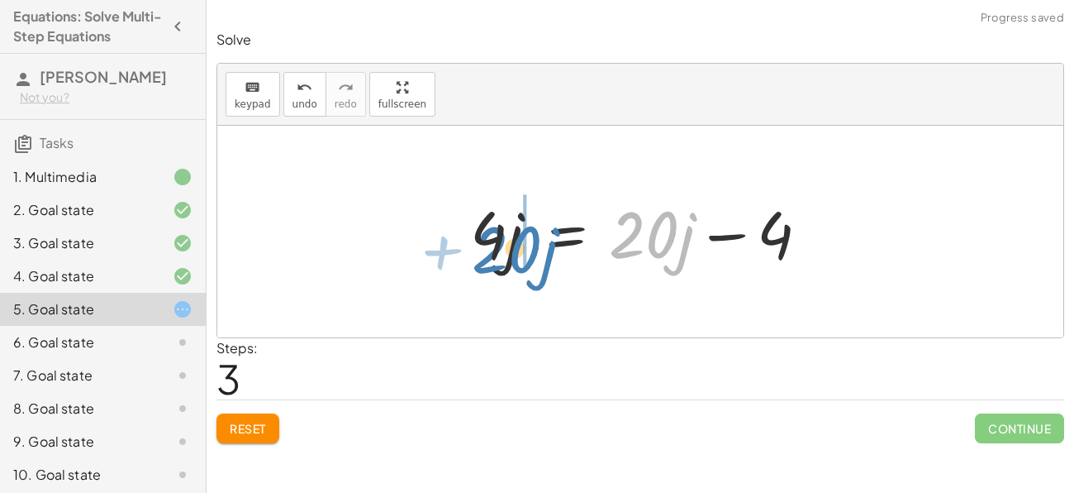
drag, startPoint x: 642, startPoint y: 231, endPoint x: 504, endPoint y: 248, distance: 139.0
click at [504, 248] on div at bounding box center [641, 231] width 358 height 85
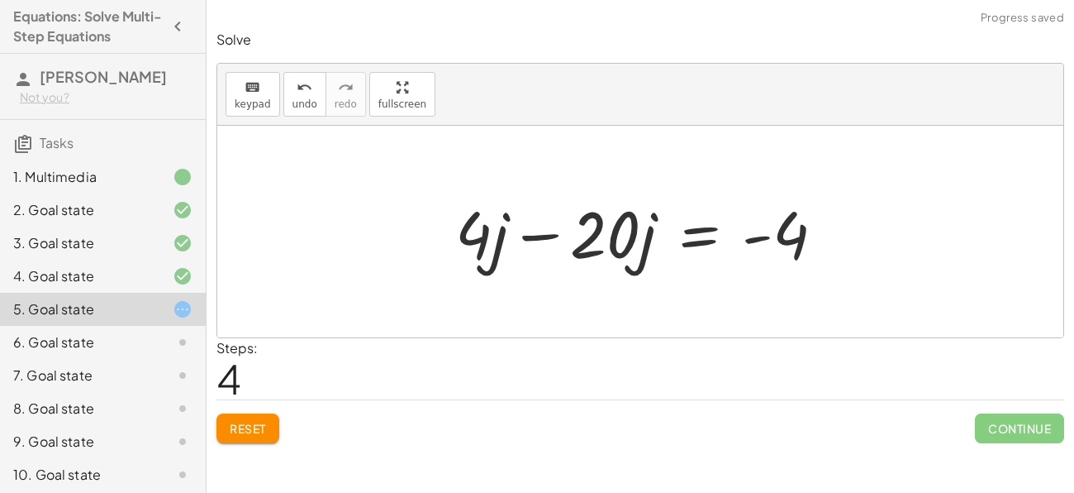
click at [554, 245] on div at bounding box center [646, 231] width 399 height 85
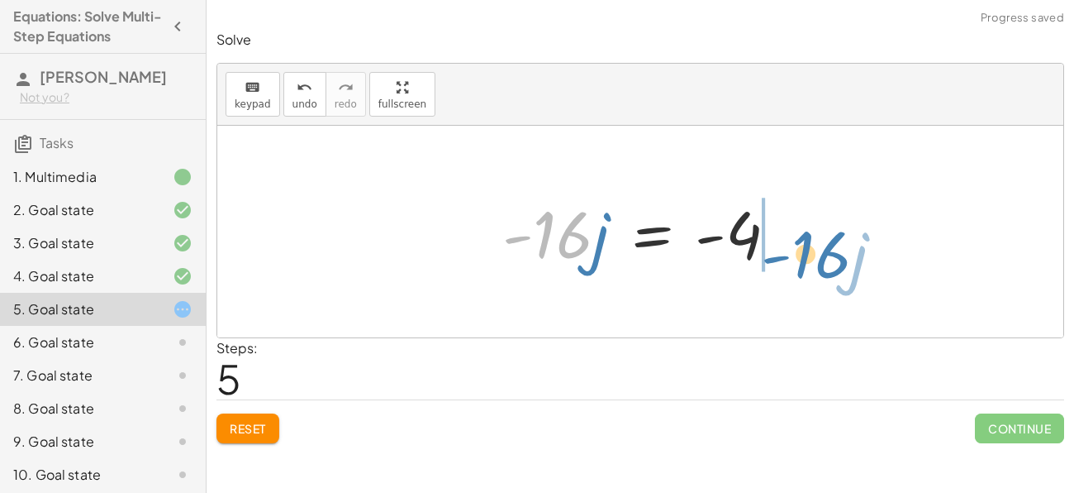
drag, startPoint x: 559, startPoint y: 231, endPoint x: 817, endPoint y: 250, distance: 259.4
click at [817, 250] on div "· 4 · ( + j − 3 ) = + · 20 · j − 16 + · 4 · j − · 4 · 3 = + · 20 · j − 16 + · 4…" at bounding box center [640, 232] width 846 height 212
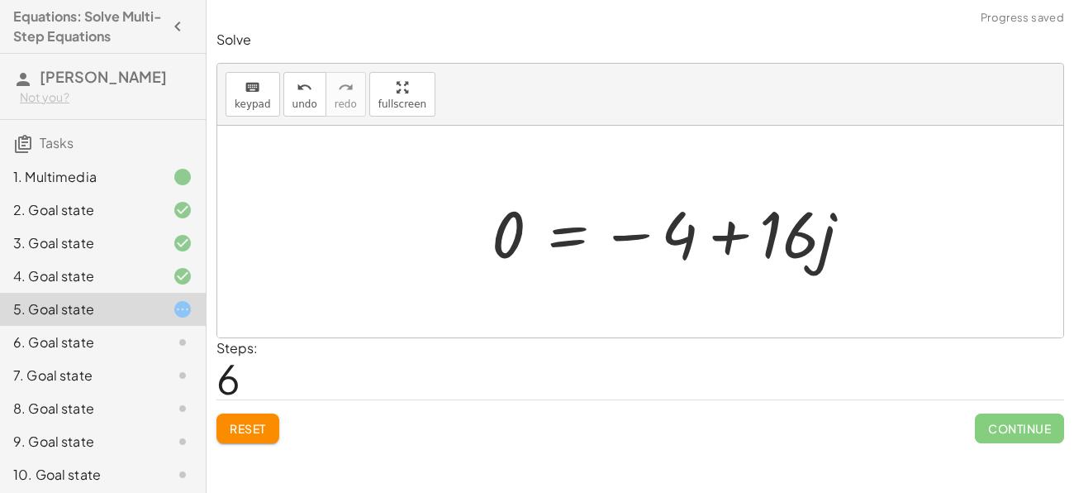
click at [815, 238] on div at bounding box center [678, 231] width 389 height 85
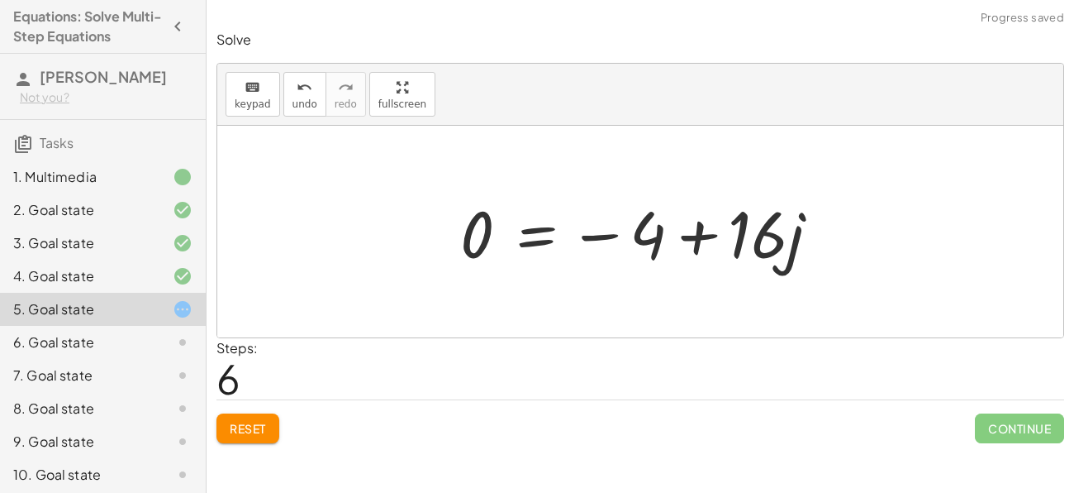
click at [688, 238] on div at bounding box center [646, 231] width 389 height 85
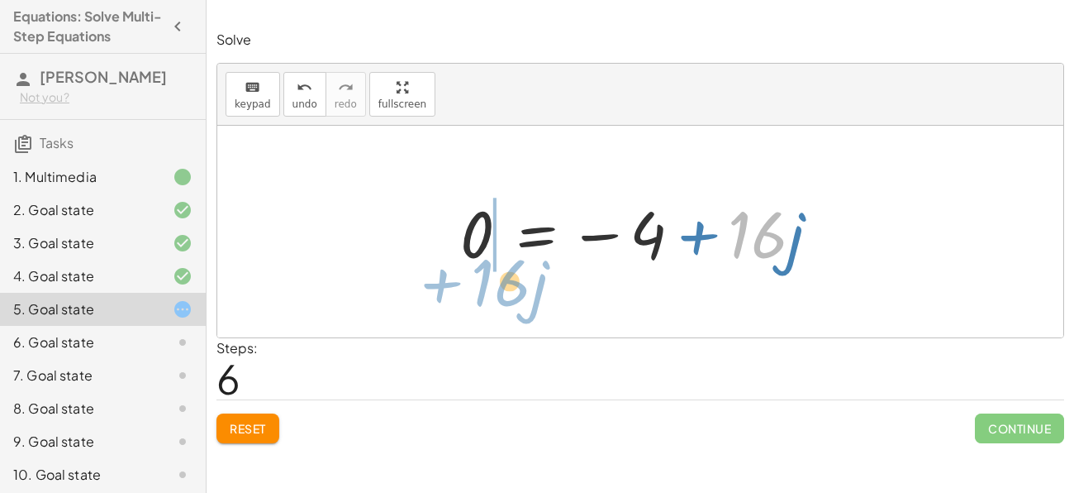
drag, startPoint x: 762, startPoint y: 236, endPoint x: 505, endPoint y: 283, distance: 261.5
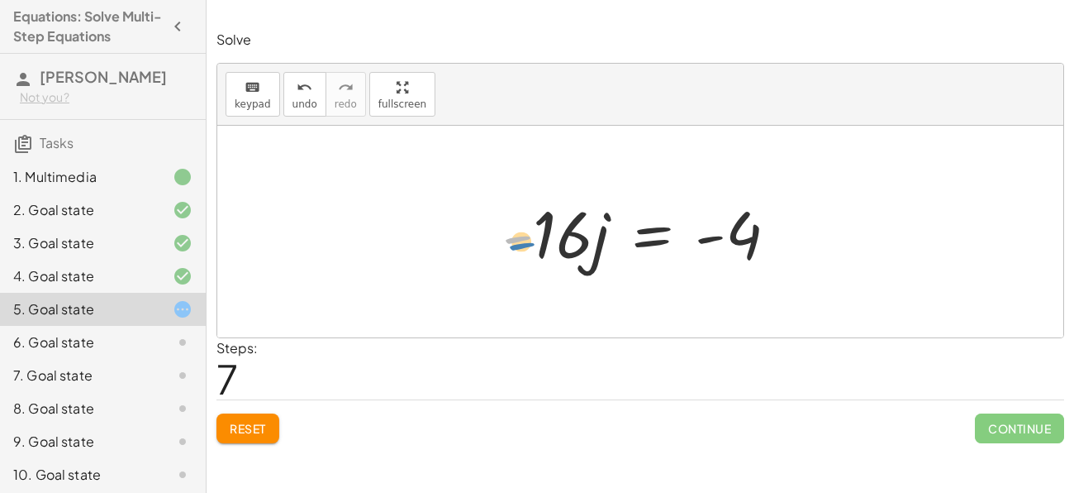
click at [530, 244] on div at bounding box center [646, 231] width 305 height 85
drag, startPoint x: 572, startPoint y: 246, endPoint x: 756, endPoint y: 229, distance: 185.1
click at [756, 229] on div at bounding box center [646, 231] width 305 height 85
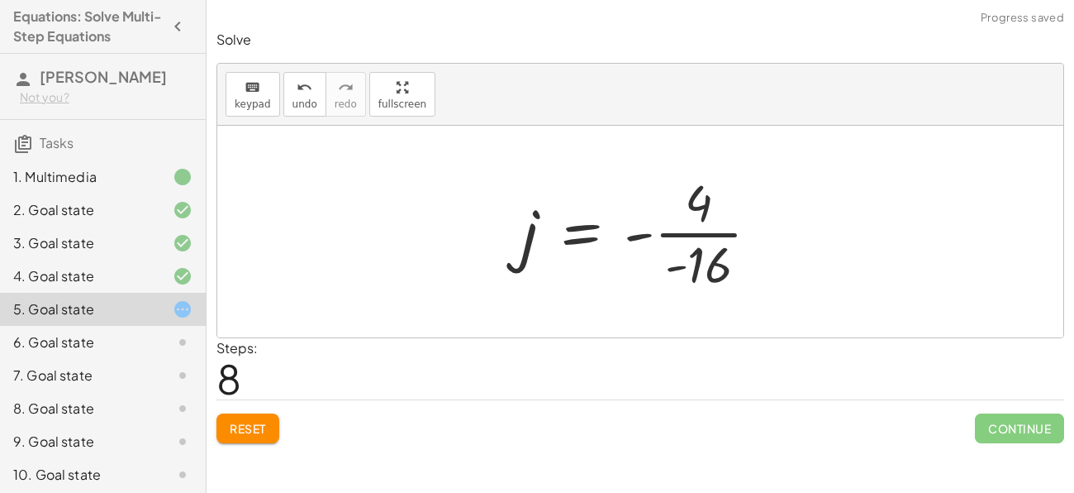
click at [724, 233] on div at bounding box center [647, 231] width 268 height 127
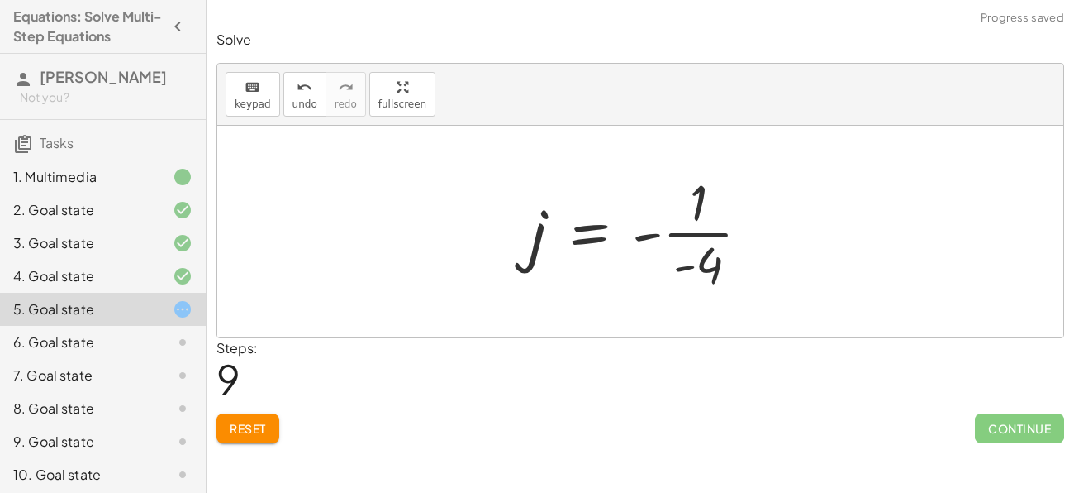
click at [697, 230] on div at bounding box center [647, 231] width 250 height 127
drag, startPoint x: 712, startPoint y: 267, endPoint x: 795, endPoint y: 217, distance: 97.5
click at [795, 217] on div "· 4 · ( + j − 3 ) = + · 20 · j − 16 + · 4 · j − · 4 · 3 = + · 20 · j − 16 + · 4…" at bounding box center [640, 232] width 846 height 212
click at [650, 237] on div at bounding box center [647, 231] width 250 height 127
drag, startPoint x: 716, startPoint y: 264, endPoint x: 519, endPoint y: 231, distance: 199.6
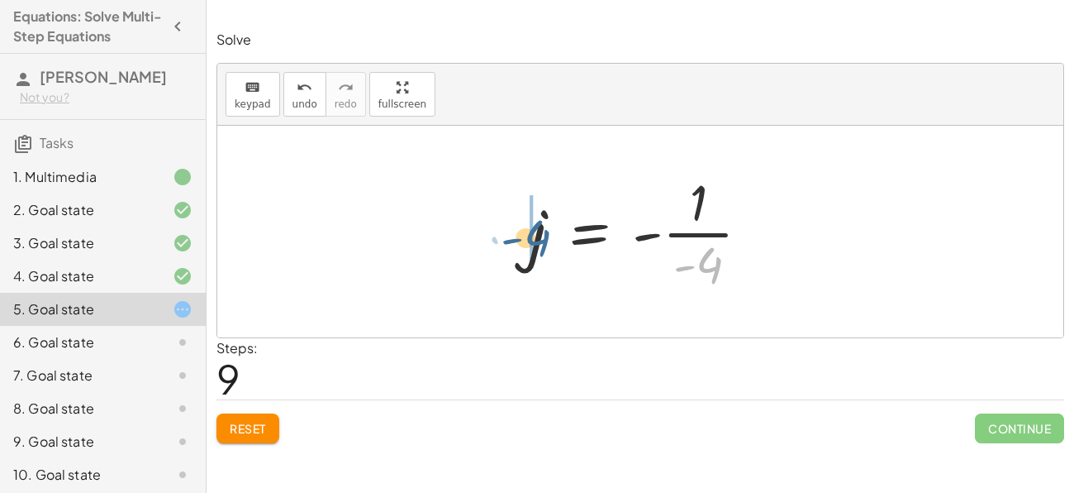
click at [519, 231] on div "· 4 · ( + j − 3 ) = + · 20 · j − 16 + · 4 · j − · 4 · 3 = + · 20 · j − 16 + · 4…" at bounding box center [640, 232] width 270 height 136
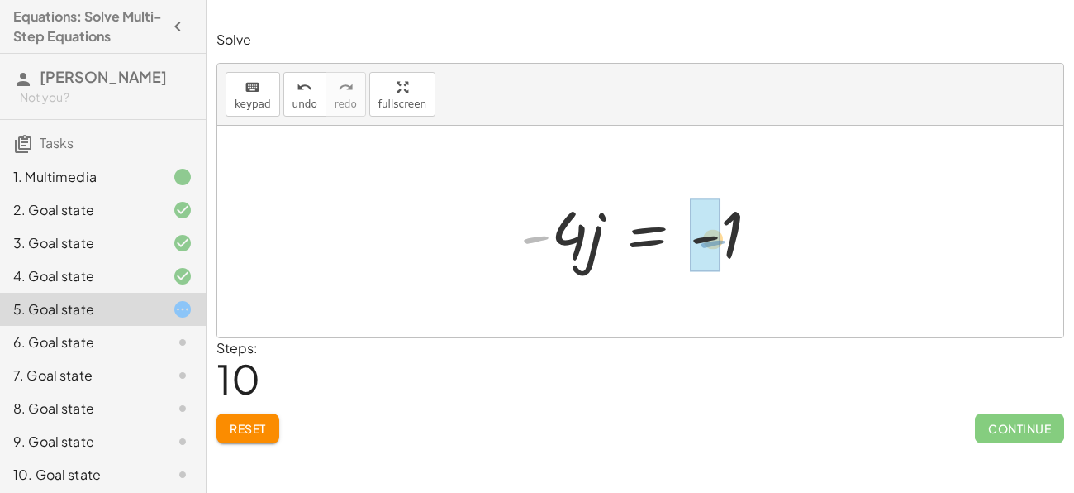
drag, startPoint x: 539, startPoint y: 236, endPoint x: 714, endPoint y: 240, distance: 175.3
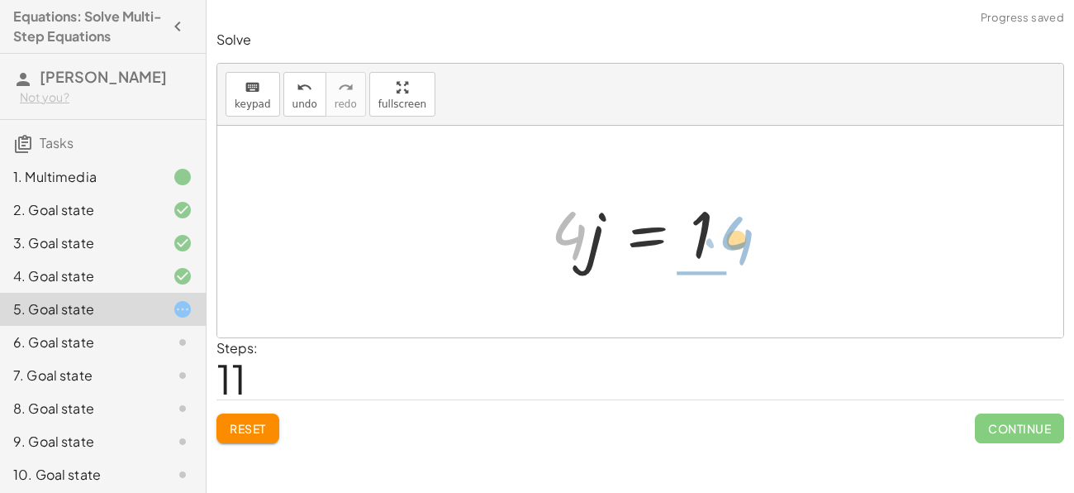
drag, startPoint x: 573, startPoint y: 231, endPoint x: 740, endPoint y: 236, distance: 167.0
click at [740, 236] on div at bounding box center [646, 231] width 207 height 85
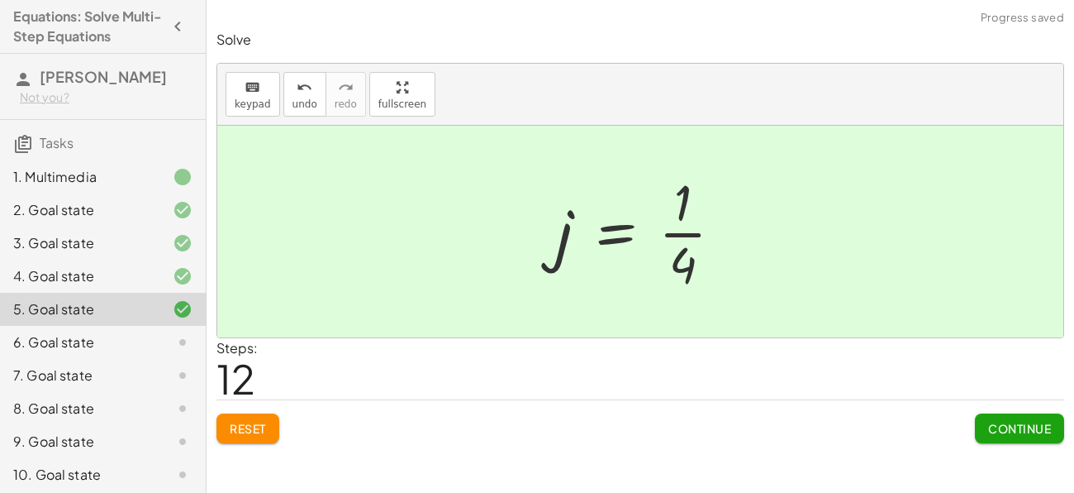
click at [1030, 441] on button "Continue" at bounding box center [1019, 428] width 89 height 30
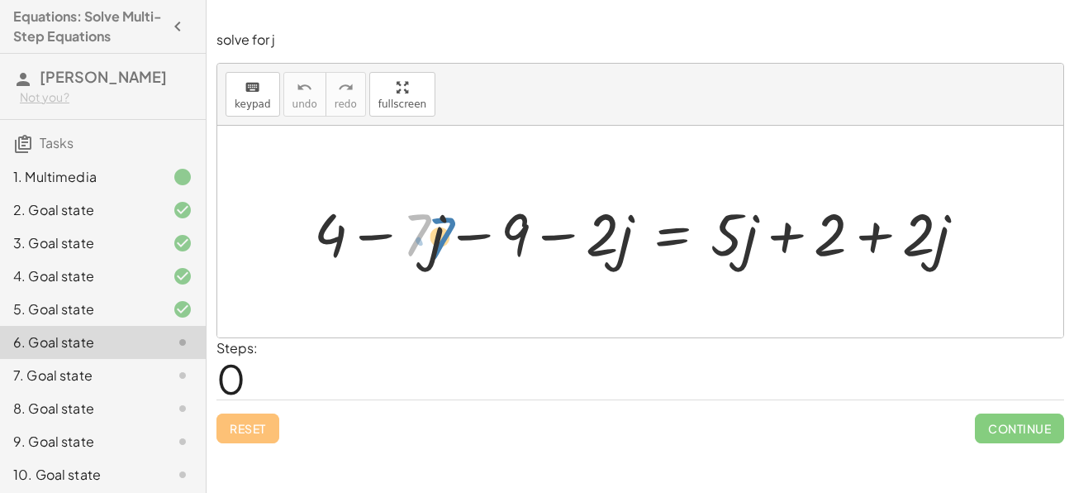
drag, startPoint x: 426, startPoint y: 235, endPoint x: 435, endPoint y: 238, distance: 9.7
click at [435, 238] on div at bounding box center [647, 232] width 682 height 78
drag, startPoint x: 420, startPoint y: 226, endPoint x: 647, endPoint y: 222, distance: 227.3
click at [647, 222] on div at bounding box center [647, 232] width 682 height 78
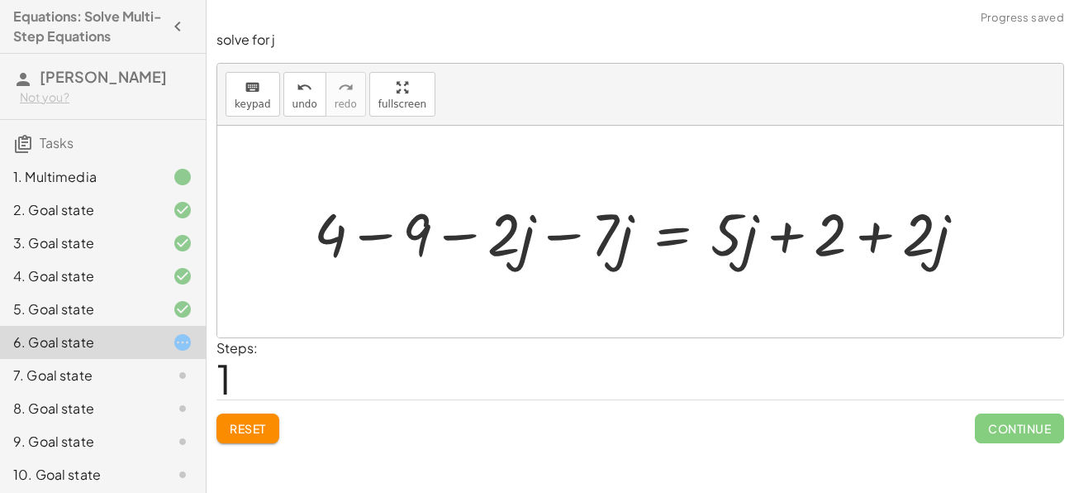
click at [560, 231] on div at bounding box center [647, 232] width 682 height 78
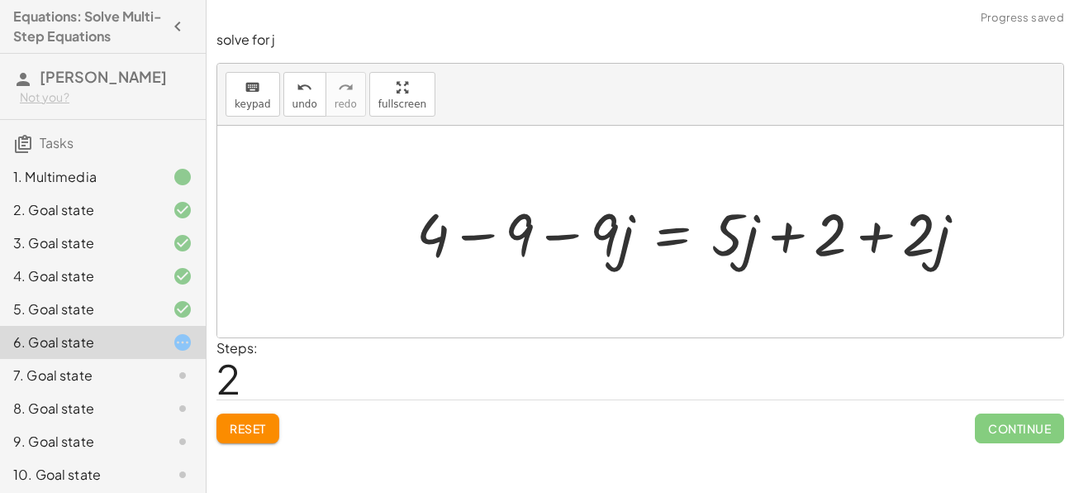
click at [474, 232] on div at bounding box center [697, 232] width 579 height 78
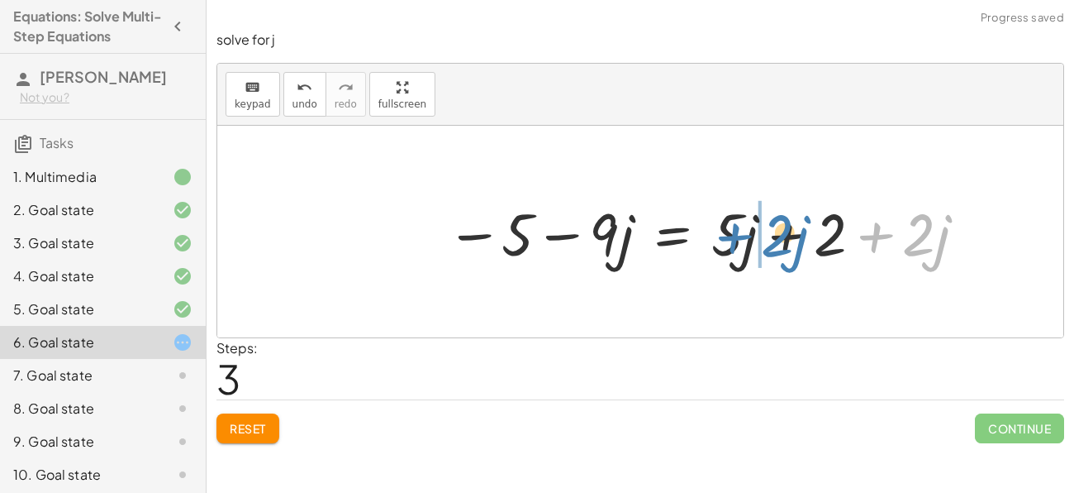
drag, startPoint x: 916, startPoint y: 238, endPoint x: 774, endPoint y: 237, distance: 141.3
click at [774, 237] on div at bounding box center [708, 232] width 540 height 78
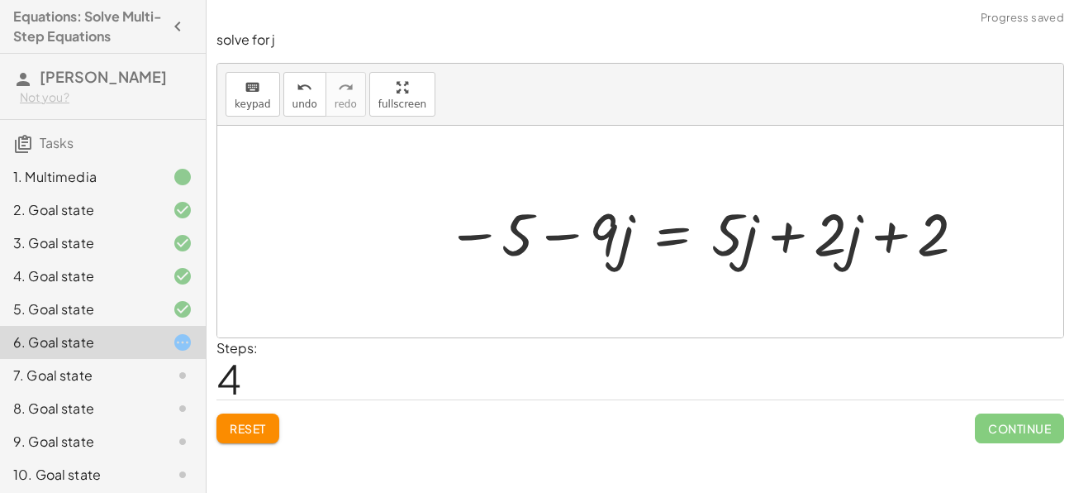
click at [797, 233] on div at bounding box center [708, 232] width 540 height 78
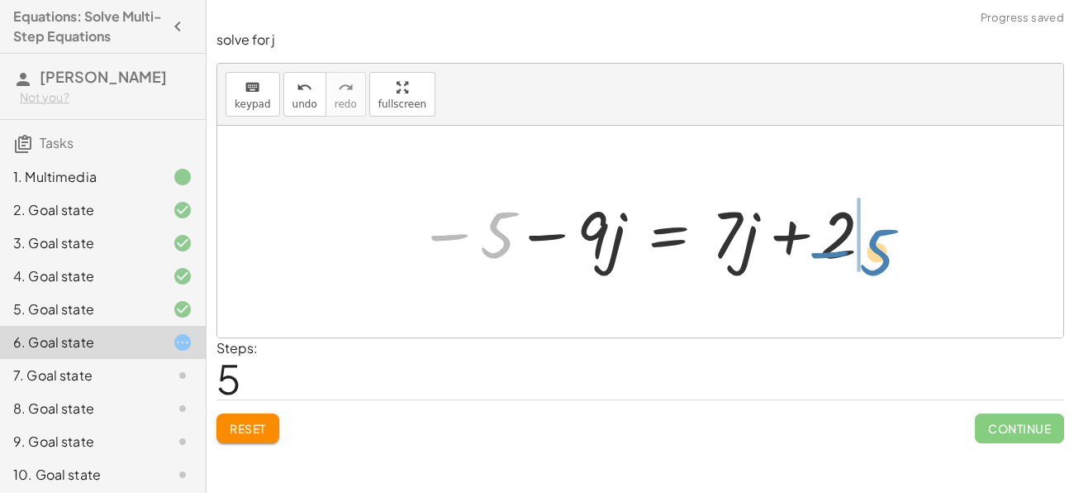
drag, startPoint x: 504, startPoint y: 231, endPoint x: 886, endPoint y: 251, distance: 382.4
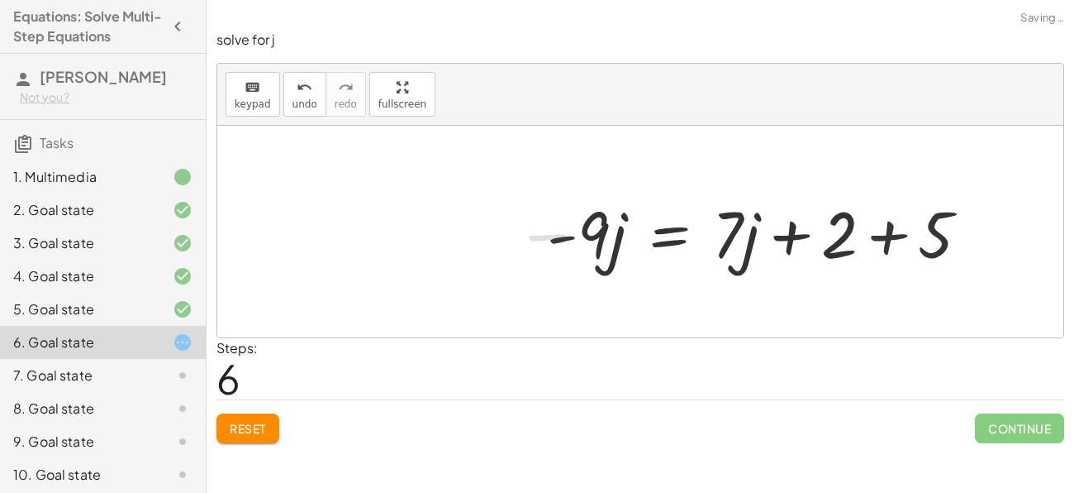
click at [880, 240] on div at bounding box center [765, 231] width 453 height 85
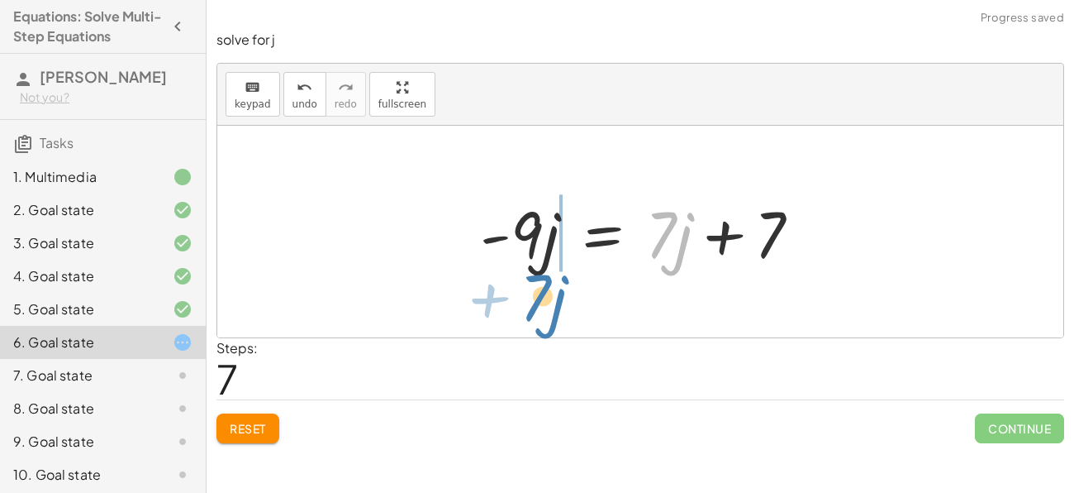
drag, startPoint x: 663, startPoint y: 234, endPoint x: 539, endPoint y: 295, distance: 138.2
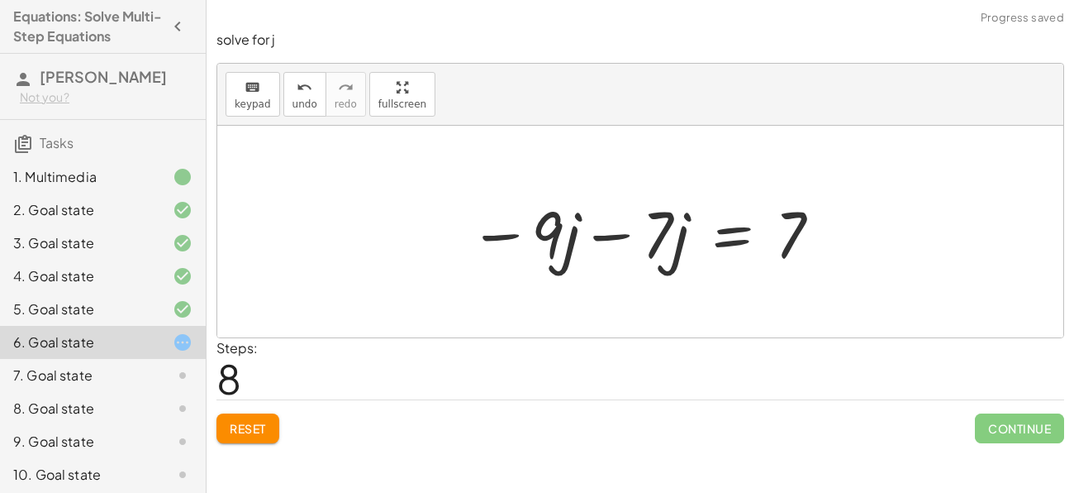
click at [626, 231] on div at bounding box center [646, 231] width 370 height 85
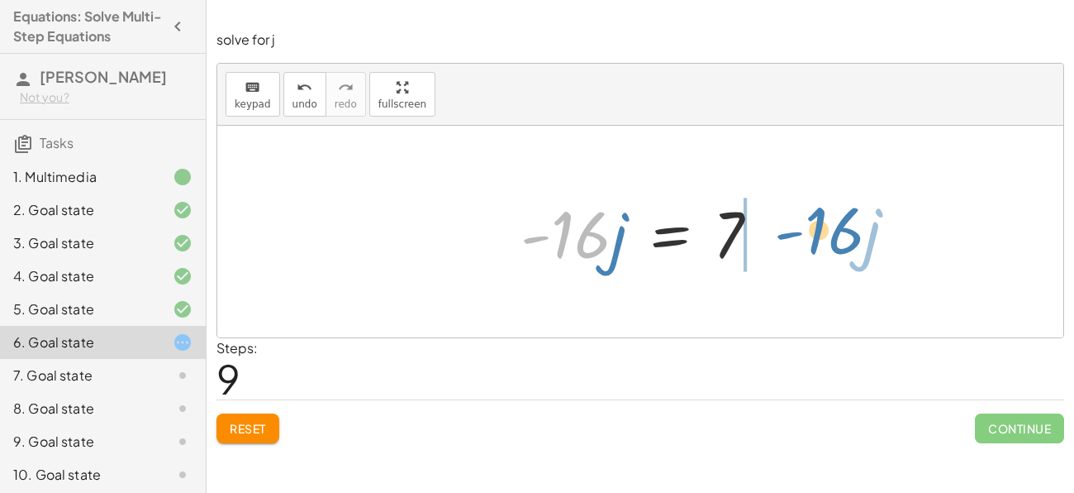
drag, startPoint x: 577, startPoint y: 230, endPoint x: 830, endPoint y: 225, distance: 253.0
click at [830, 225] on div "+ 4 − · 7 · j − 9 − · 2 · j = + · 5 · j + 2 + · 2 · j + 4 − 9 − · 2 · j − · 7 ·…" at bounding box center [640, 232] width 846 height 212
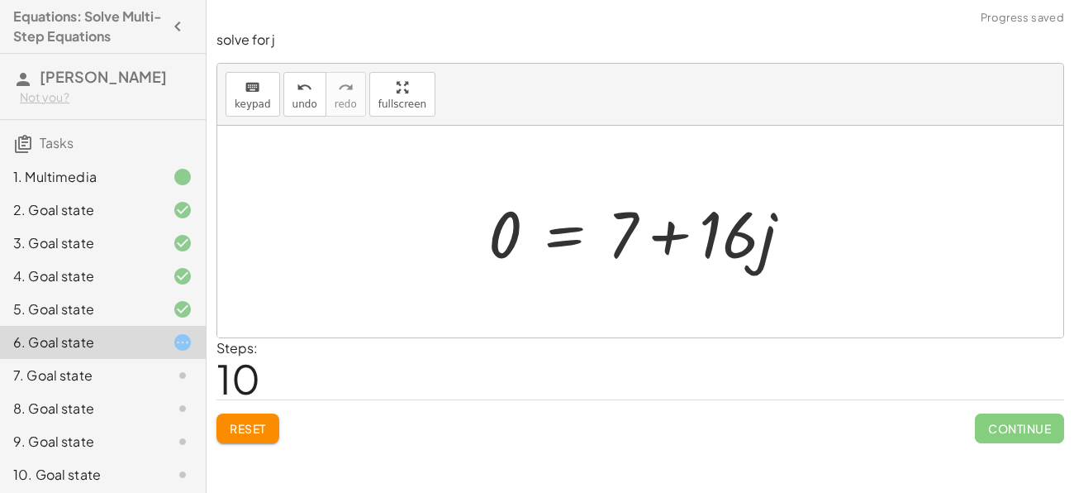
click at [670, 232] on div at bounding box center [646, 231] width 333 height 85
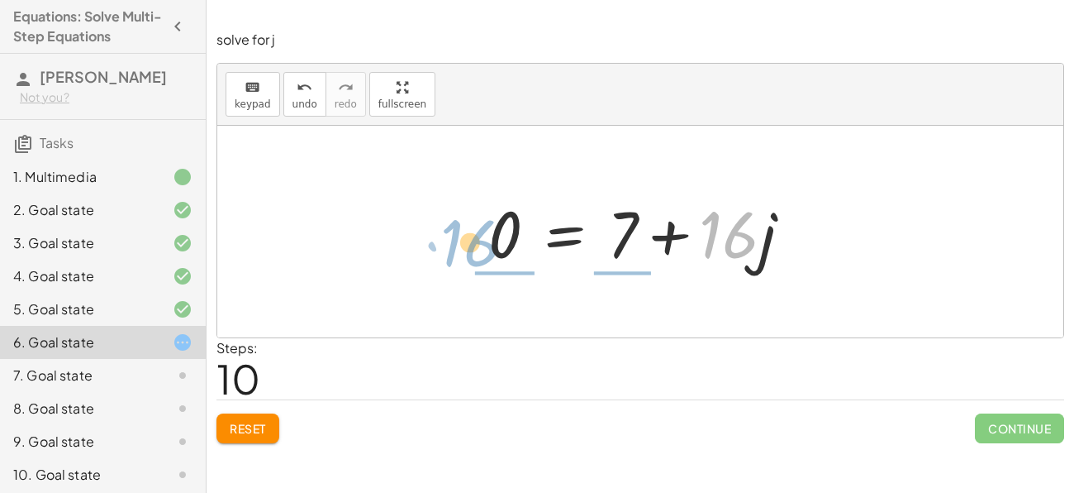
drag, startPoint x: 740, startPoint y: 242, endPoint x: 483, endPoint y: 251, distance: 257.2
click at [483, 251] on div at bounding box center [646, 231] width 333 height 85
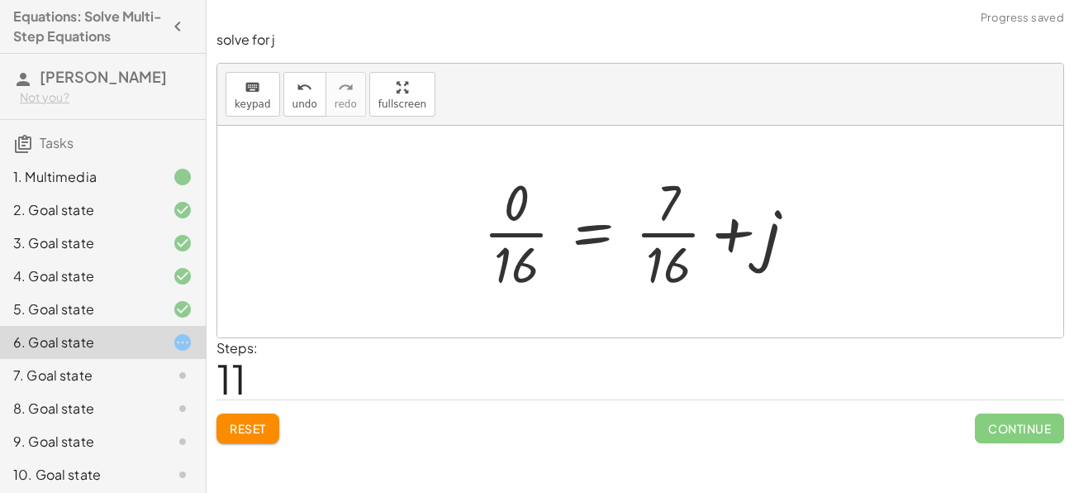
click at [531, 233] on div at bounding box center [646, 231] width 342 height 127
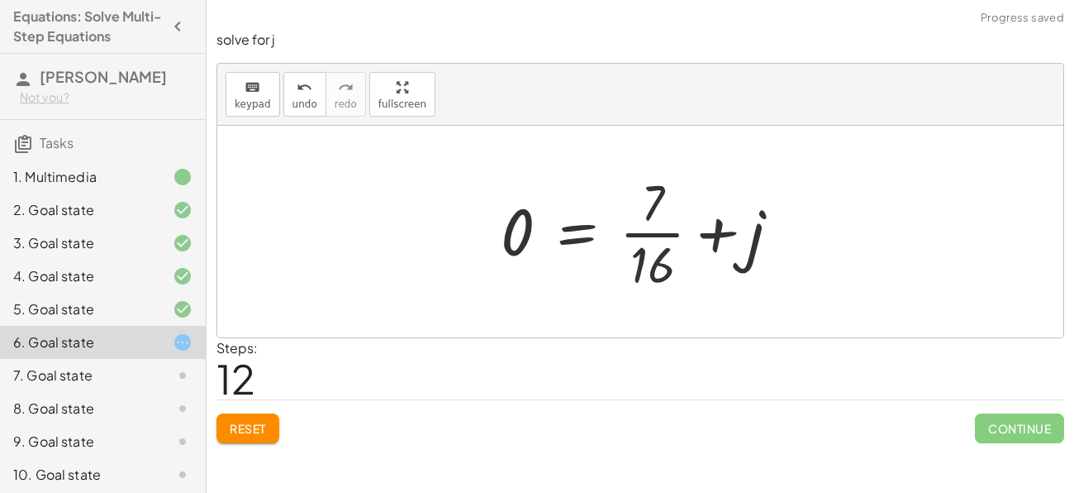
click at [654, 236] on div at bounding box center [647, 231] width 309 height 127
click at [722, 234] on div at bounding box center [647, 231] width 309 height 127
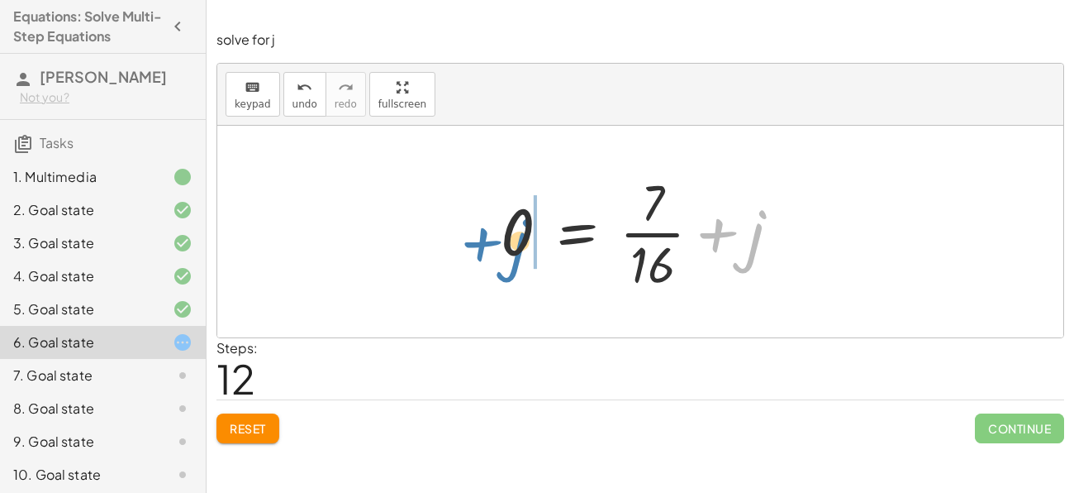
drag, startPoint x: 760, startPoint y: 241, endPoint x: 524, endPoint y: 250, distance: 235.7
click at [524, 250] on div at bounding box center [647, 231] width 309 height 127
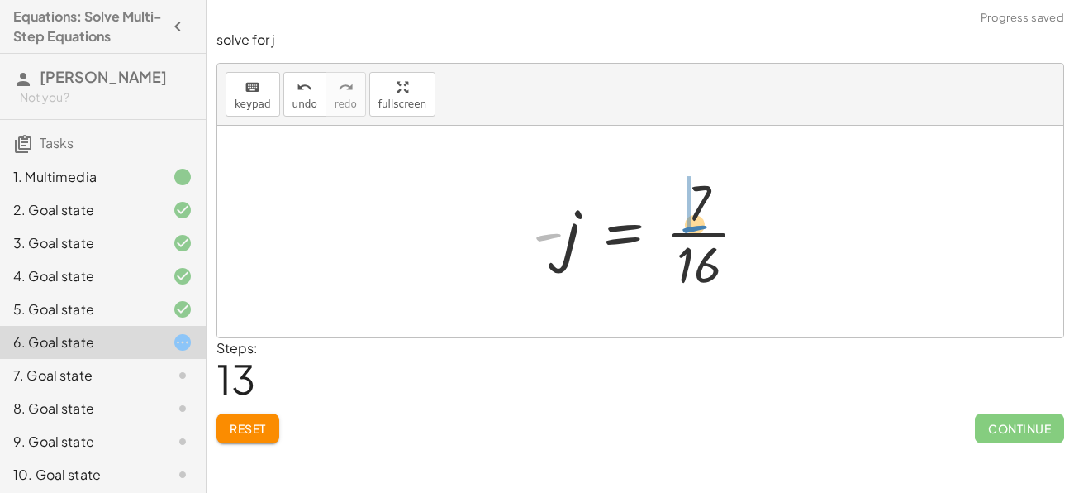
drag, startPoint x: 544, startPoint y: 234, endPoint x: 693, endPoint y: 226, distance: 149.0
click at [693, 226] on div at bounding box center [647, 231] width 245 height 127
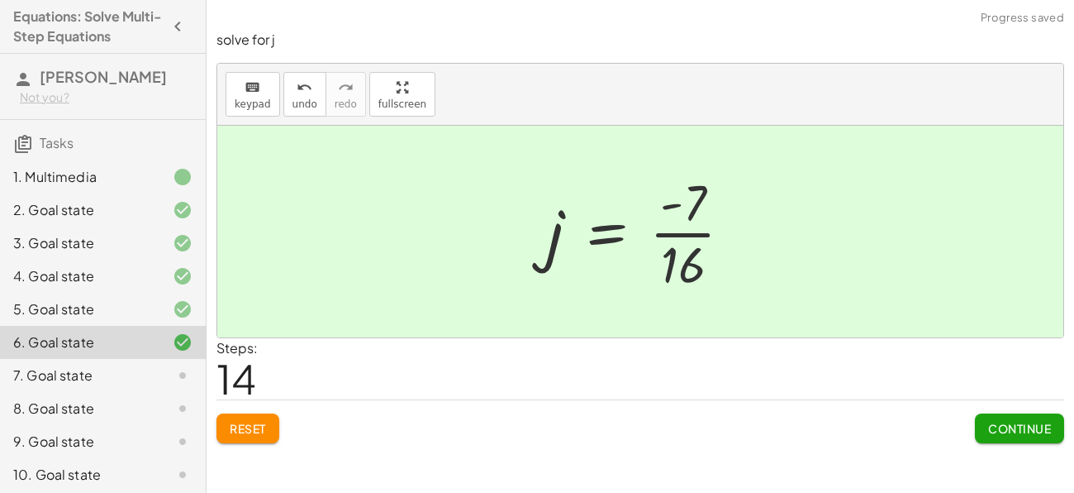
click at [1022, 432] on span "Continue" at bounding box center [1020, 428] width 63 height 15
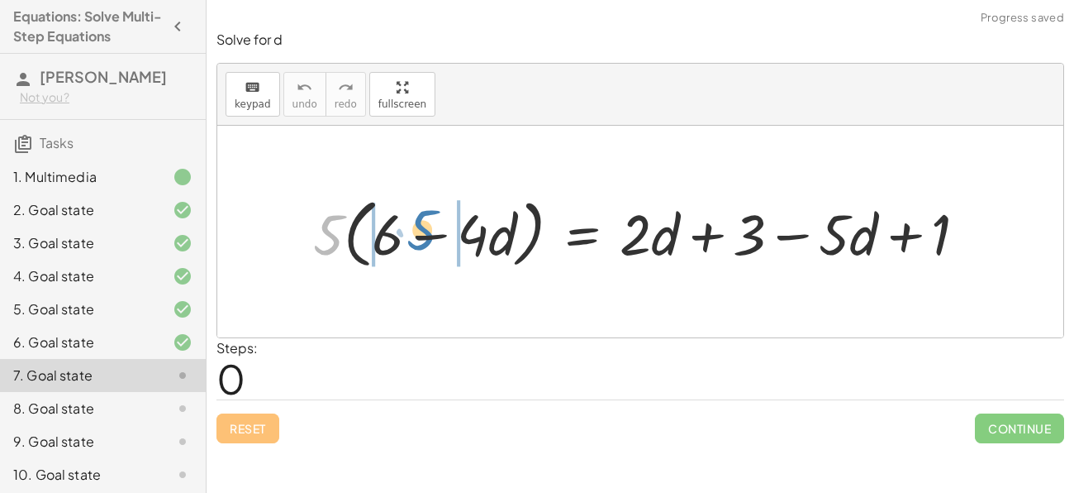
drag, startPoint x: 315, startPoint y: 228, endPoint x: 407, endPoint y: 225, distance: 91.8
click at [407, 225] on div at bounding box center [647, 231] width 684 height 83
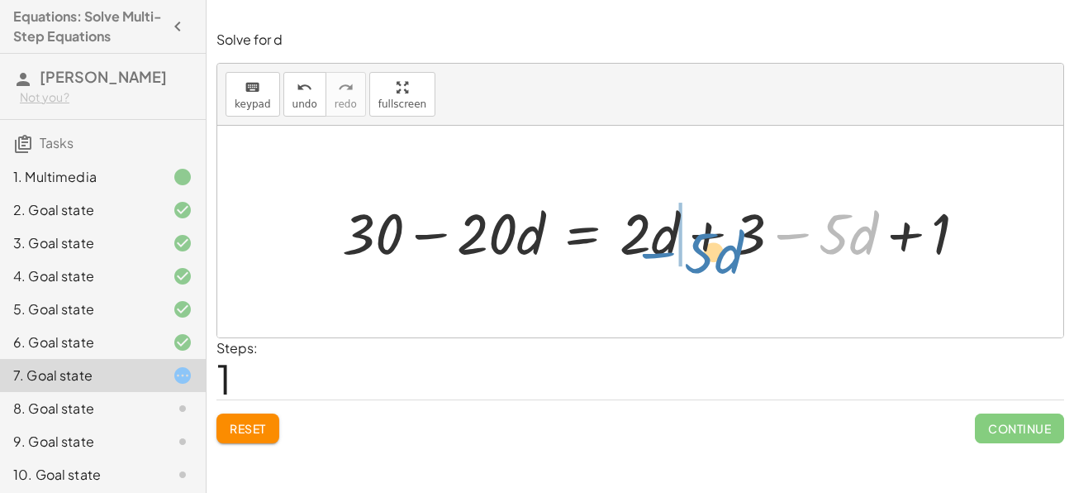
drag, startPoint x: 838, startPoint y: 231, endPoint x: 698, endPoint y: 245, distance: 141.2
click at [698, 245] on div at bounding box center [661, 231] width 655 height 74
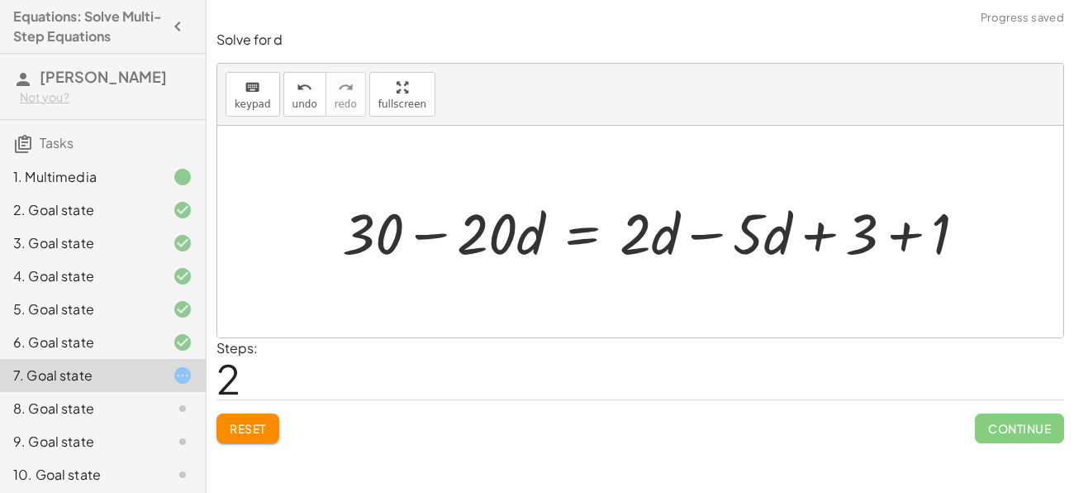
click at [722, 236] on div at bounding box center [661, 231] width 655 height 74
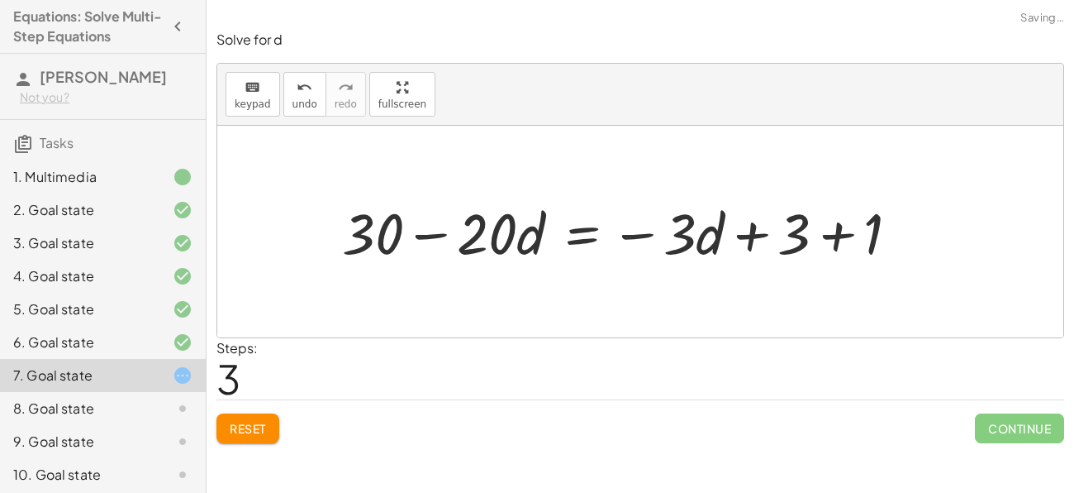
click at [841, 234] on div at bounding box center [627, 231] width 587 height 74
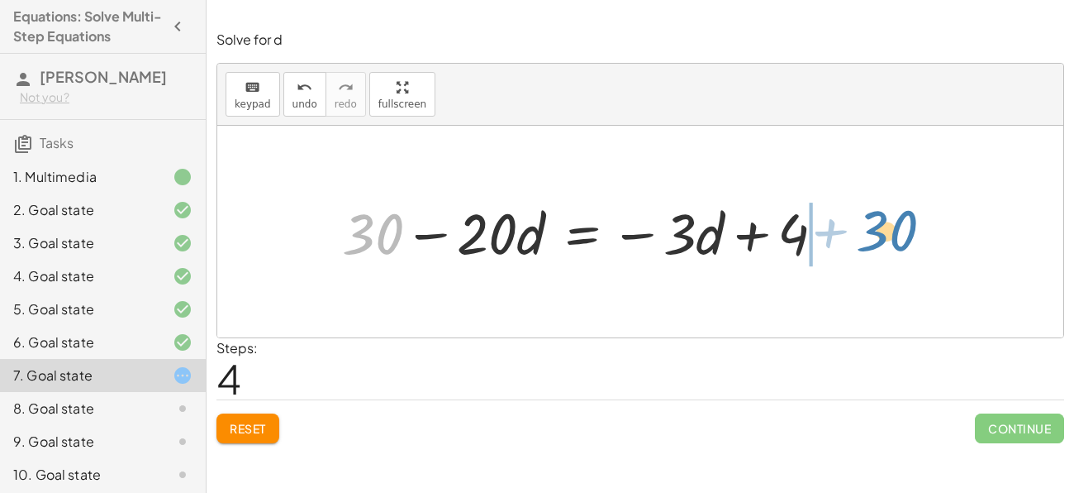
drag, startPoint x: 368, startPoint y: 230, endPoint x: 884, endPoint y: 226, distance: 515.8
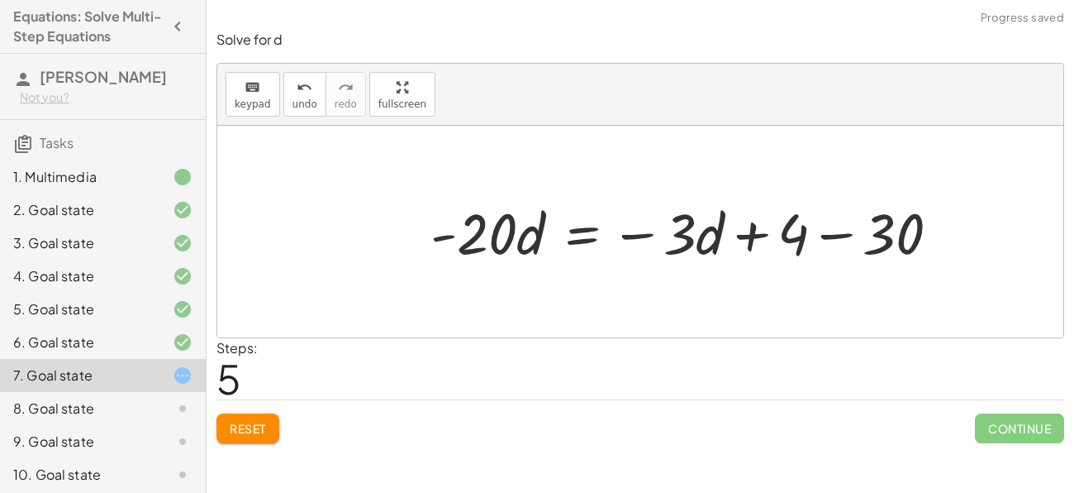
click at [843, 241] on div at bounding box center [691, 231] width 539 height 74
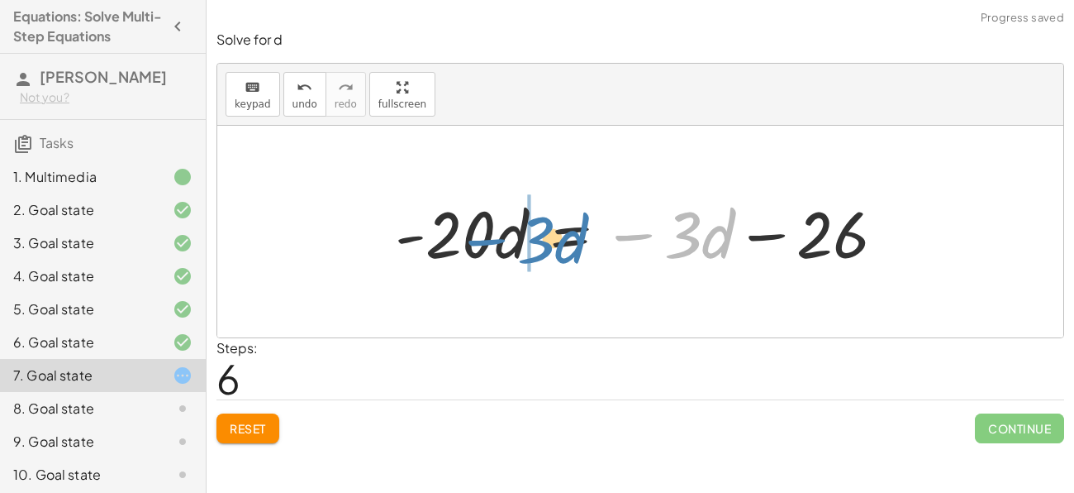
drag, startPoint x: 686, startPoint y: 234, endPoint x: 536, endPoint y: 239, distance: 149.7
click at [536, 239] on div at bounding box center [647, 231] width 520 height 85
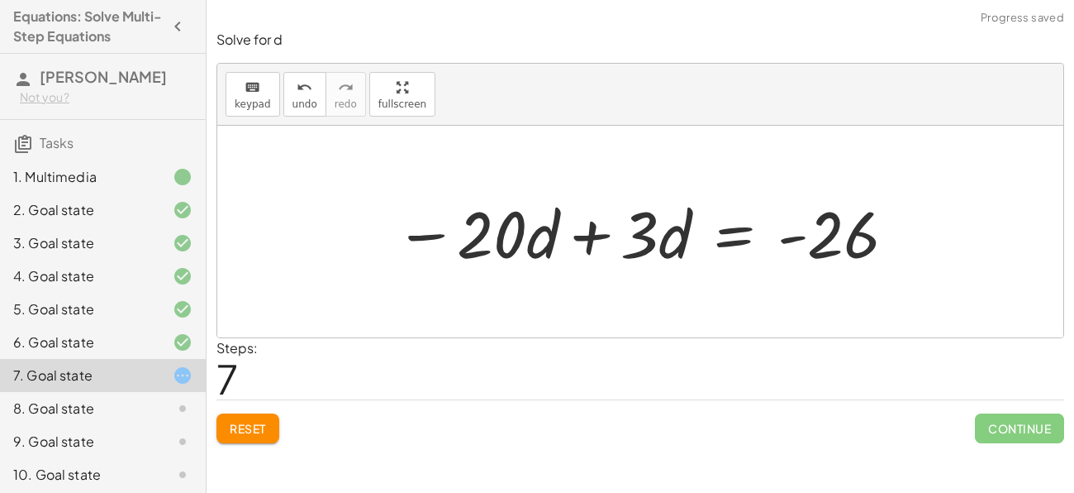
click at [419, 239] on div at bounding box center [647, 231] width 520 height 85
click at [587, 236] on div at bounding box center [647, 231] width 520 height 85
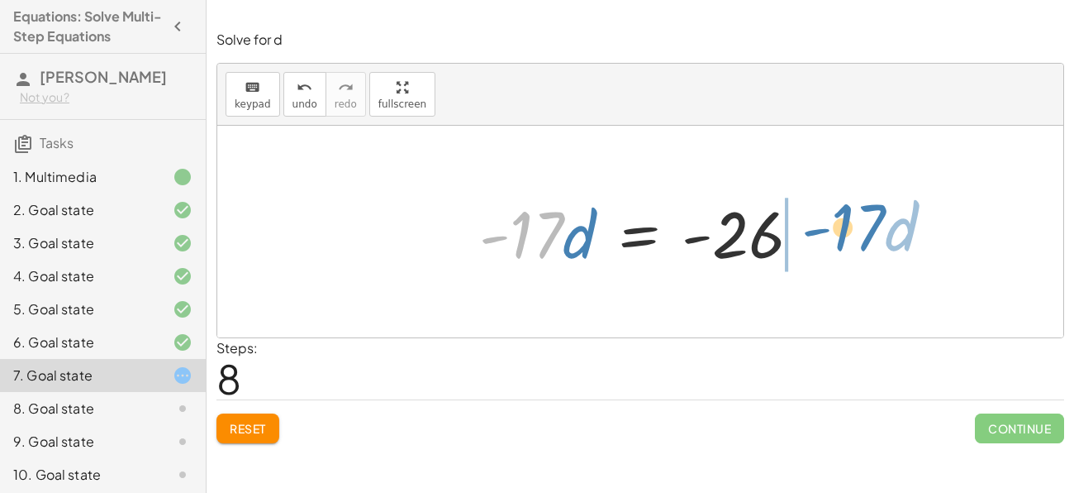
drag, startPoint x: 533, startPoint y: 238, endPoint x: 855, endPoint y: 231, distance: 321.6
click at [855, 231] on div "· 5 · ( + 6 − · 4 · d ) = + · 2 · d + 3 − · 5 · d + 1 + · 5 · 6 − · 5 · 4 · d =…" at bounding box center [640, 232] width 846 height 212
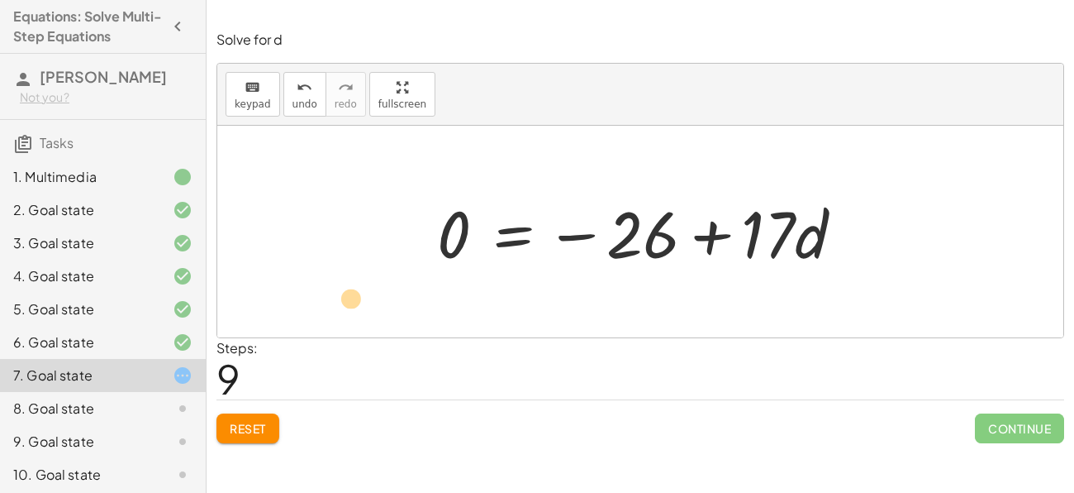
drag, startPoint x: 774, startPoint y: 231, endPoint x: 1073, endPoint y: 246, distance: 299.6
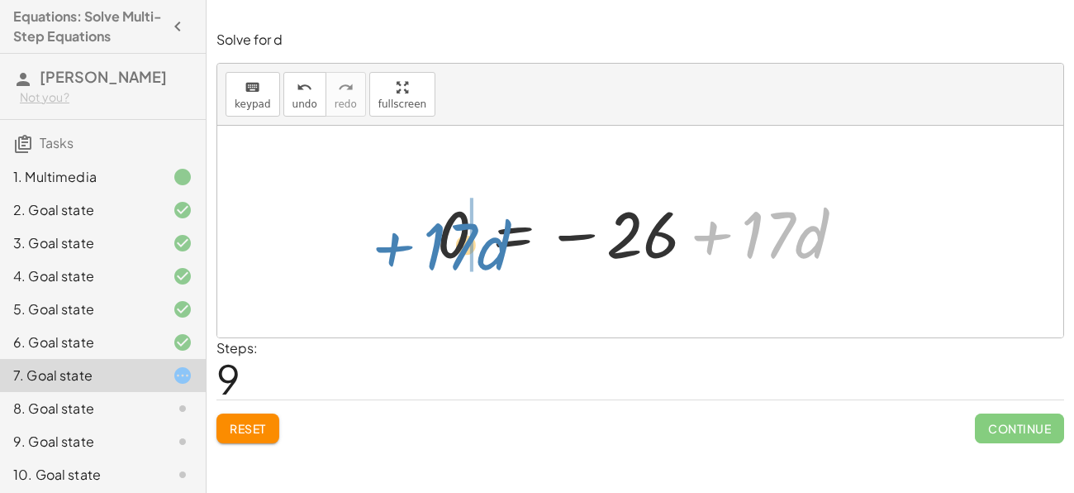
drag, startPoint x: 777, startPoint y: 213, endPoint x: 455, endPoint y: 222, distance: 322.5
click at [455, 222] on div at bounding box center [647, 231] width 436 height 85
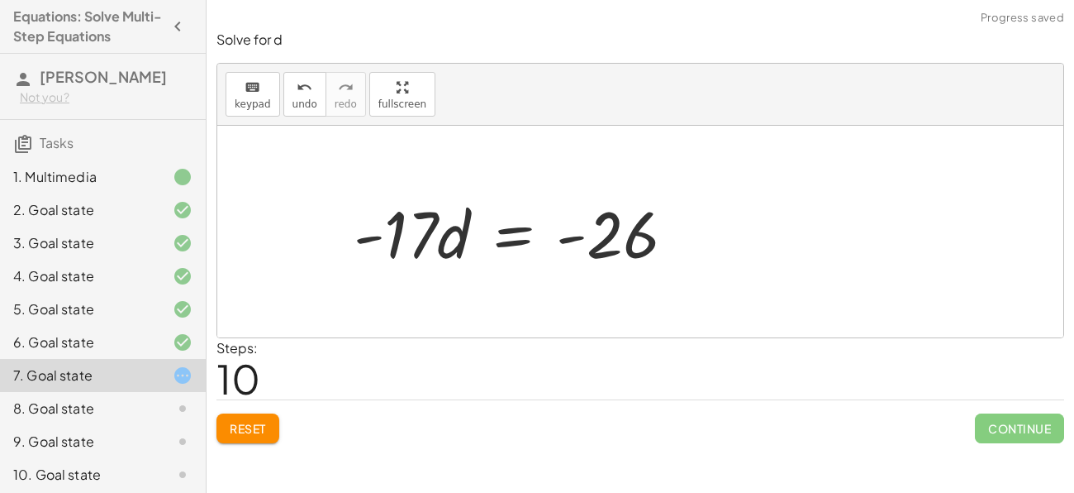
drag, startPoint x: 413, startPoint y: 229, endPoint x: 434, endPoint y: 311, distance: 84.4
click at [434, 311] on div "· 5 · ( + 6 − · 4 · d ) = + · 2 · d + 3 − · 5 · d + 1 + · 5 · 6 − · 5 · 4 · d =…" at bounding box center [640, 232] width 846 height 212
drag, startPoint x: 394, startPoint y: 240, endPoint x: 396, endPoint y: 283, distance: 43.8
click at [396, 283] on div at bounding box center [640, 232] width 846 height 212
drag, startPoint x: 406, startPoint y: 240, endPoint x: 414, endPoint y: 340, distance: 100.4
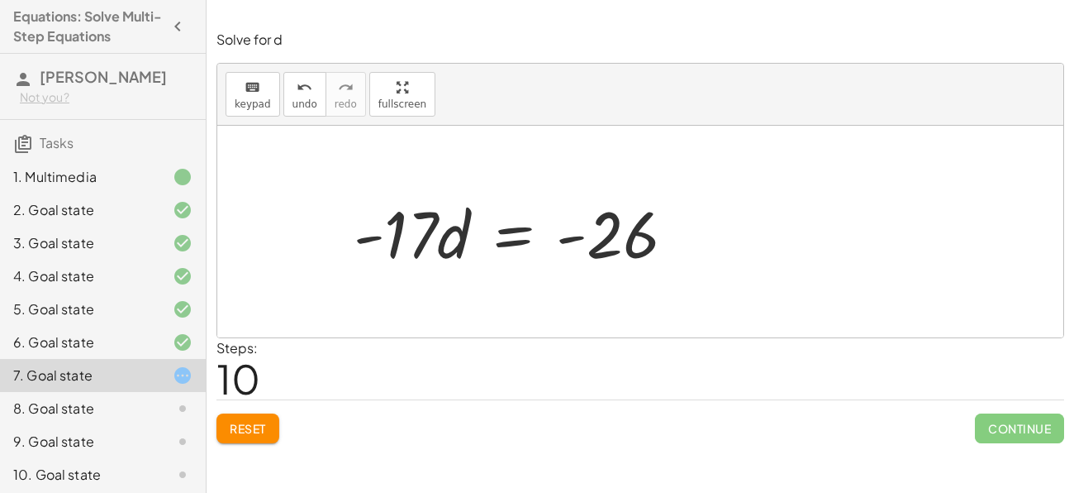
click at [414, 340] on div "Solve for d keyboard keypad undo undo redo redo fullscreen · 5 · ( + 6 − · 4 · …" at bounding box center [641, 237] width 868 height 432
click at [444, 245] on div at bounding box center [647, 231] width 436 height 85
drag, startPoint x: 394, startPoint y: 230, endPoint x: 398, endPoint y: 284, distance: 54.7
click at [398, 284] on div at bounding box center [640, 232] width 846 height 212
drag, startPoint x: 369, startPoint y: 236, endPoint x: 543, endPoint y: 327, distance: 196.3
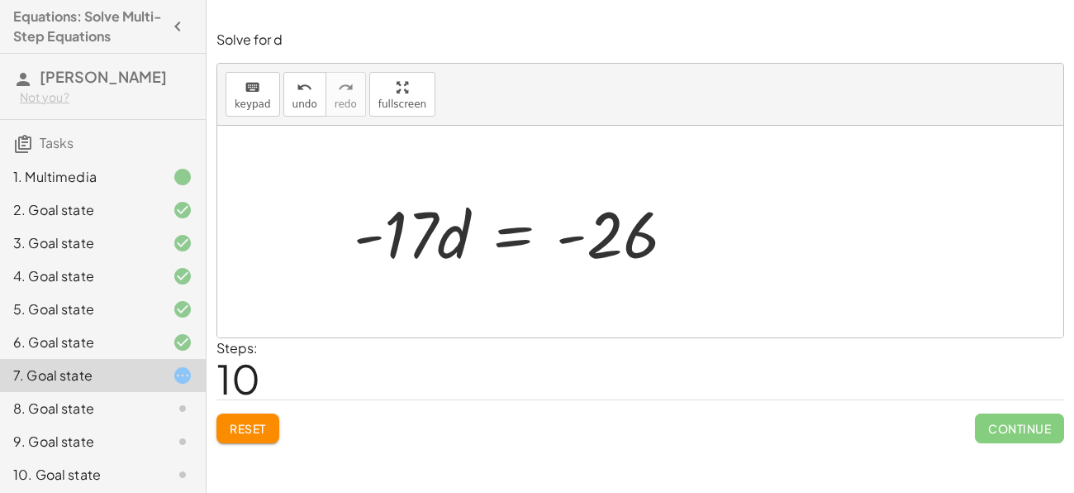
click at [543, 327] on div at bounding box center [640, 232] width 846 height 212
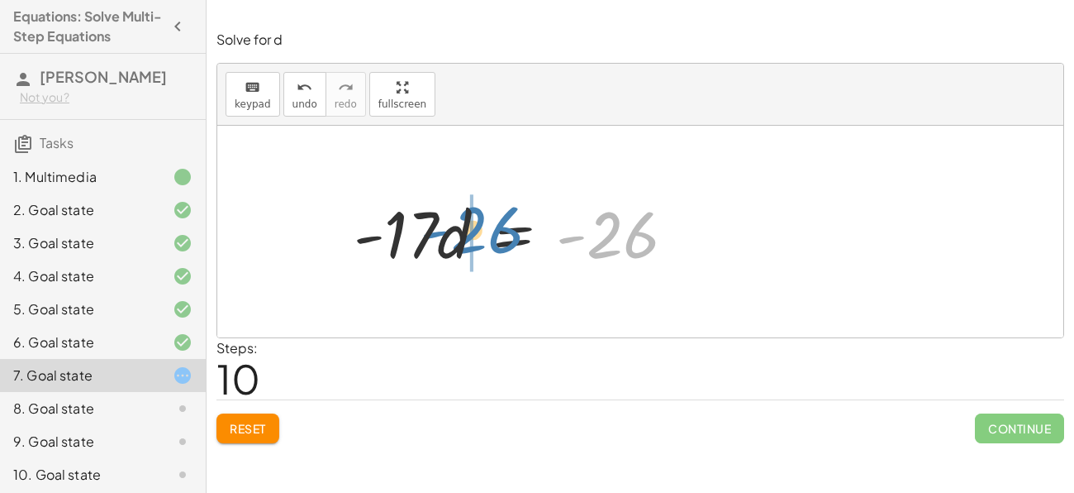
drag, startPoint x: 605, startPoint y: 241, endPoint x: 471, endPoint y: 236, distance: 134.0
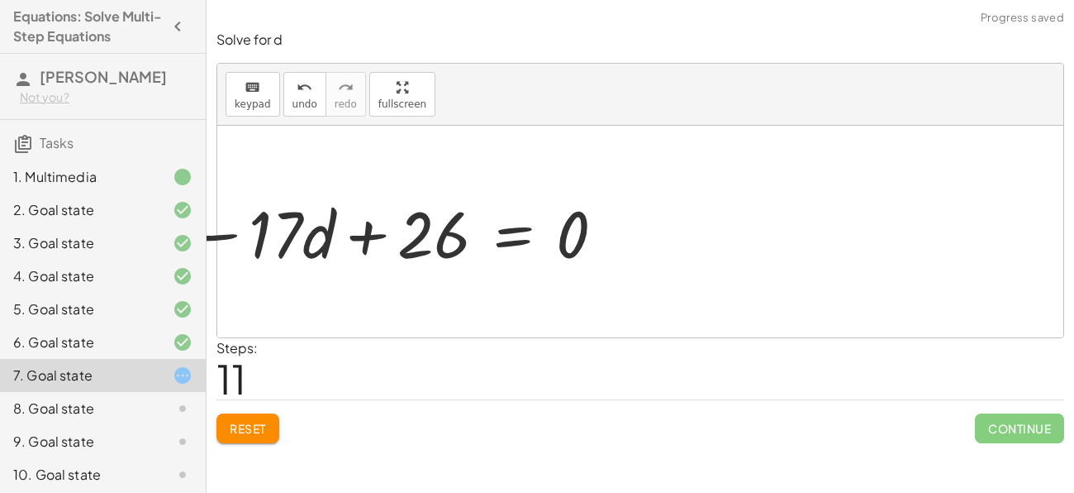
drag, startPoint x: 324, startPoint y: 236, endPoint x: 335, endPoint y: 284, distance: 49.9
click at [335, 284] on div at bounding box center [640, 232] width 846 height 212
drag, startPoint x: 306, startPoint y: 240, endPoint x: 364, endPoint y: 251, distance: 59.8
click at [364, 251] on div at bounding box center [640, 232] width 846 height 212
click at [364, 247] on div at bounding box center [640, 232] width 846 height 212
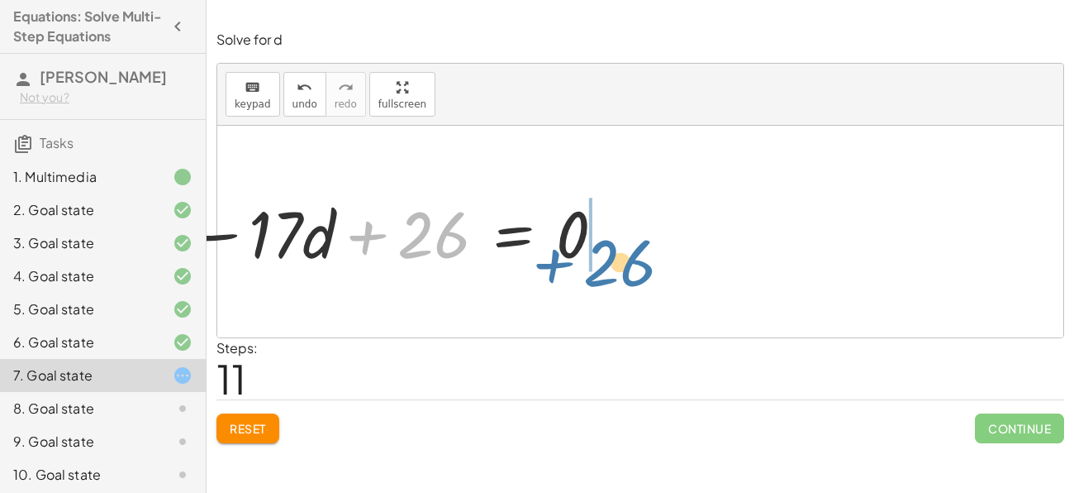
drag, startPoint x: 439, startPoint y: 252, endPoint x: 626, endPoint y: 279, distance: 188.8
click at [626, 279] on div "· 5 · ( + 6 − · 4 · d ) = + · 2 · d + 3 − · 5 · d + 1 + · 5 · 6 − · 5 · 4 · d =…" at bounding box center [640, 232] width 846 height 212
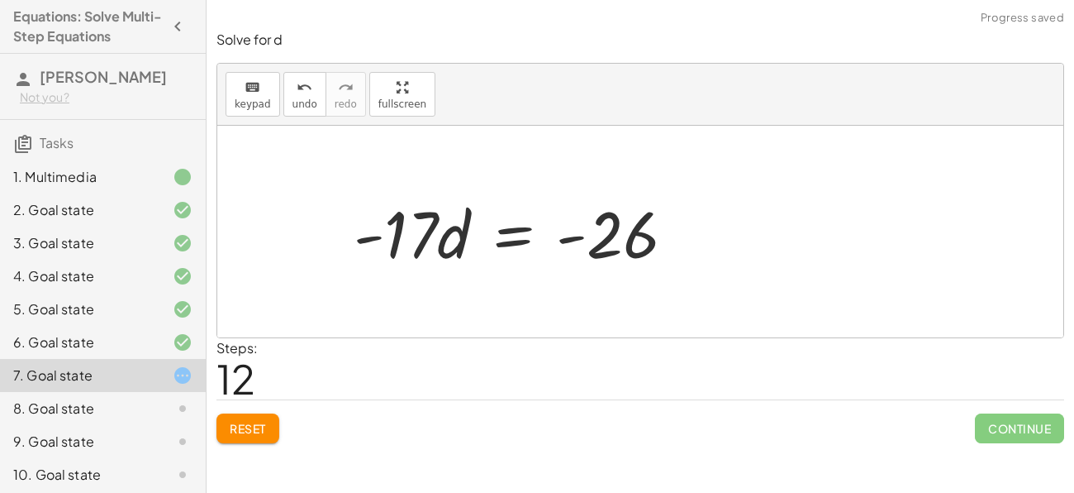
drag, startPoint x: 408, startPoint y: 237, endPoint x: 444, endPoint y: 307, distance: 78.7
click at [444, 307] on div at bounding box center [640, 232] width 846 height 212
drag, startPoint x: 377, startPoint y: 241, endPoint x: 500, endPoint y: 240, distance: 123.2
click at [500, 240] on div "· 5 · ( + 6 − · 4 · d ) = + · 2 · d + 3 − · 5 · d + 1 + · 5 · 6 − · 5 · 4 · d =…" at bounding box center [640, 232] width 846 height 212
drag, startPoint x: 450, startPoint y: 238, endPoint x: 640, endPoint y: 258, distance: 190.3
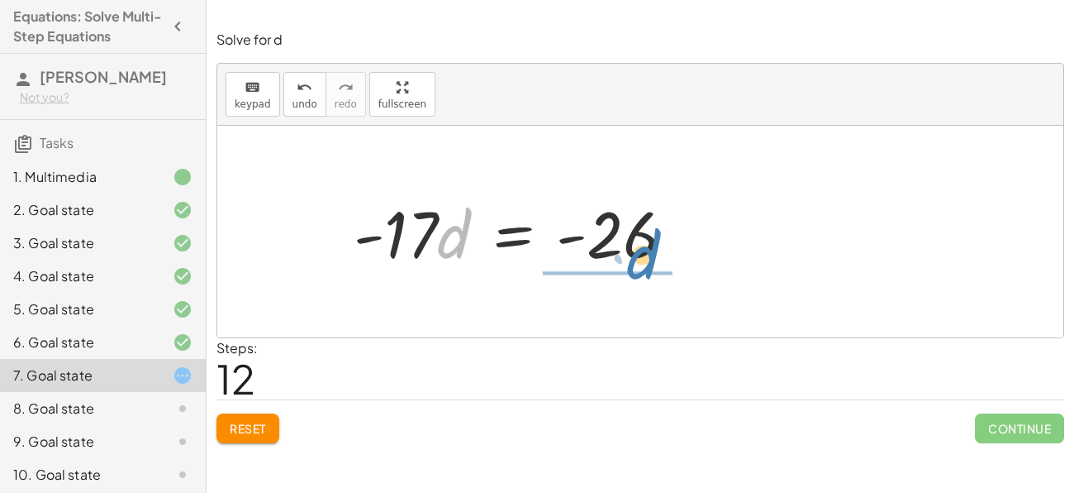
click at [640, 258] on div at bounding box center [647, 231] width 436 height 85
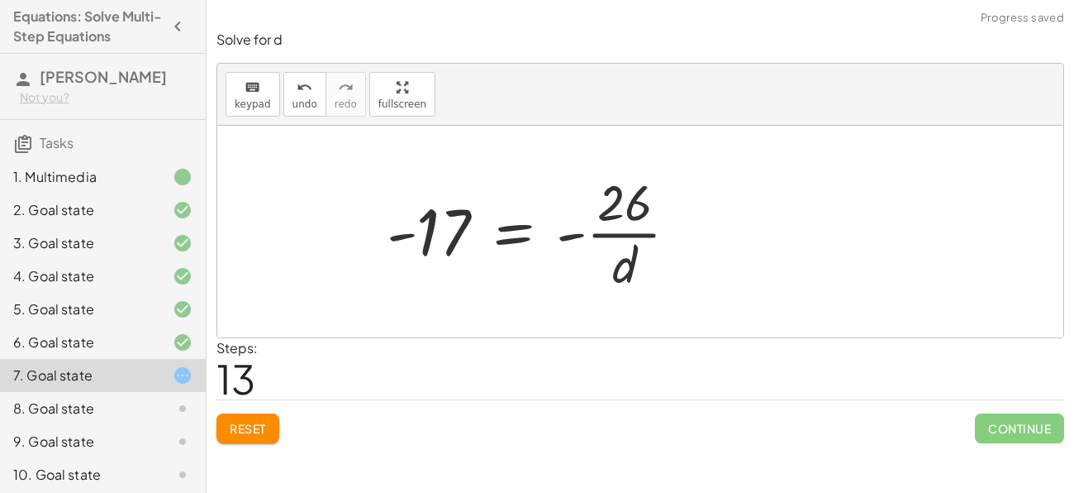
click at [632, 231] on div at bounding box center [647, 231] width 436 height 127
drag, startPoint x: 628, startPoint y: 202, endPoint x: 484, endPoint y: 228, distance: 146.2
click at [484, 228] on div at bounding box center [647, 231] width 436 height 127
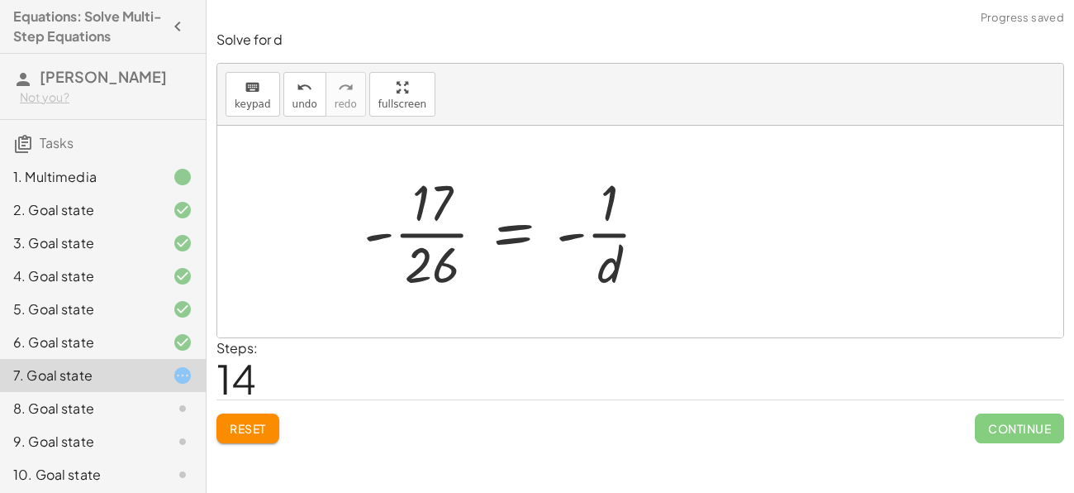
click at [431, 236] on div at bounding box center [647, 231] width 436 height 127
drag, startPoint x: 607, startPoint y: 205, endPoint x: 589, endPoint y: 231, distance: 32.1
click at [589, 231] on div at bounding box center [647, 231] width 436 height 127
drag, startPoint x: 573, startPoint y: 235, endPoint x: 355, endPoint y: 239, distance: 217.4
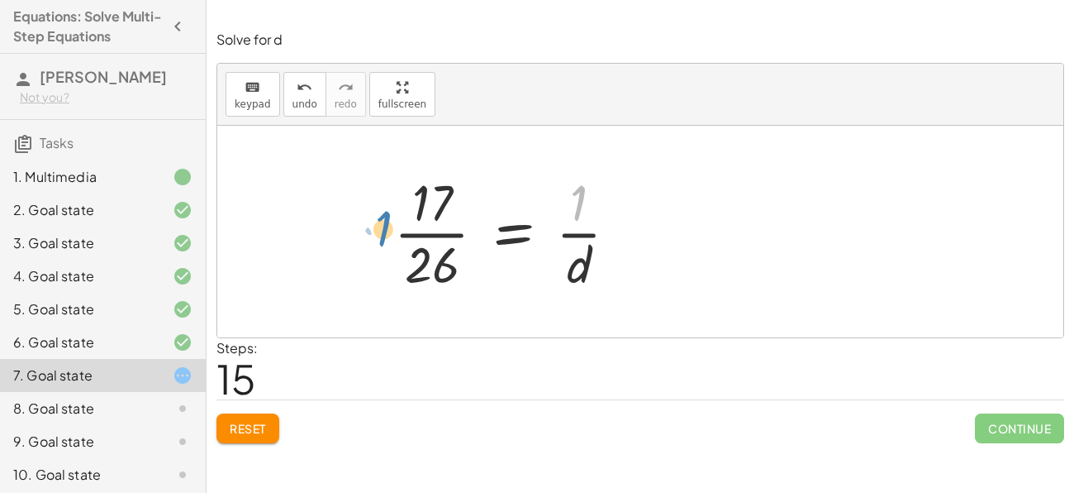
drag, startPoint x: 577, startPoint y: 201, endPoint x: 379, endPoint y: 226, distance: 199.9
drag, startPoint x: 577, startPoint y: 200, endPoint x: 458, endPoint y: 255, distance: 130.9
click at [458, 255] on div at bounding box center [647, 231] width 436 height 127
click at [425, 241] on div "· 5 · ( + 6 − · 4 · d ) = + · 2 · d + 3 − · 5 · d + 1 + · 5 · 6 − · 5 · 4 · d =…" at bounding box center [640, 231] width 457 height 93
drag, startPoint x: 422, startPoint y: 259, endPoint x: 471, endPoint y: 328, distance: 85.3
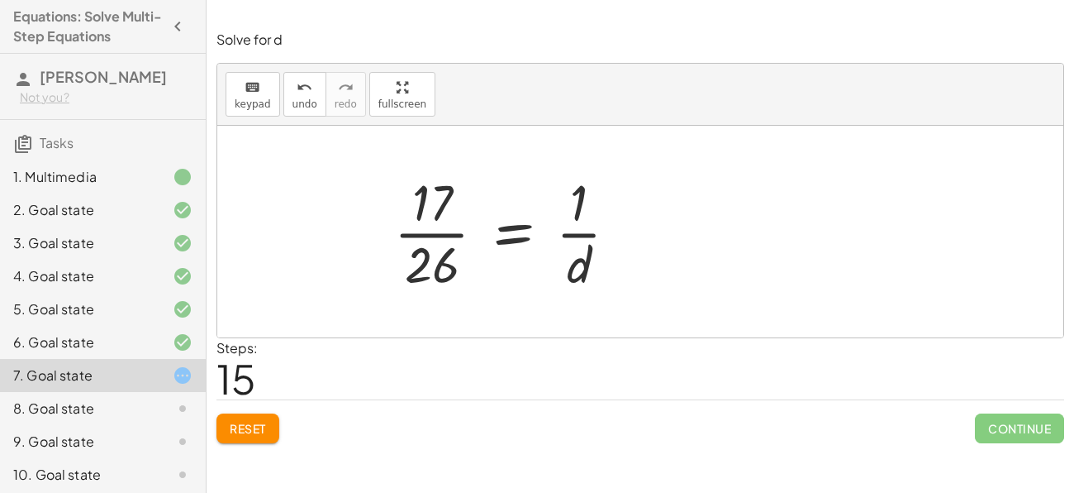
click at [471, 328] on div "· 5 · ( + 6 − · 4 · d ) = + · 2 · d + 3 − · 5 · d + 1 + · 5 · 6 − · 5 · 4 · d =…" at bounding box center [640, 232] width 846 height 212
drag, startPoint x: 579, startPoint y: 270, endPoint x: 469, endPoint y: 245, distance: 112.1
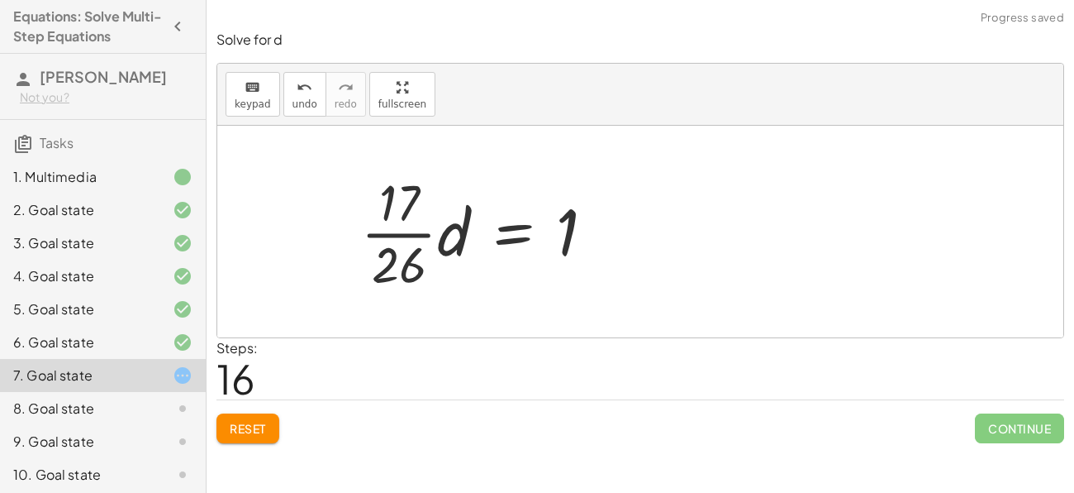
drag, startPoint x: 402, startPoint y: 233, endPoint x: 398, endPoint y: 275, distance: 42.3
click at [398, 275] on div at bounding box center [640, 232] width 846 height 212
drag, startPoint x: 398, startPoint y: 206, endPoint x: 411, endPoint y: 305, distance: 100.1
click at [411, 305] on div at bounding box center [640, 232] width 846 height 212
drag, startPoint x: 564, startPoint y: 236, endPoint x: 569, endPoint y: 259, distance: 23.1
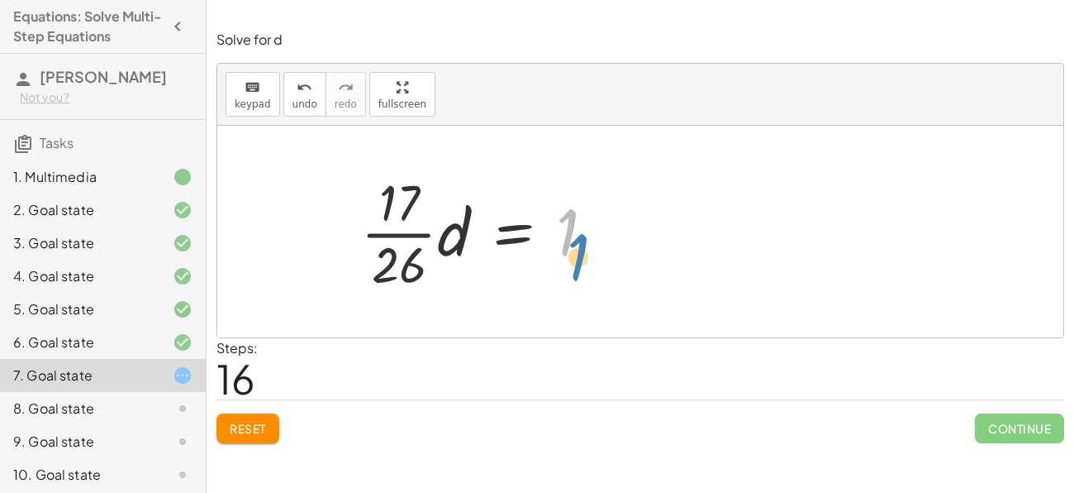
click at [569, 259] on div at bounding box center [647, 231] width 436 height 127
click at [471, 241] on div at bounding box center [647, 231] width 436 height 127
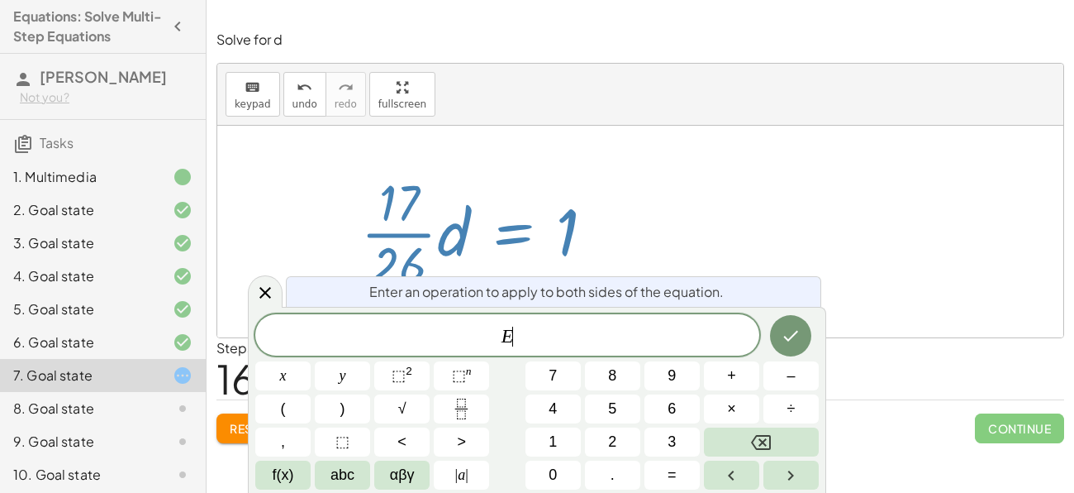
drag, startPoint x: 456, startPoint y: 234, endPoint x: 504, endPoint y: 274, distance: 62.2
click at [504, 274] on div at bounding box center [647, 231] width 436 height 127
click at [254, 288] on div at bounding box center [265, 291] width 35 height 32
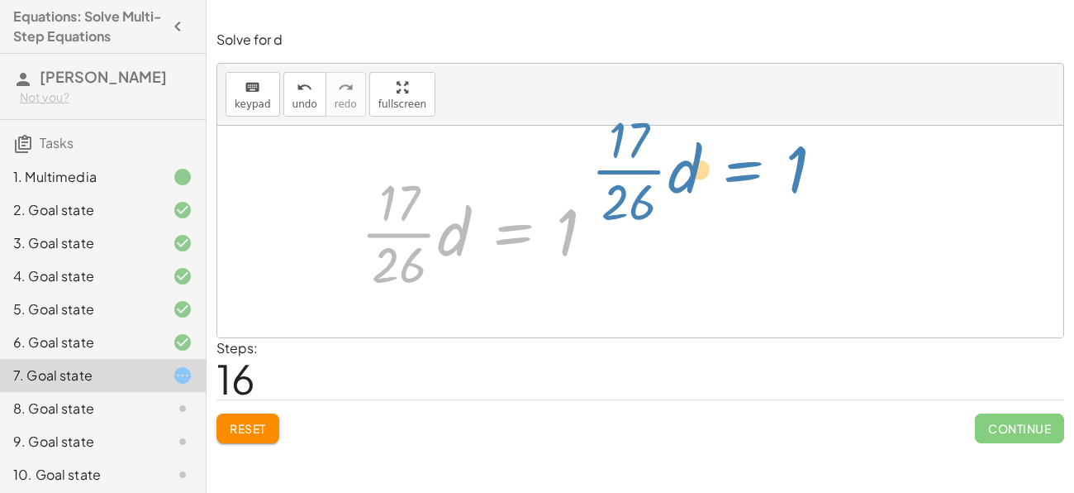
drag, startPoint x: 470, startPoint y: 225, endPoint x: 703, endPoint y: 160, distance: 242.1
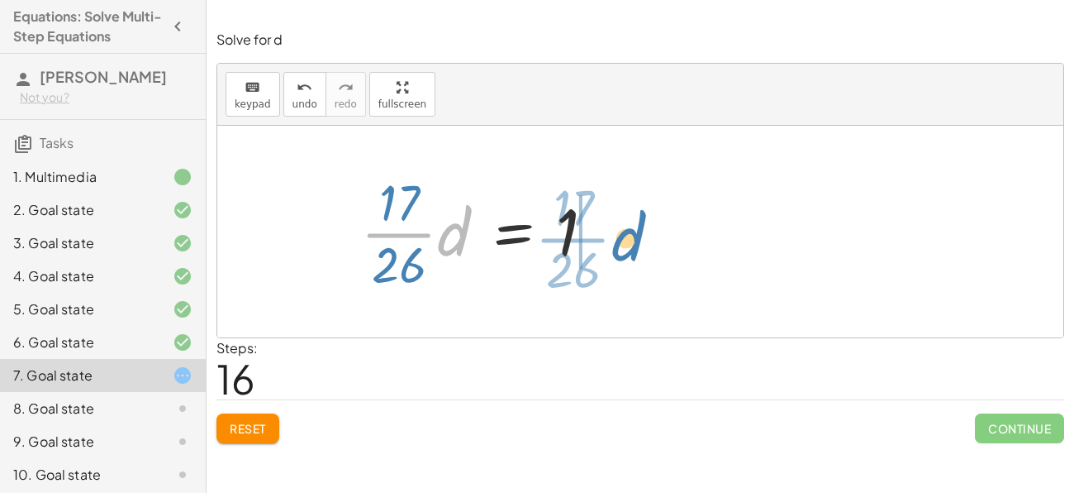
drag, startPoint x: 452, startPoint y: 232, endPoint x: 629, endPoint y: 233, distance: 176.9
click at [629, 233] on div at bounding box center [647, 231] width 436 height 127
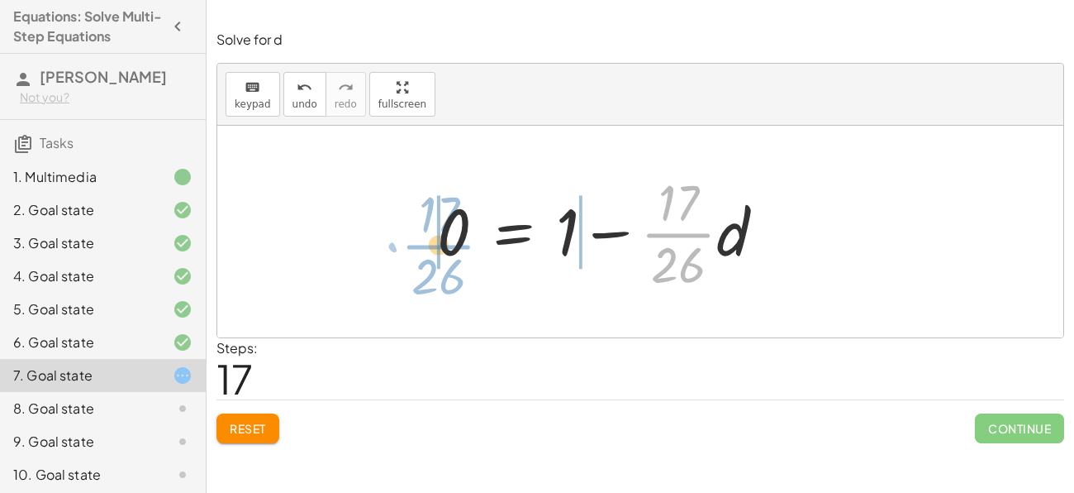
drag, startPoint x: 672, startPoint y: 241, endPoint x: 432, endPoint y: 251, distance: 239.9
click at [432, 251] on div at bounding box center [647, 231] width 436 height 127
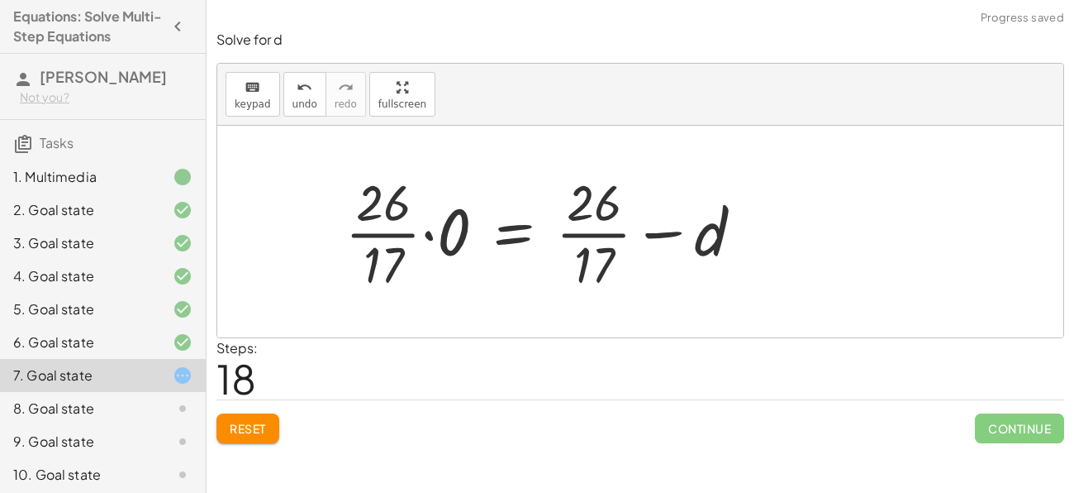
click at [430, 235] on div at bounding box center [647, 231] width 436 height 127
click at [598, 230] on div at bounding box center [647, 231] width 436 height 127
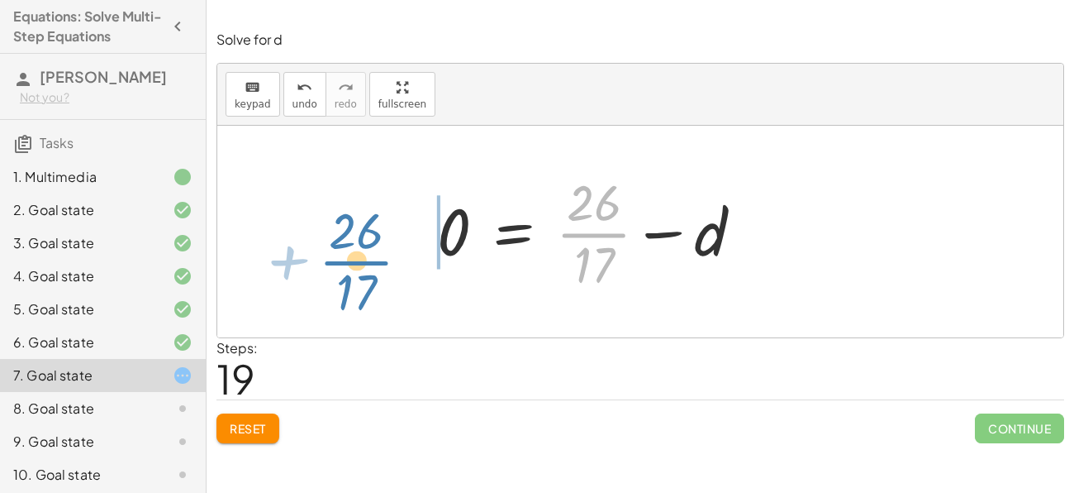
drag, startPoint x: 594, startPoint y: 228, endPoint x: 364, endPoint y: 250, distance: 230.9
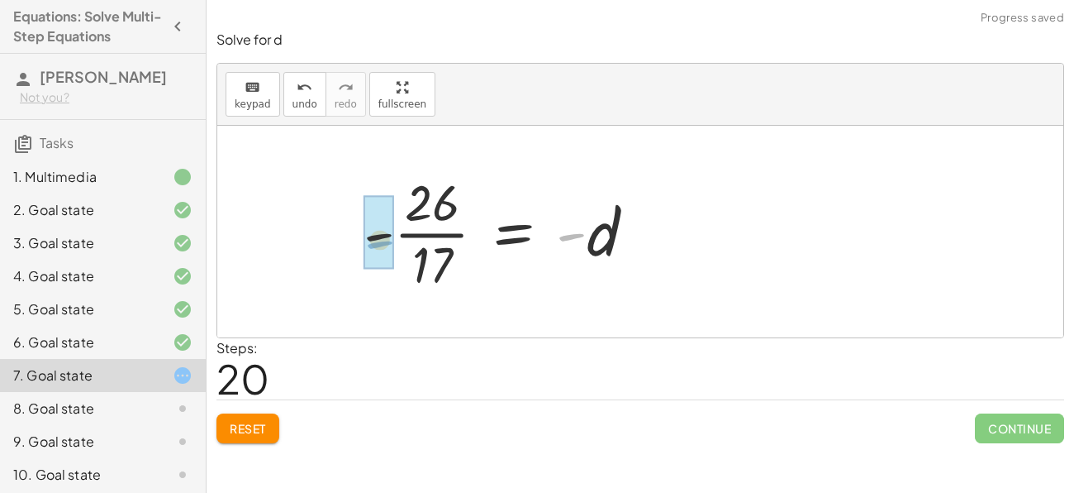
drag, startPoint x: 569, startPoint y: 238, endPoint x: 373, endPoint y: 245, distance: 196.9
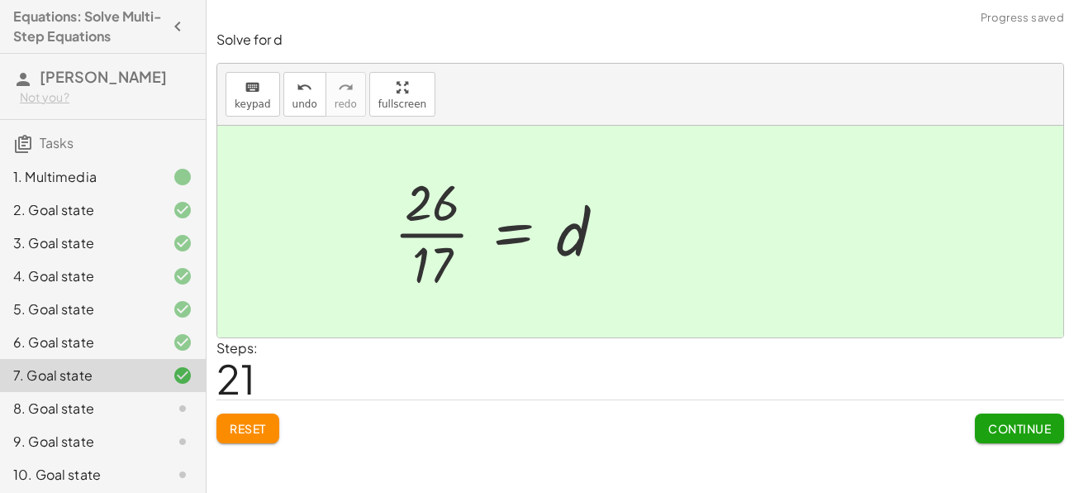
click at [1013, 424] on span "Continue" at bounding box center [1020, 428] width 63 height 15
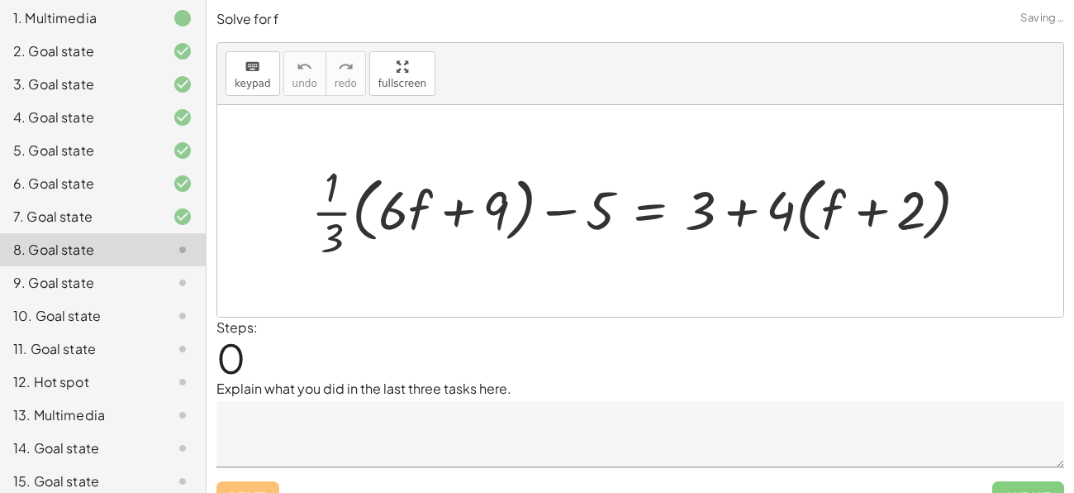
scroll to position [169, 0]
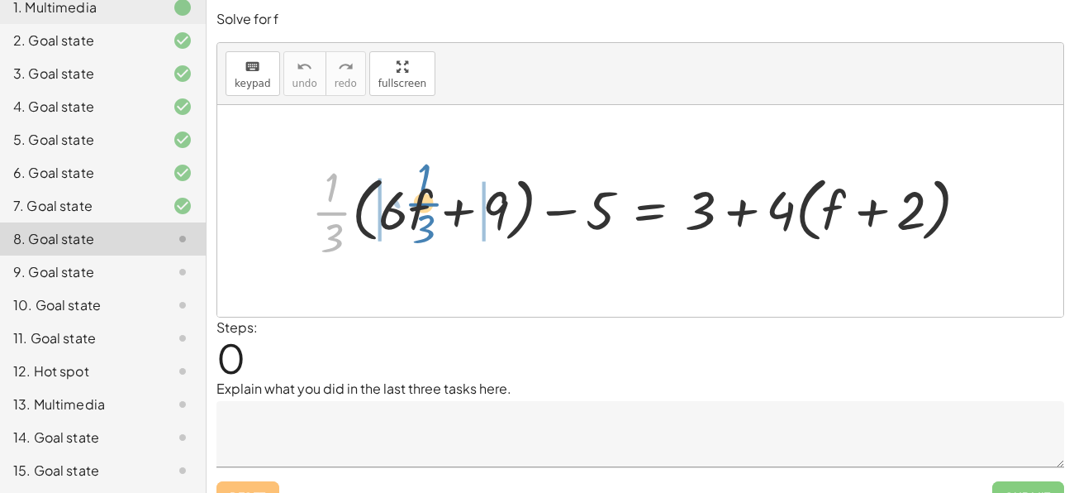
drag, startPoint x: 326, startPoint y: 212, endPoint x: 417, endPoint y: 203, distance: 91.4
click at [417, 203] on div at bounding box center [646, 210] width 687 height 105
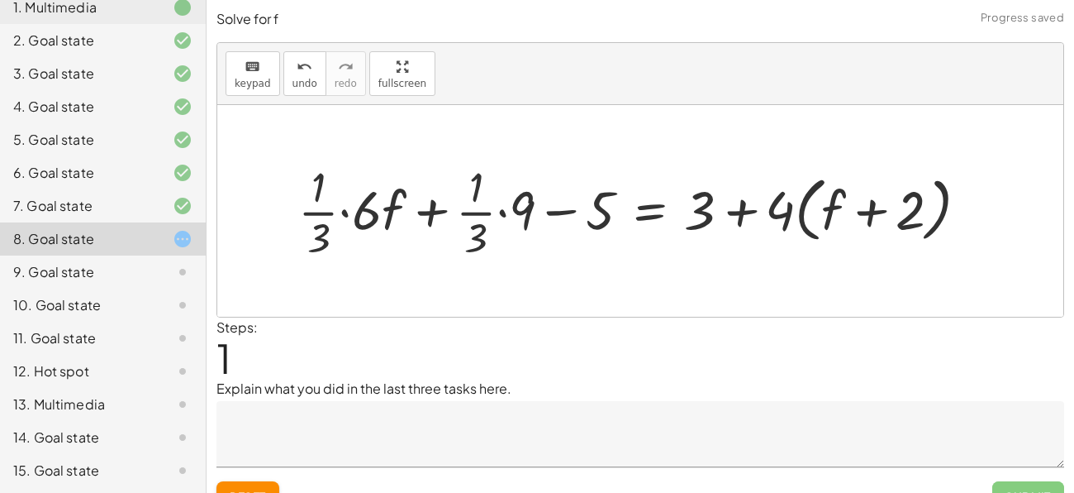
click at [507, 212] on div at bounding box center [640, 210] width 700 height 105
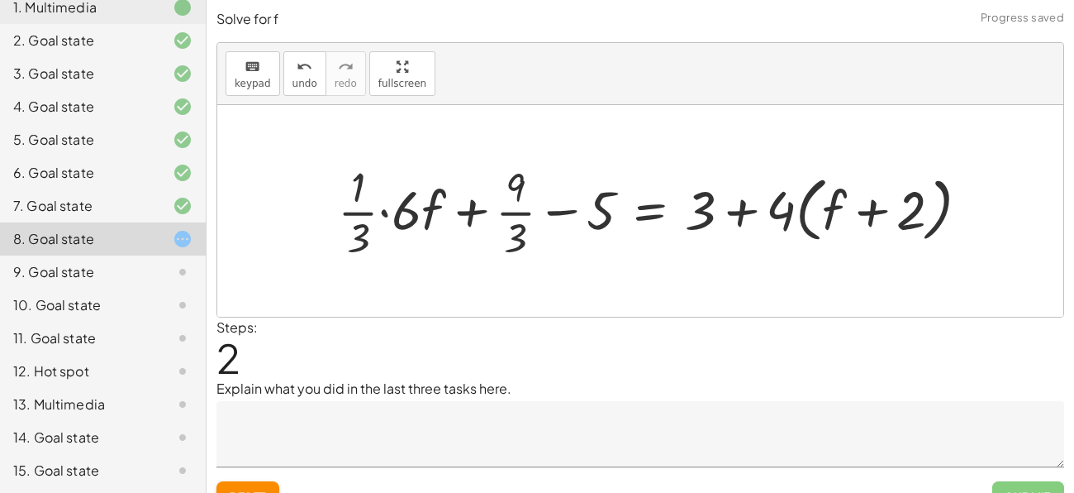
click at [383, 212] on div at bounding box center [660, 210] width 660 height 105
click at [562, 210] on div at bounding box center [681, 210] width 618 height 105
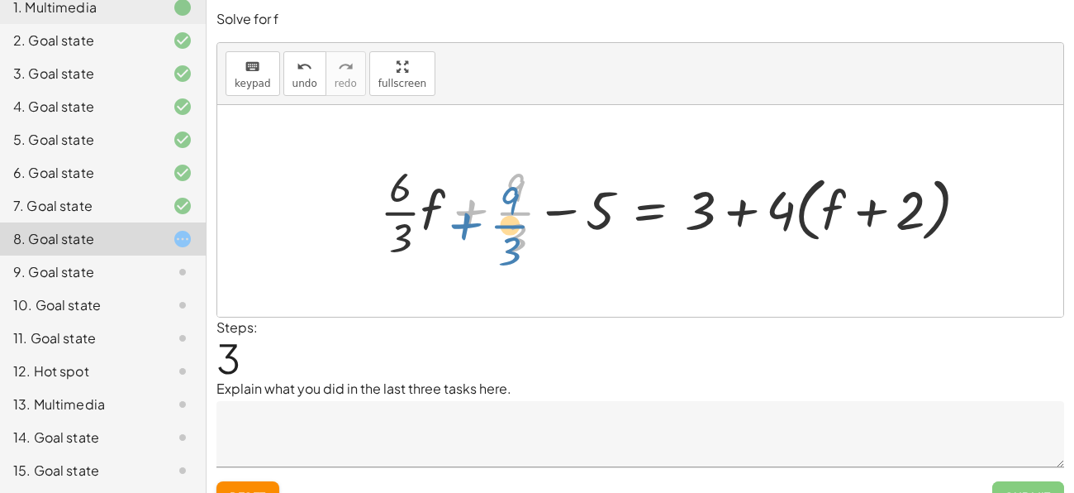
drag, startPoint x: 511, startPoint y: 211, endPoint x: 501, endPoint y: 222, distance: 15.2
click at [501, 222] on div at bounding box center [681, 210] width 618 height 105
click at [476, 208] on div at bounding box center [681, 210] width 618 height 105
drag, startPoint x: 399, startPoint y: 212, endPoint x: 403, endPoint y: 222, distance: 9.7
click at [403, 222] on div at bounding box center [681, 210] width 618 height 105
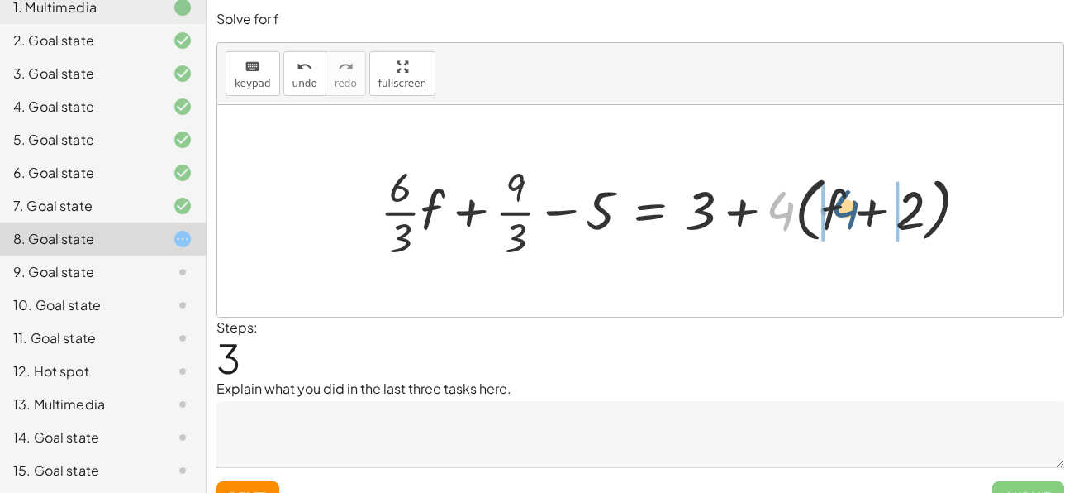
drag, startPoint x: 773, startPoint y: 212, endPoint x: 839, endPoint y: 209, distance: 66.2
click at [839, 209] on div at bounding box center [681, 210] width 618 height 105
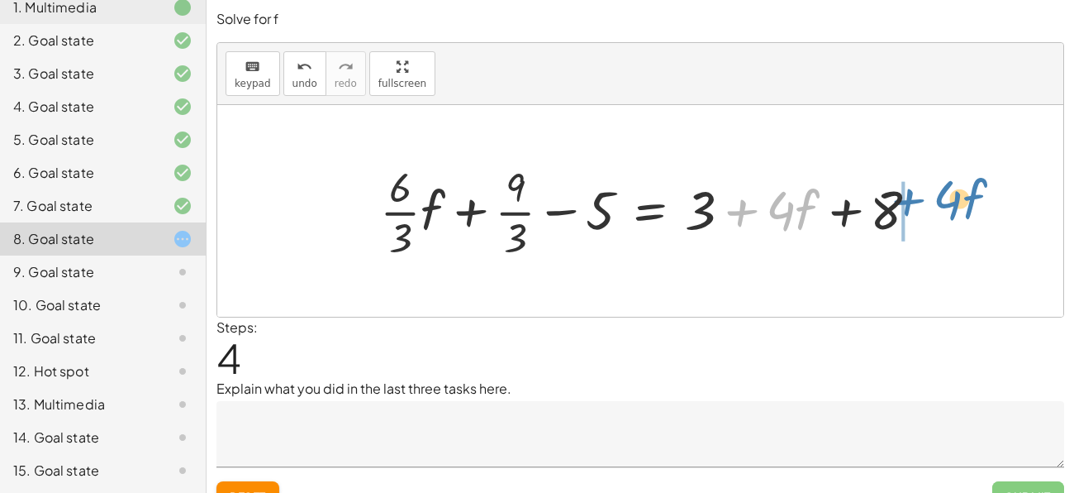
drag, startPoint x: 780, startPoint y: 209, endPoint x: 960, endPoint y: 197, distance: 180.6
click at [960, 197] on div "+ · · 1 · 3 · ( + · 6 · f + 9 ) − 5 = + 3 + · 4 · ( + f + 2 ) + · · 1 · 3 · 6 ·…" at bounding box center [640, 211] width 846 height 212
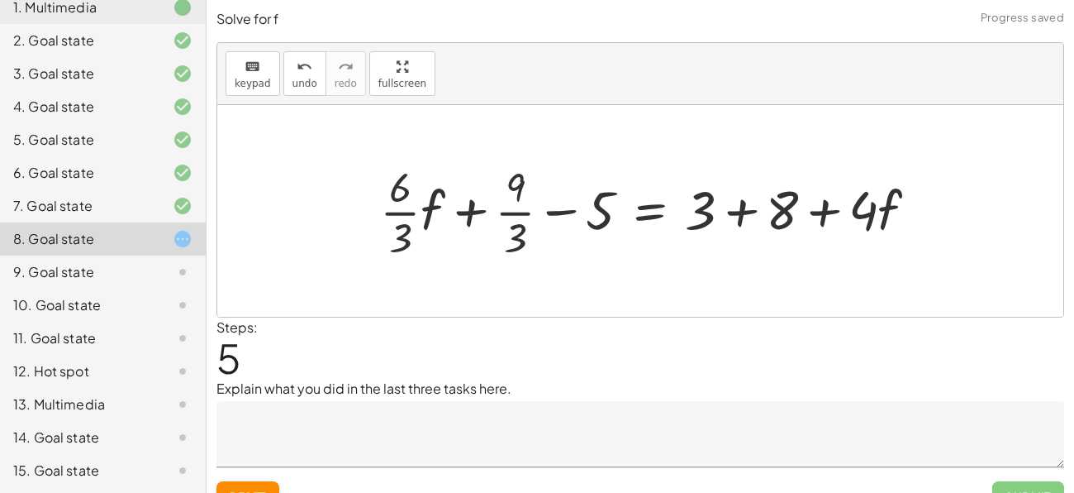
click at [746, 209] on div at bounding box center [656, 210] width 568 height 105
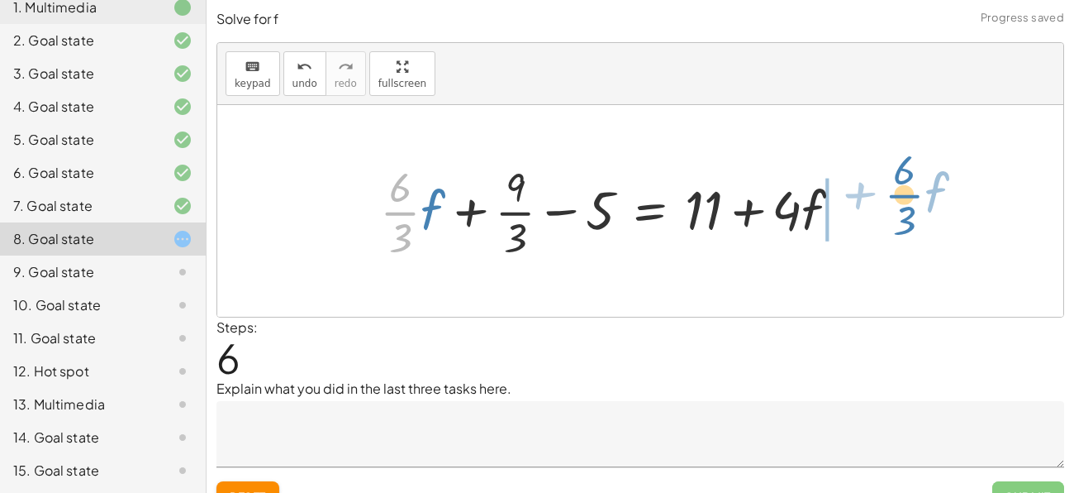
drag, startPoint x: 400, startPoint y: 212, endPoint x: 899, endPoint y: 197, distance: 499.5
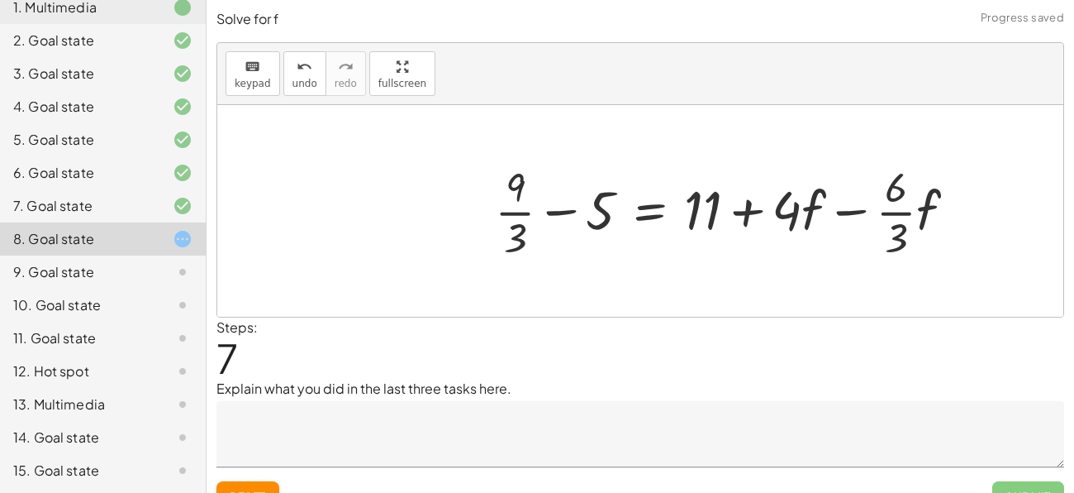
click at [855, 211] on div at bounding box center [733, 210] width 492 height 105
click at [546, 217] on div at bounding box center [733, 210] width 492 height 105
drag, startPoint x: 704, startPoint y: 212, endPoint x: 435, endPoint y: 206, distance: 269.5
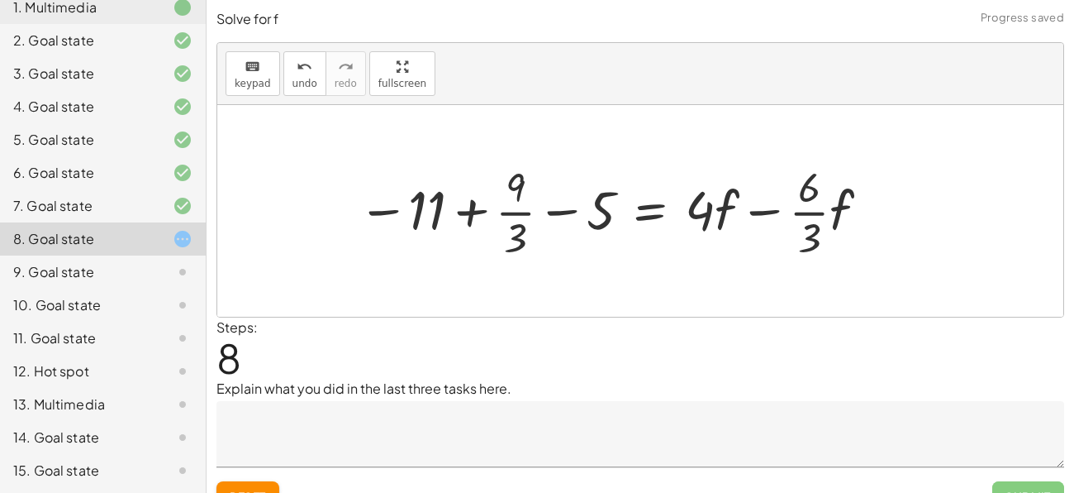
click at [473, 214] on div at bounding box center [616, 210] width 533 height 105
click at [566, 214] on div at bounding box center [616, 210] width 533 height 105
drag, startPoint x: 435, startPoint y: 208, endPoint x: 635, endPoint y: 207, distance: 200.0
click at [635, 207] on div at bounding box center [616, 210] width 533 height 105
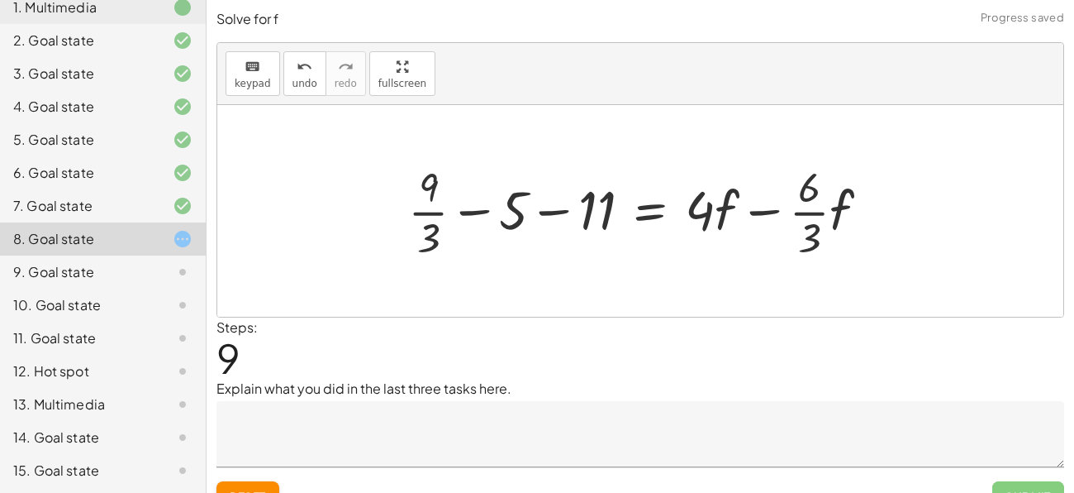
click at [565, 210] on div at bounding box center [646, 210] width 492 height 105
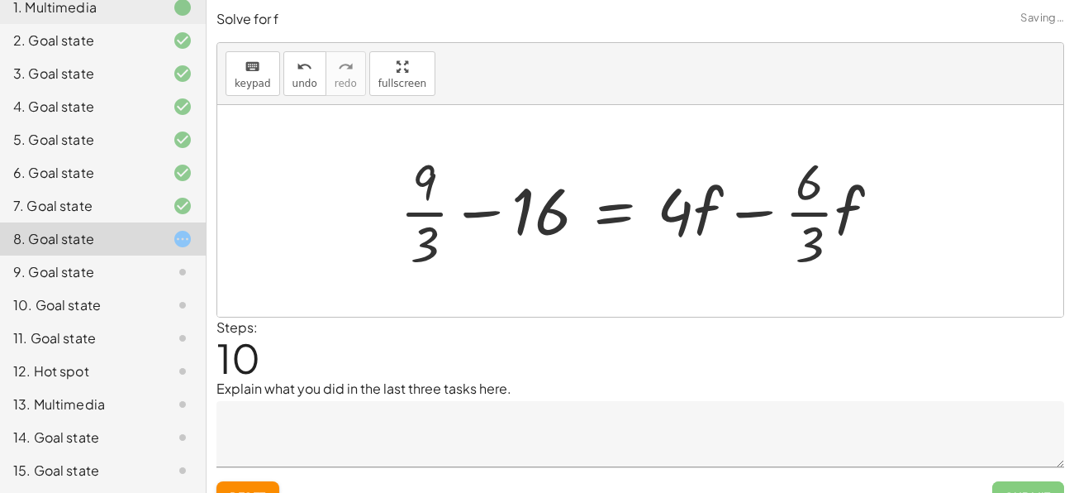
click at [488, 211] on div at bounding box center [647, 210] width 510 height 127
click at [753, 215] on div at bounding box center [647, 210] width 510 height 127
drag, startPoint x: 688, startPoint y: 213, endPoint x: 684, endPoint y: 225, distance: 12.3
click at [684, 225] on div at bounding box center [647, 210] width 510 height 127
drag, startPoint x: 803, startPoint y: 181, endPoint x: 393, endPoint y: 217, distance: 412.4
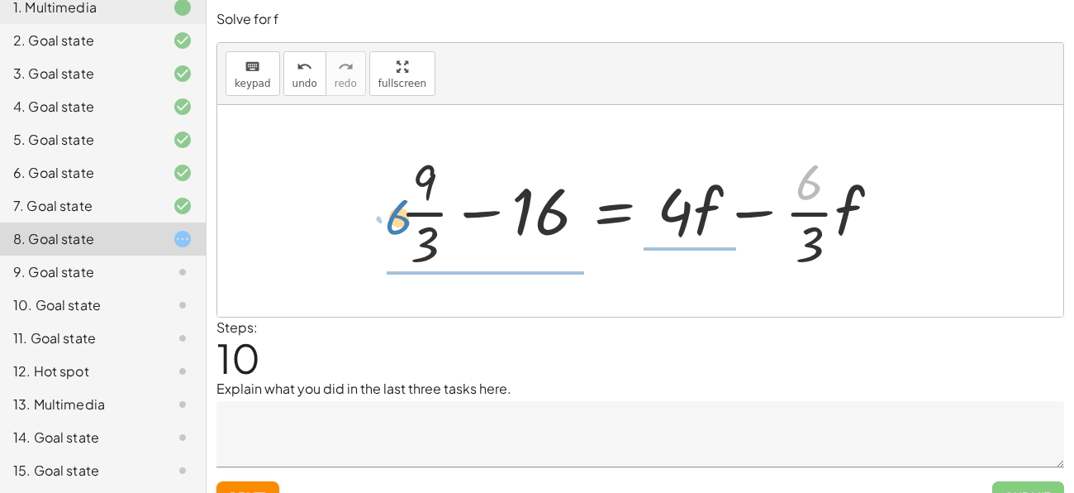
click at [393, 217] on div at bounding box center [647, 210] width 510 height 127
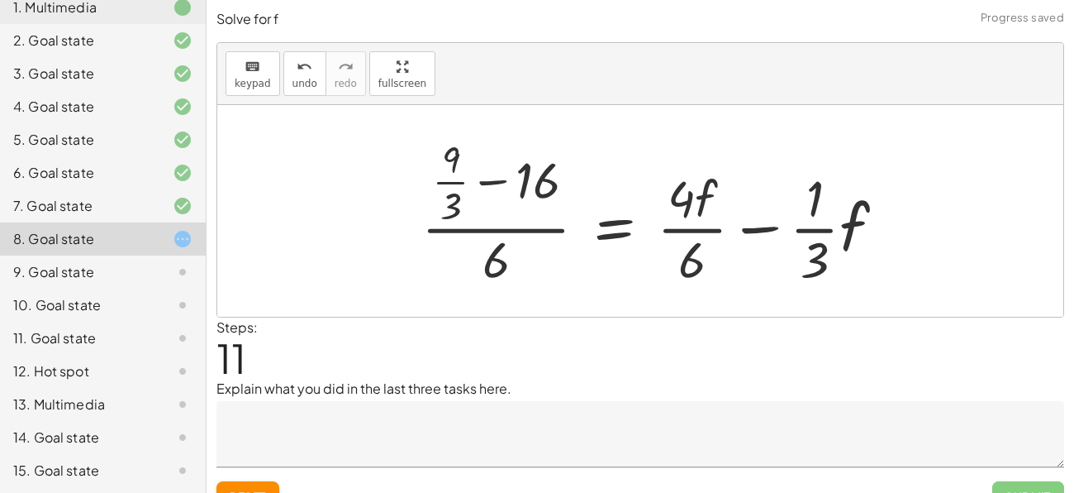
click at [484, 226] on div at bounding box center [659, 211] width 493 height 160
drag, startPoint x: 452, startPoint y: 155, endPoint x: 508, endPoint y: 255, distance: 115.4
click at [508, 255] on div at bounding box center [659, 211] width 493 height 160
drag, startPoint x: 450, startPoint y: 148, endPoint x: 476, endPoint y: 170, distance: 34.0
click at [476, 170] on div at bounding box center [659, 211] width 493 height 160
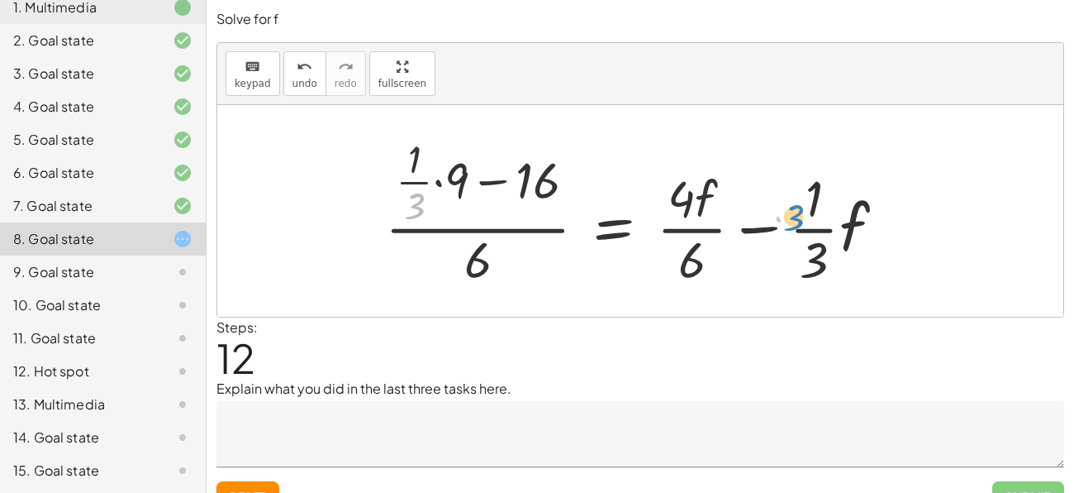
drag, startPoint x: 416, startPoint y: 199, endPoint x: 819, endPoint y: 212, distance: 403.5
click at [819, 212] on div at bounding box center [642, 211] width 530 height 160
click at [440, 183] on div at bounding box center [642, 211] width 530 height 160
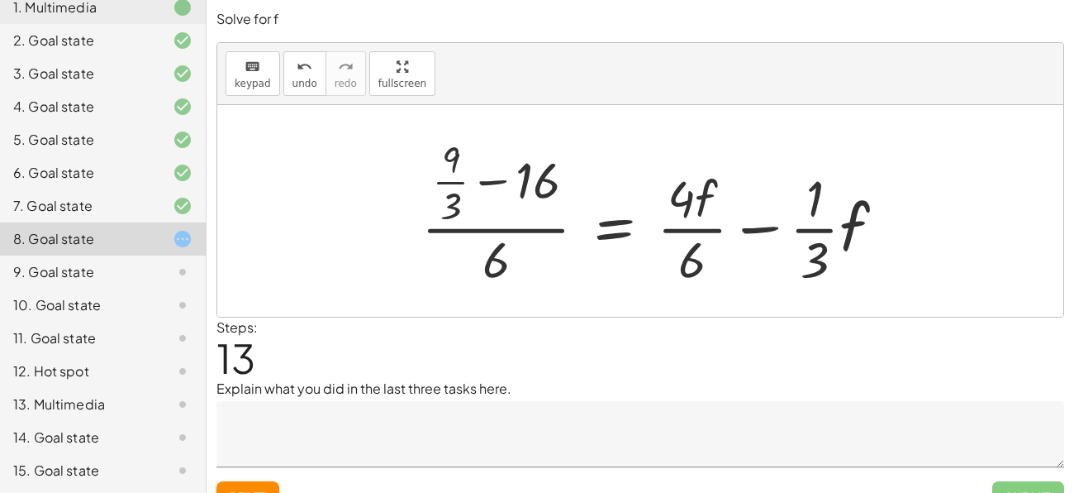
click at [762, 225] on div at bounding box center [659, 211] width 493 height 160
drag, startPoint x: 697, startPoint y: 265, endPoint x: 869, endPoint y: 232, distance: 175.1
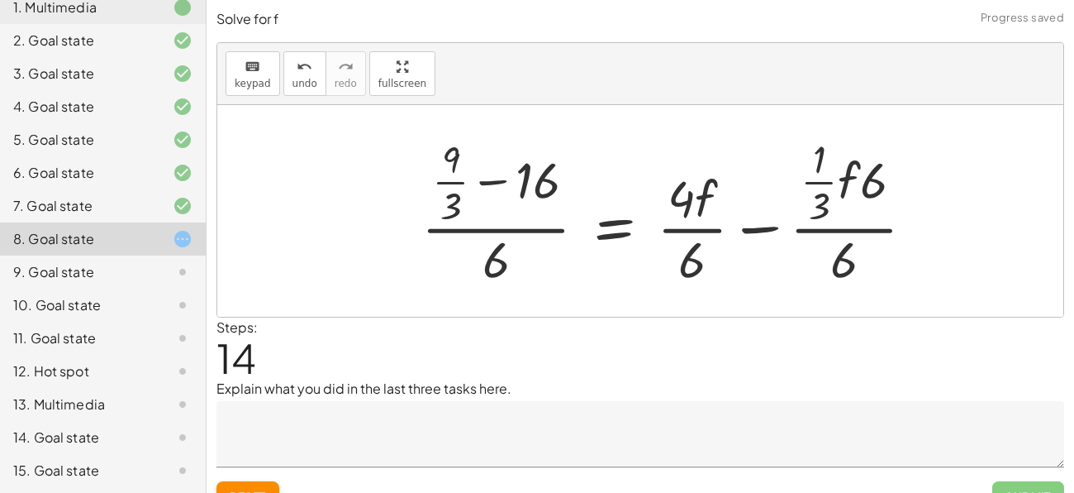
click at [856, 228] on div at bounding box center [674, 211] width 522 height 160
click at [830, 177] on div at bounding box center [674, 211] width 522 height 160
